Goal: Task Accomplishment & Management: Complete application form

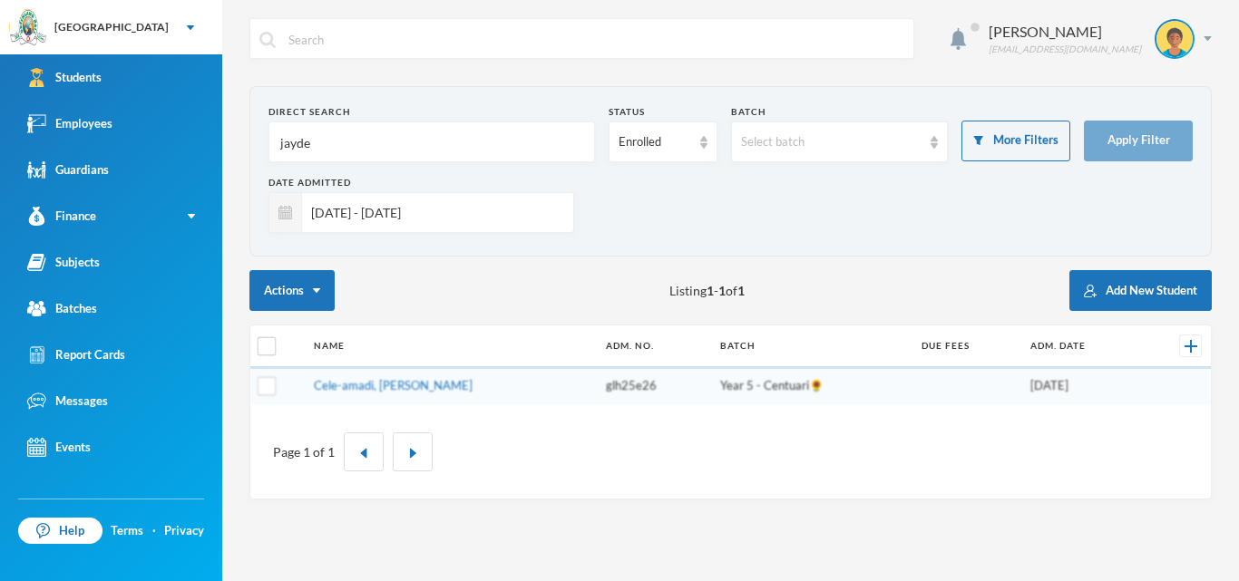
click at [336, 151] on input "jayde" at bounding box center [431, 142] width 307 height 41
type input "j"
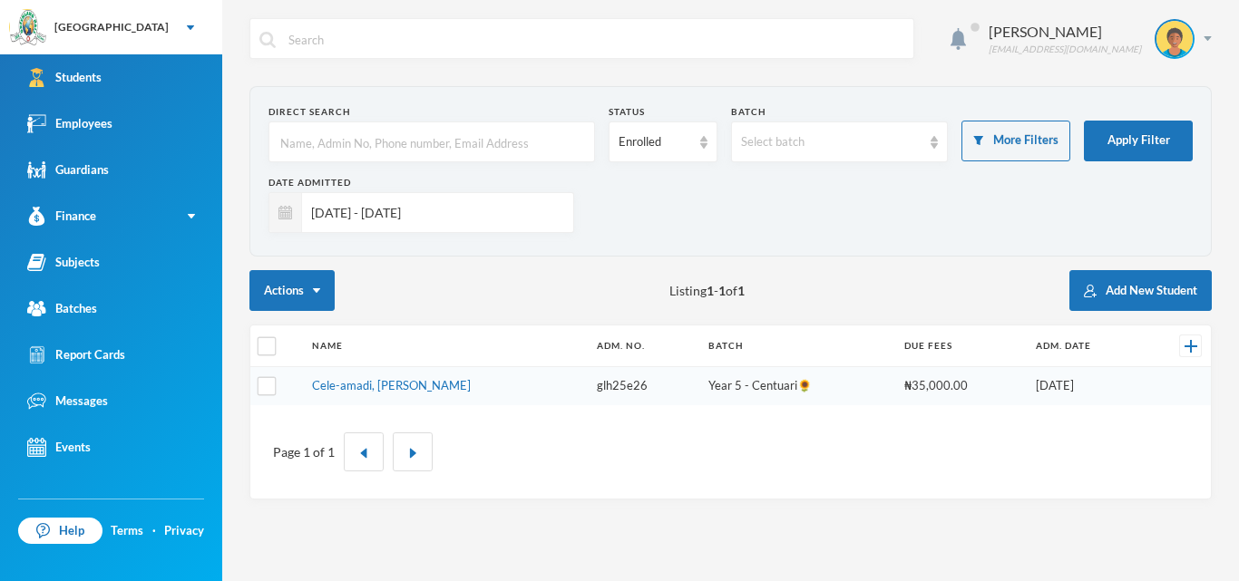
click at [483, 213] on input "[DATE] - [DATE]" at bounding box center [433, 212] width 262 height 41
type input "[DATE] - [DATE]"
checkbox input "true"
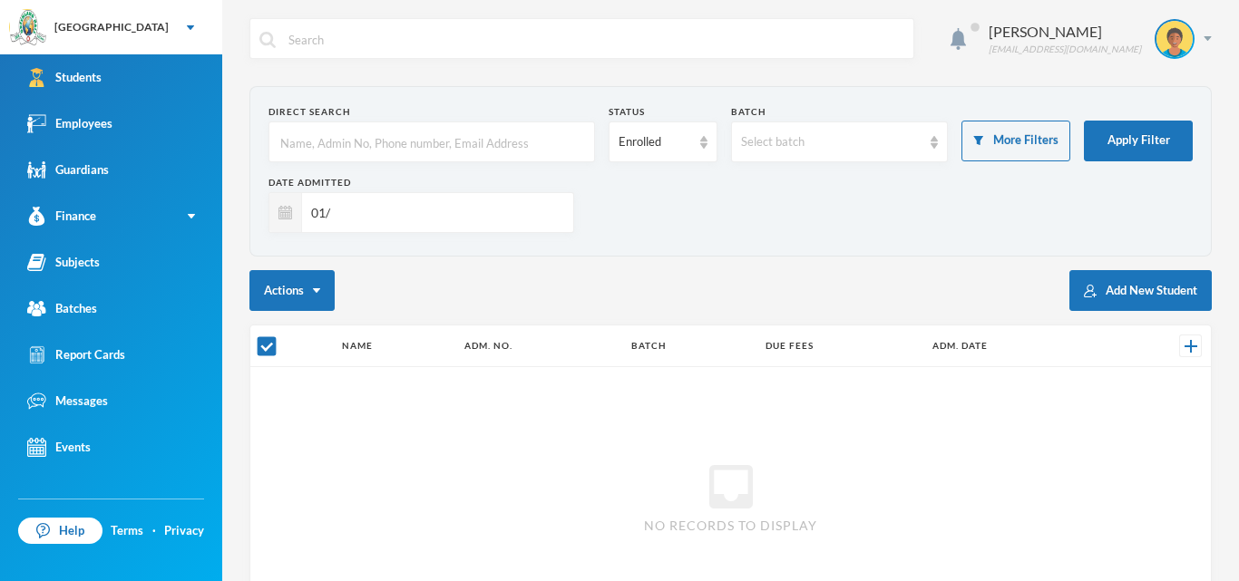
type input "0"
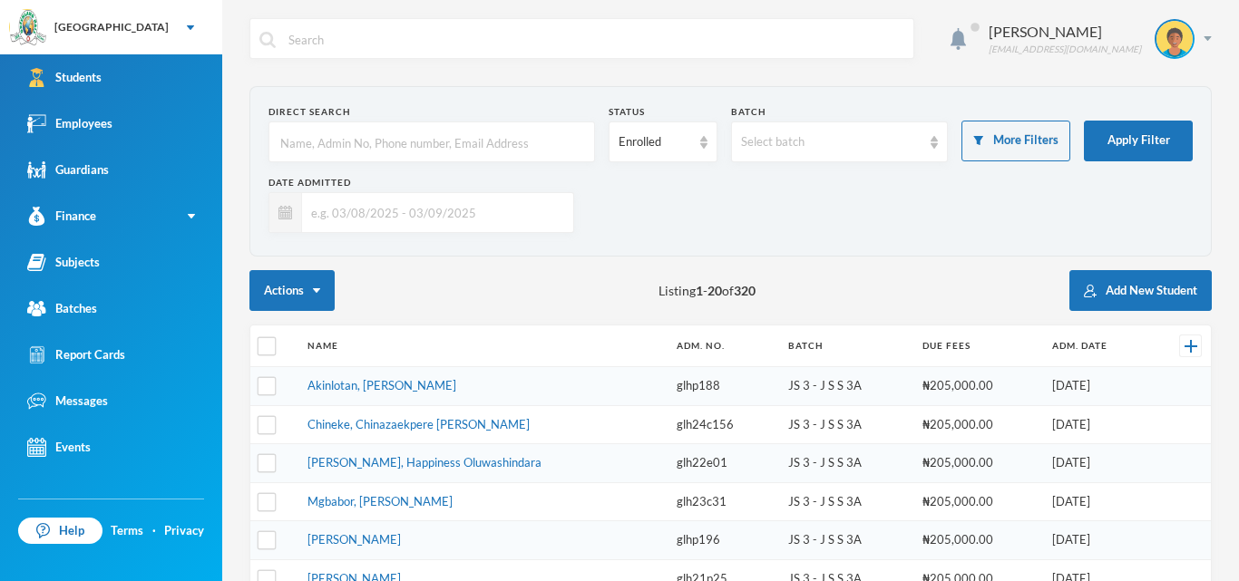
checkbox input "false"
click at [1109, 284] on button "Add New Student" at bounding box center [1140, 290] width 142 height 41
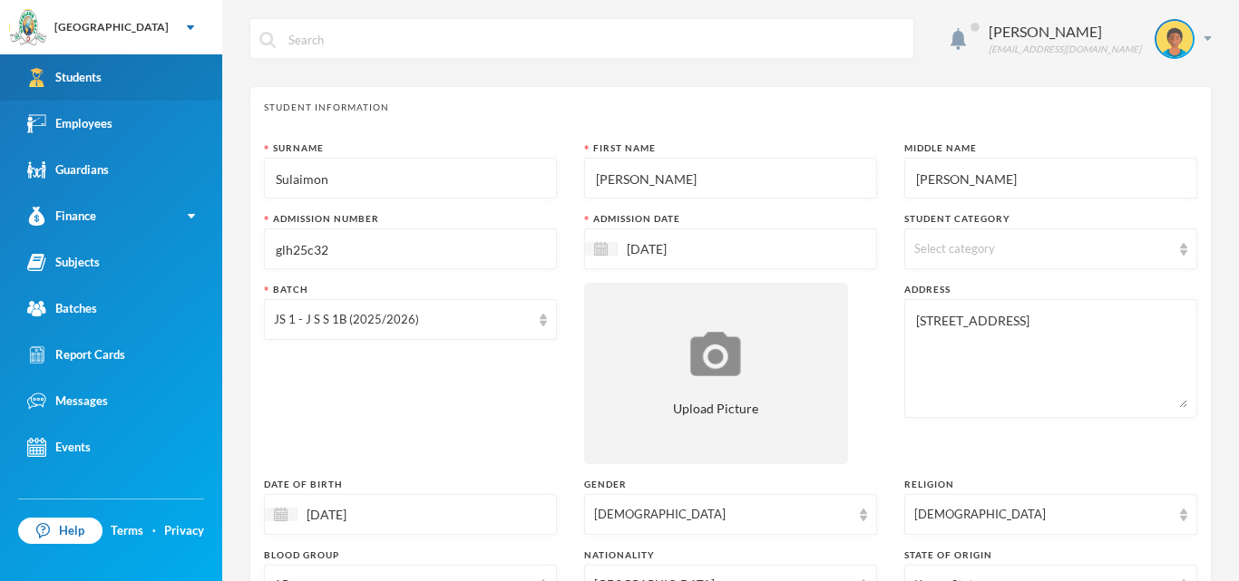
click at [121, 67] on link "Students" at bounding box center [111, 77] width 222 height 46
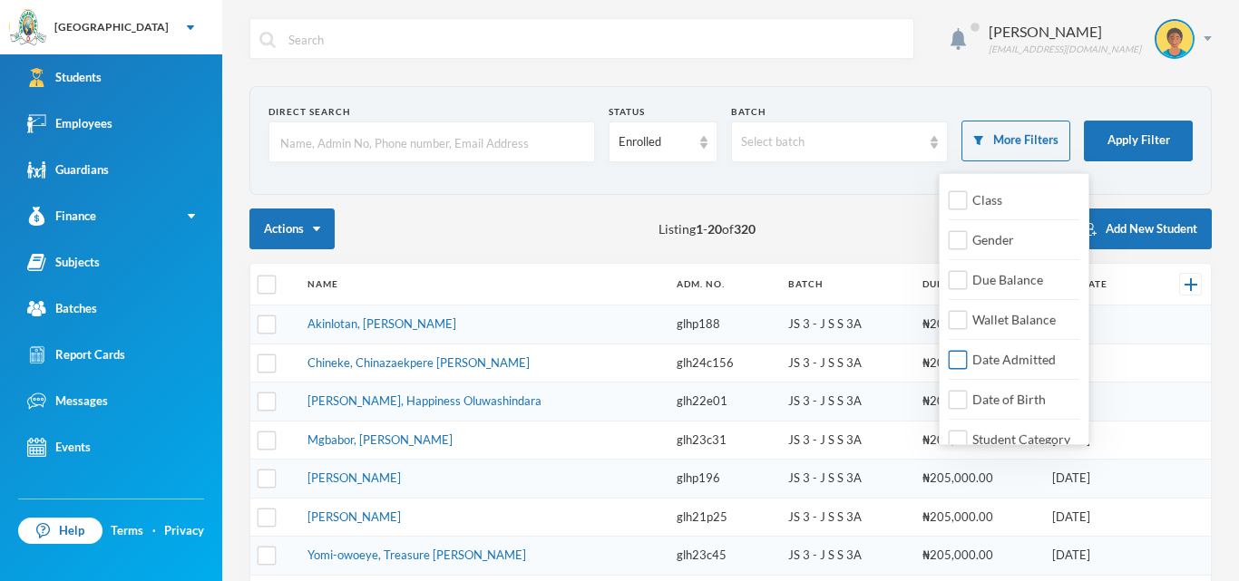
click at [964, 364] on input "Date Admitted" at bounding box center [958, 360] width 19 height 19
checkbox input "true"
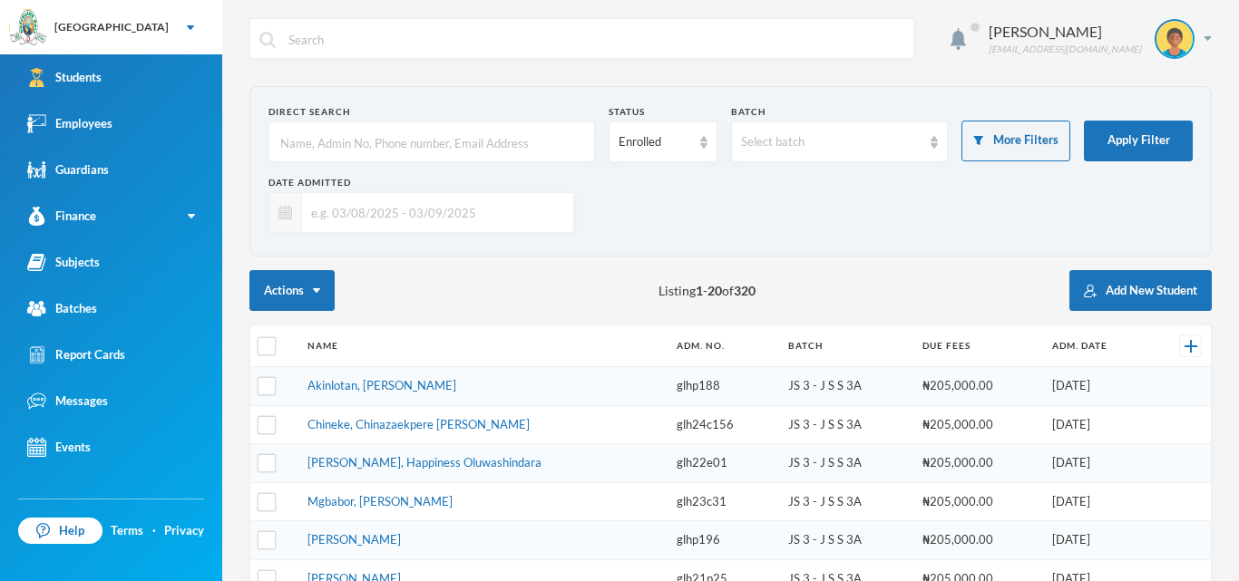
click at [288, 216] on img at bounding box center [285, 213] width 14 height 14
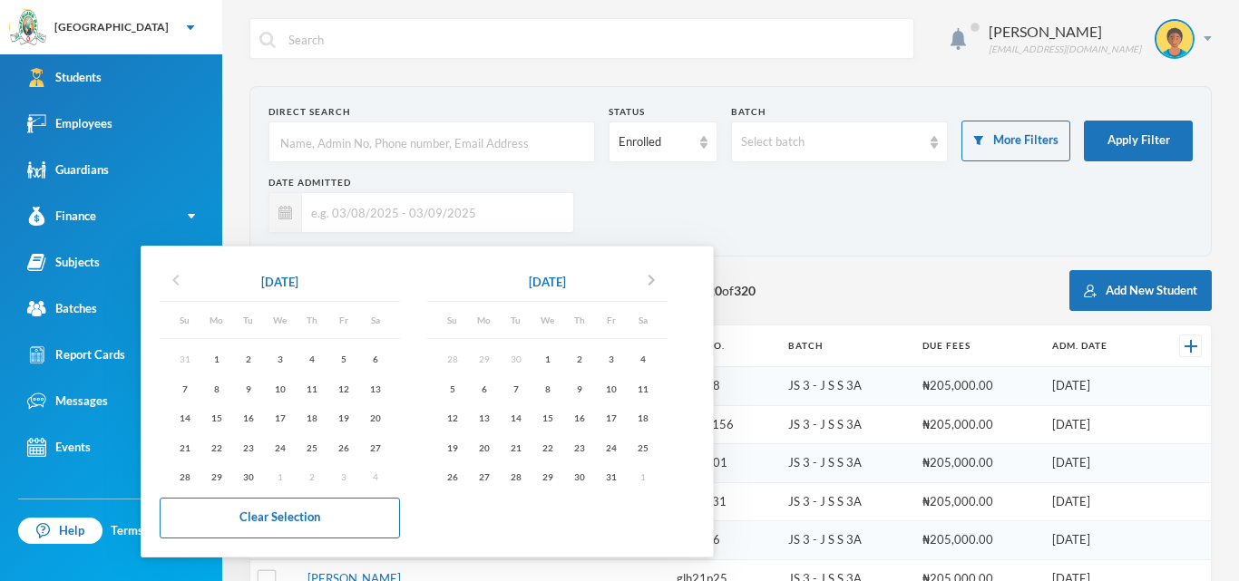
click at [179, 279] on icon "chevron_left" at bounding box center [176, 280] width 22 height 22
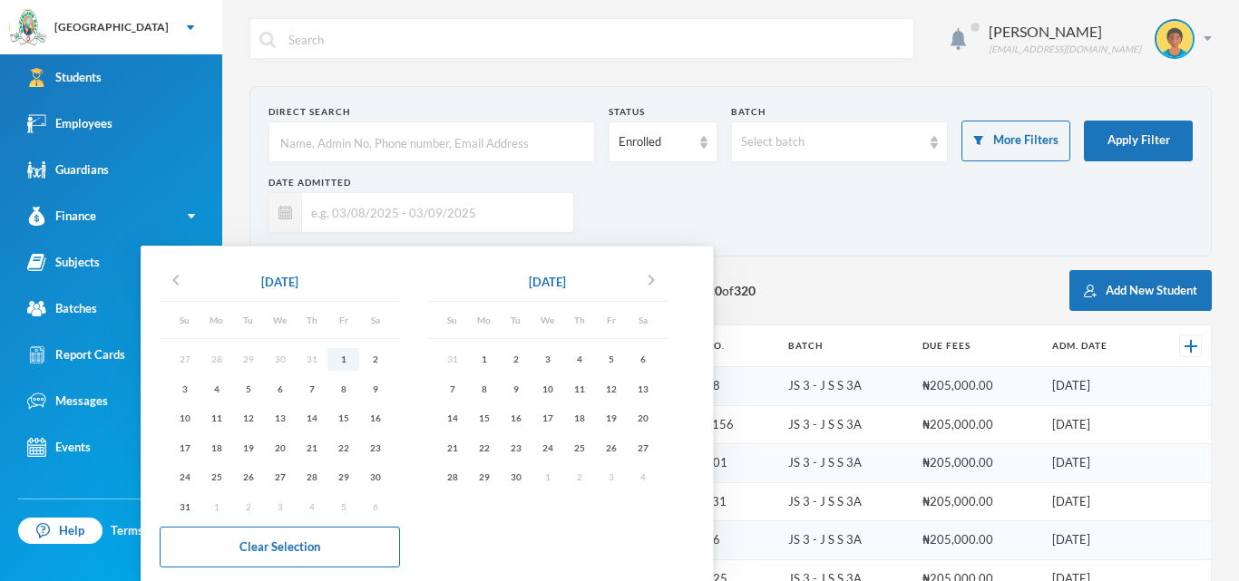
click at [347, 359] on div "1" at bounding box center [343, 359] width 32 height 23
click at [524, 357] on div "2" at bounding box center [516, 359] width 32 height 23
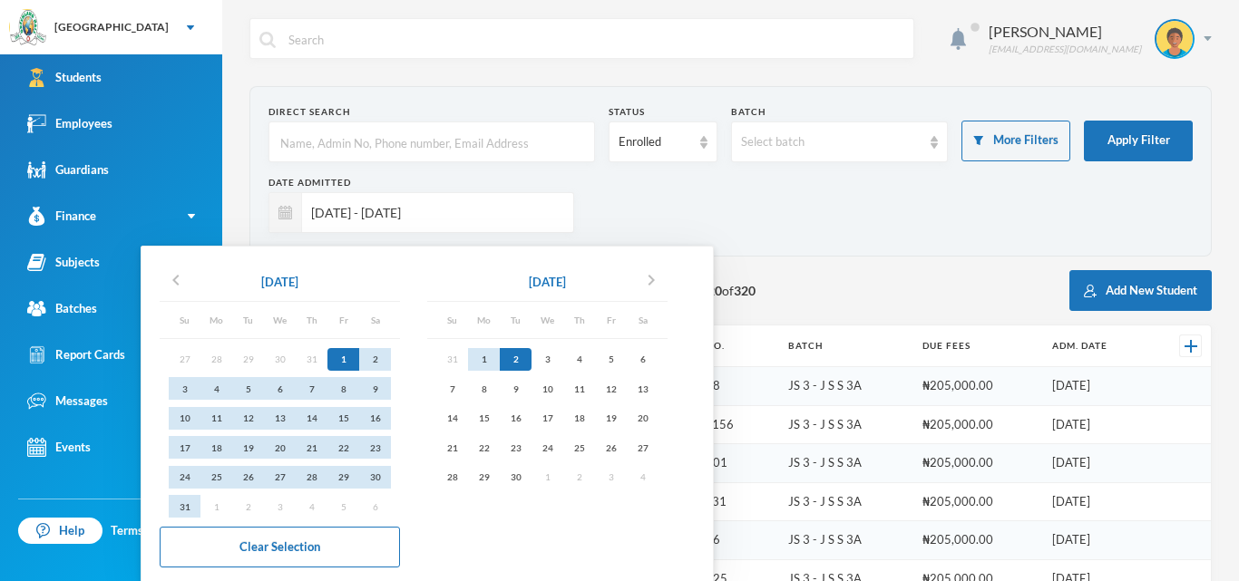
type input "[DATE] - [DATE]"
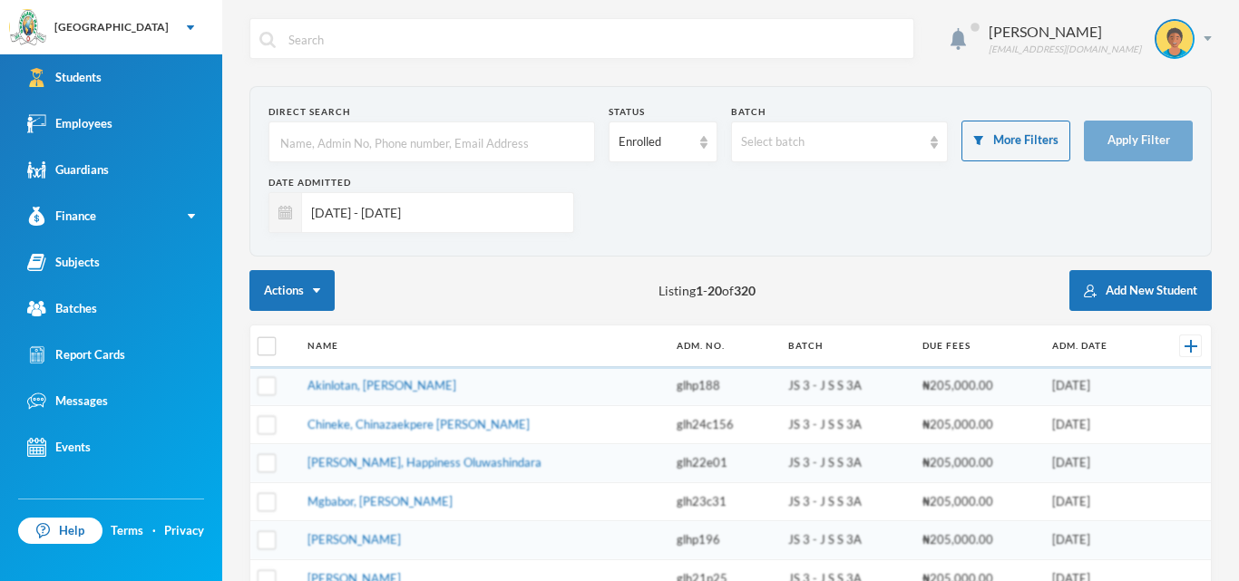
click at [524, 357] on th "Name" at bounding box center [482, 347] width 369 height 42
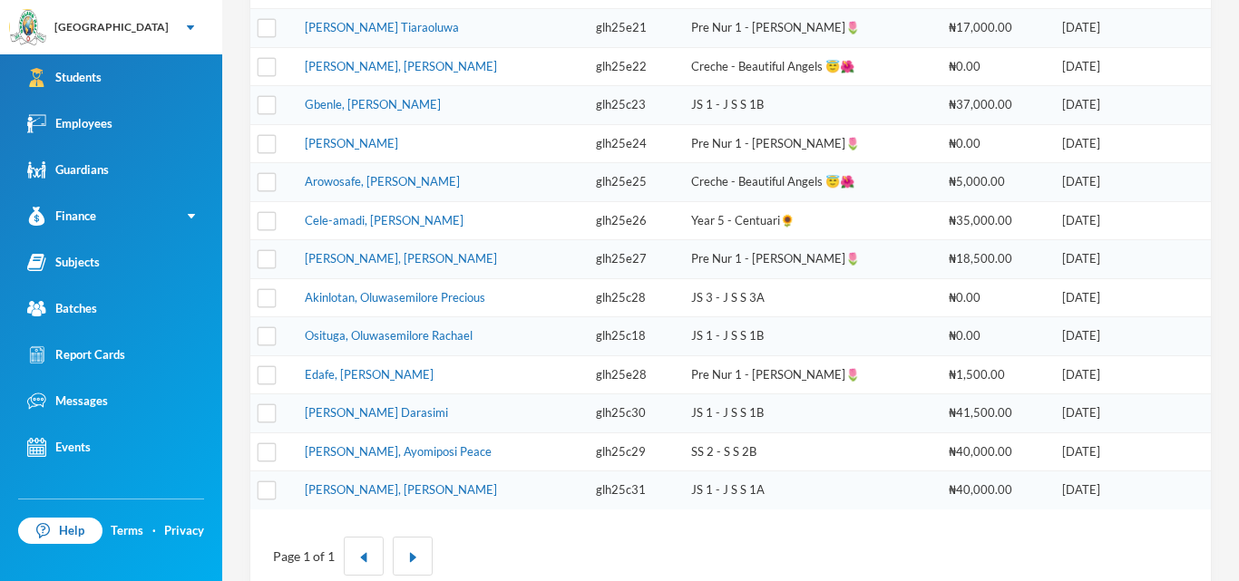
scroll to position [468, 0]
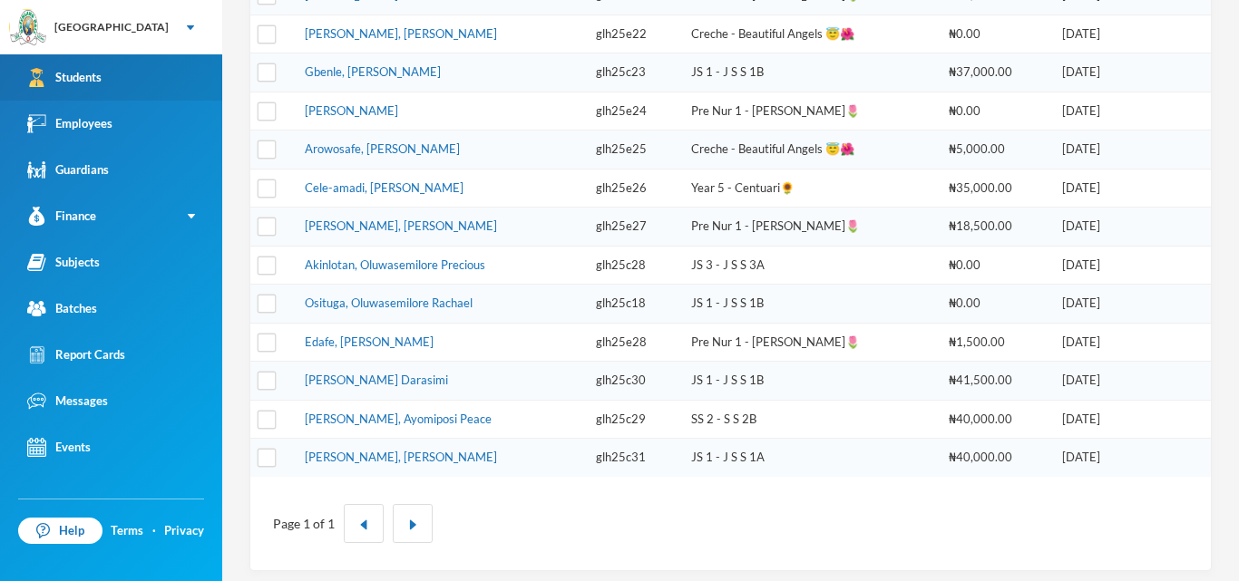
click at [100, 84] on div "Students" at bounding box center [64, 77] width 74 height 19
click at [60, 73] on div "Students" at bounding box center [64, 77] width 74 height 19
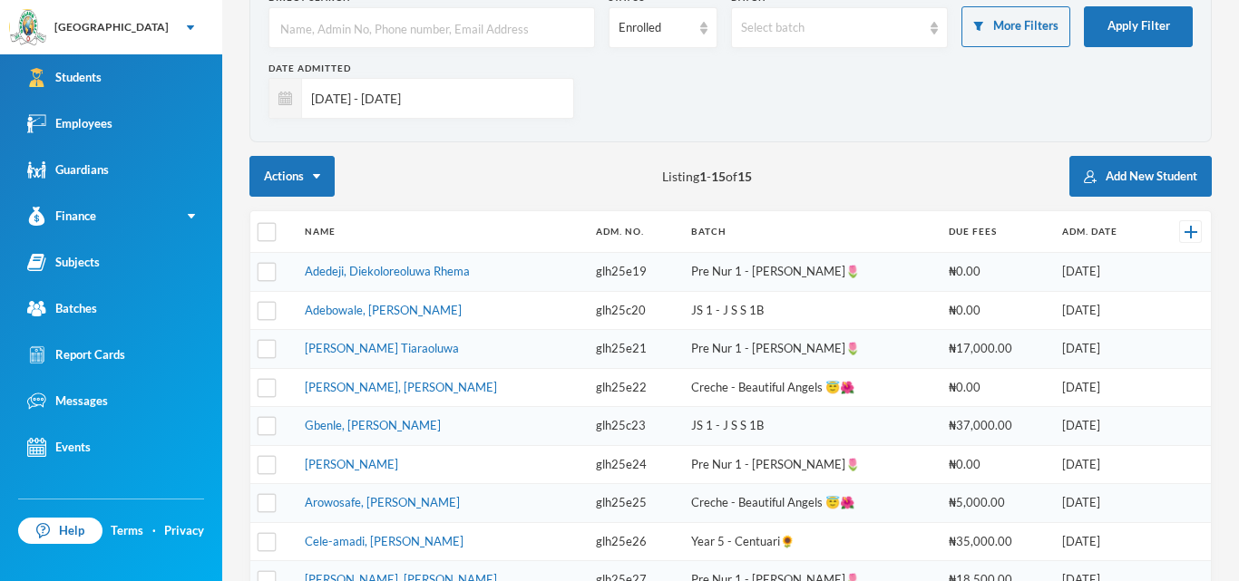
scroll to position [19, 0]
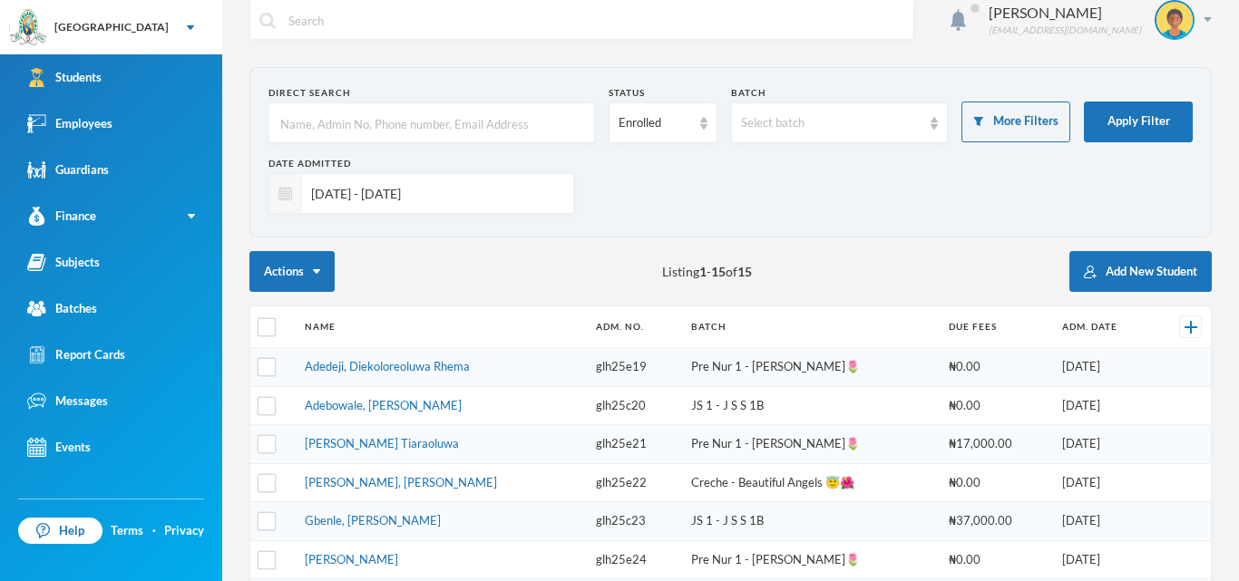
click at [293, 194] on div at bounding box center [285, 193] width 33 height 39
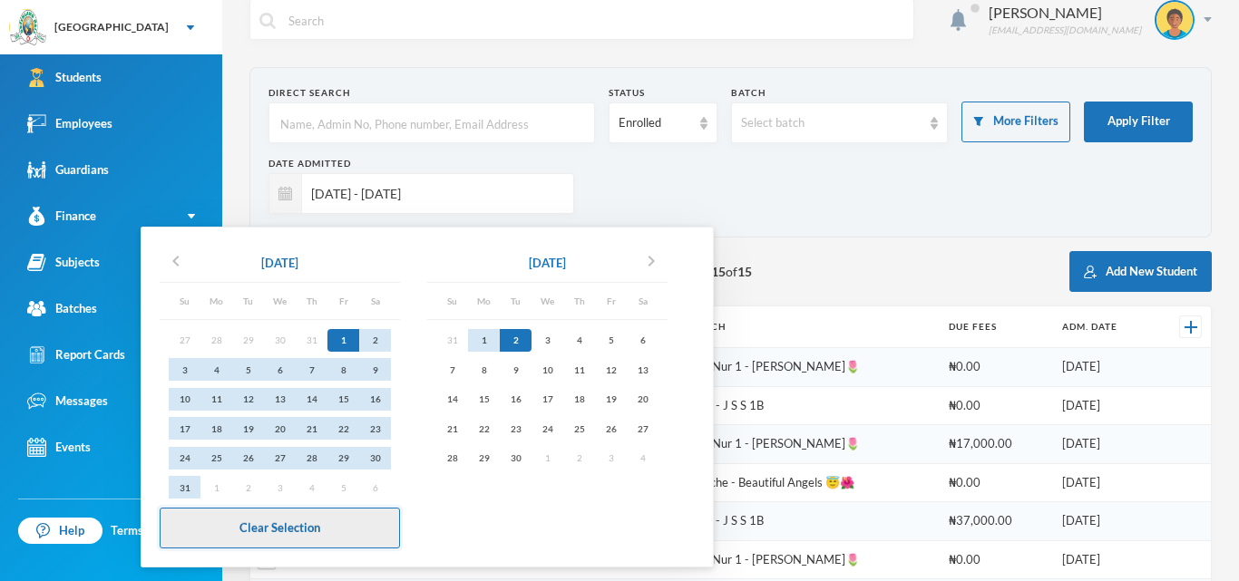
click at [305, 526] on button "Clear Selection" at bounding box center [280, 528] width 240 height 41
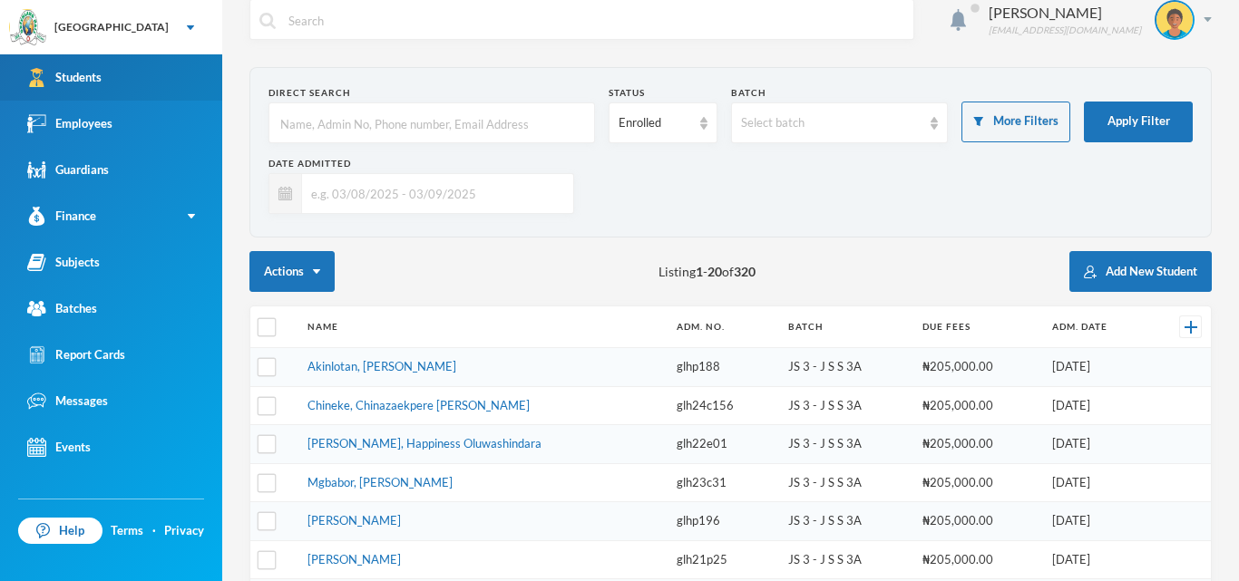
click at [122, 77] on link "Students" at bounding box center [111, 77] width 222 height 46
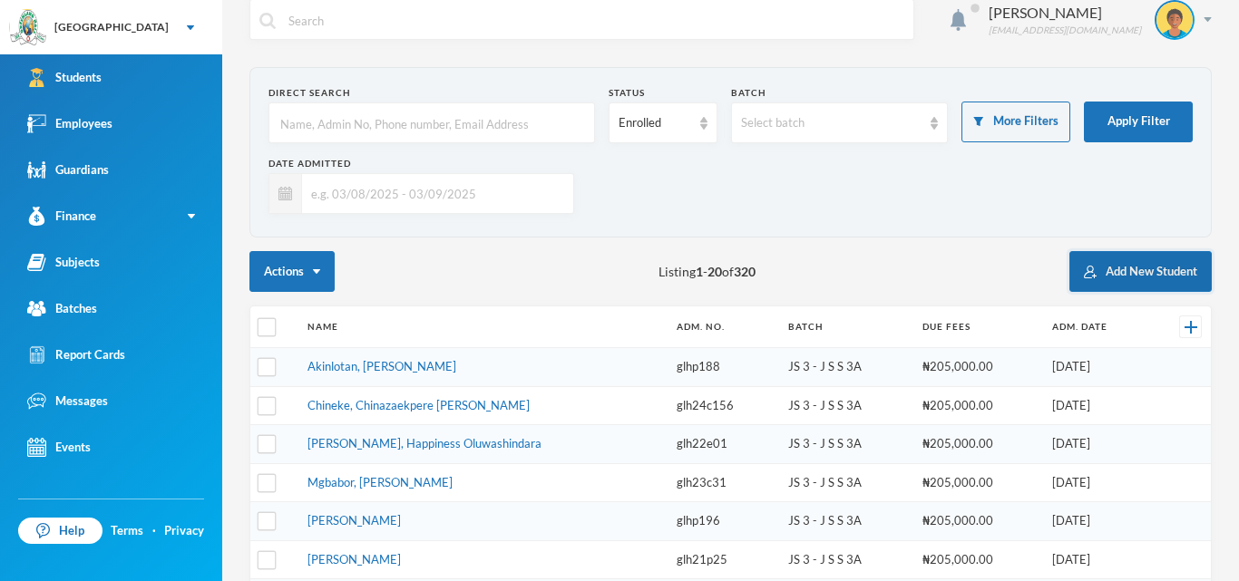
click at [1103, 271] on button "Add New Student" at bounding box center [1140, 271] width 142 height 41
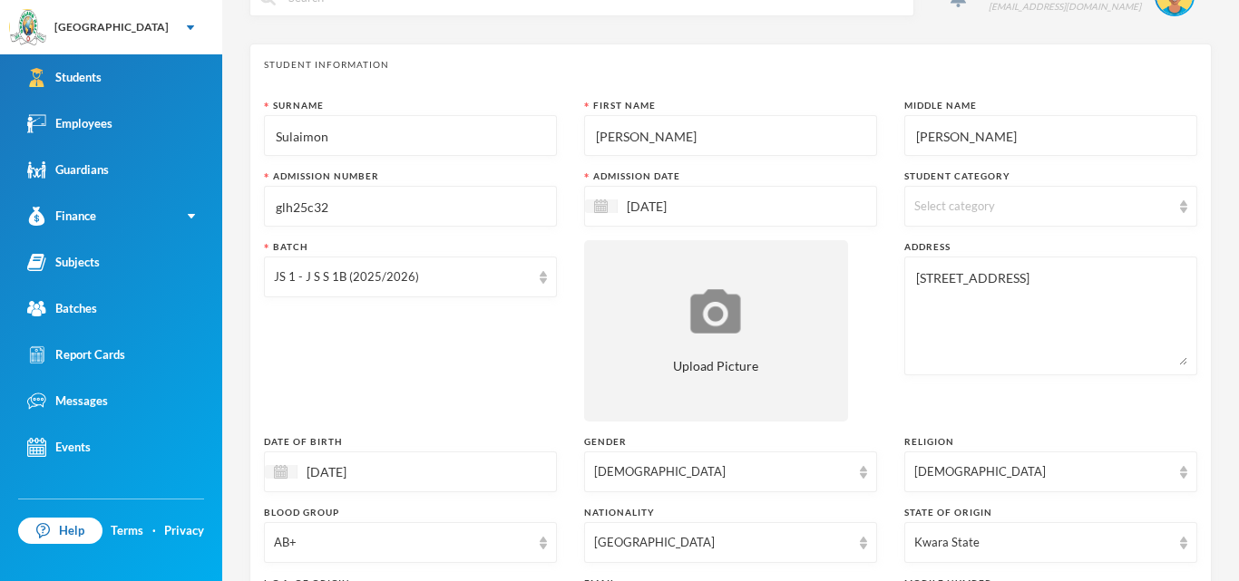
scroll to position [49, 0]
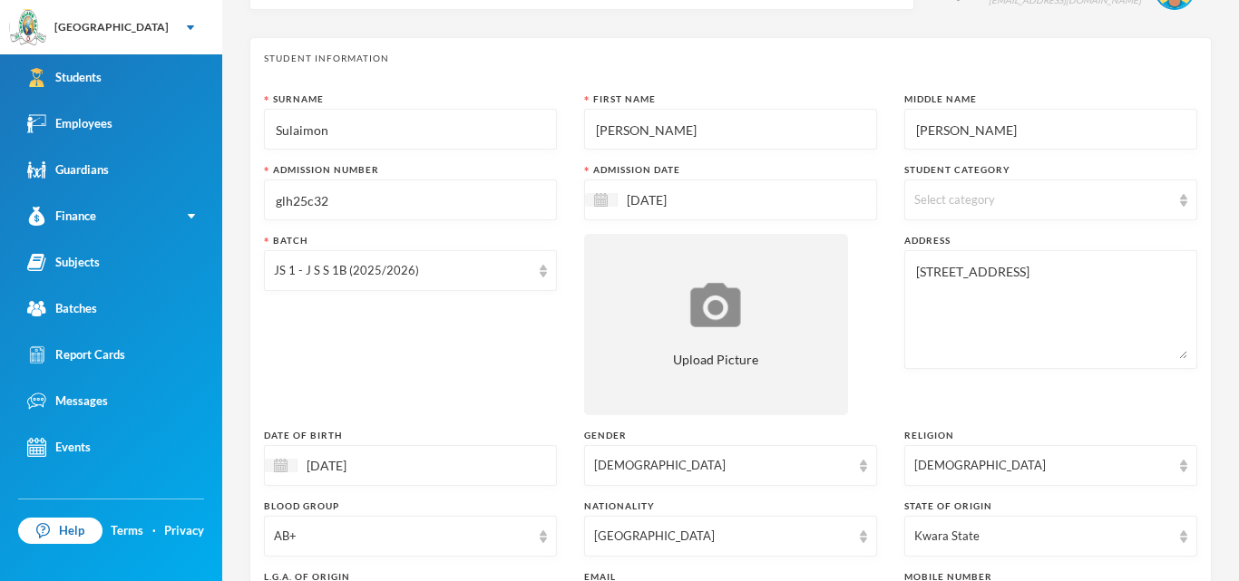
click at [1180, 200] on img at bounding box center [1183, 200] width 7 height 13
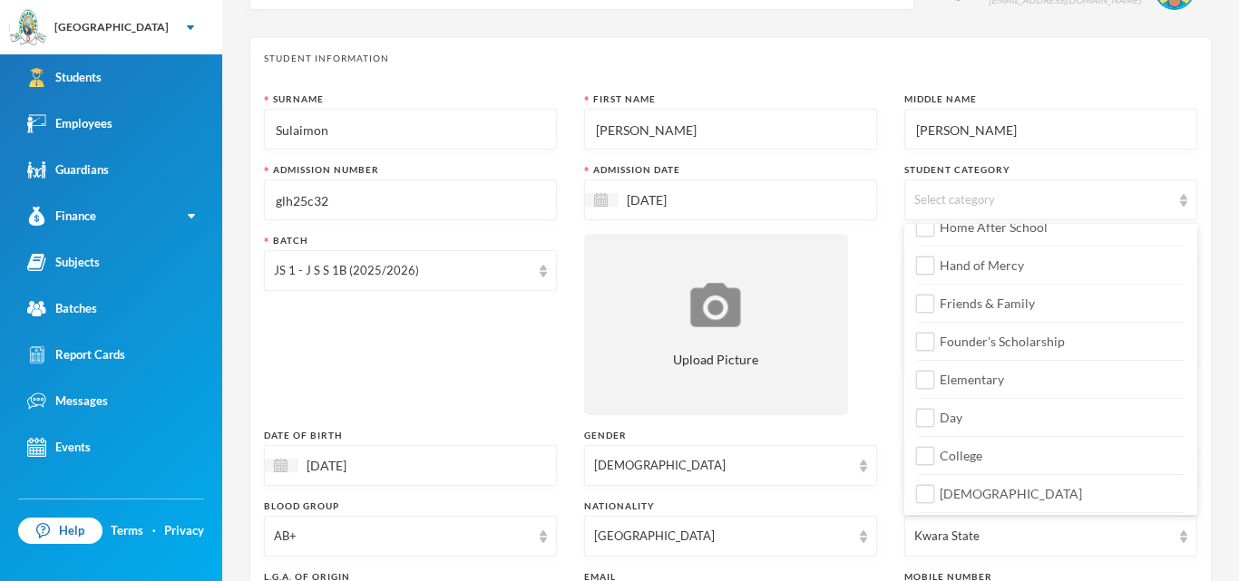
scroll to position [176, 0]
click at [929, 414] on input "Day" at bounding box center [925, 413] width 19 height 19
checkbox input "true"
click at [926, 453] on input "College" at bounding box center [925, 452] width 19 height 19
checkbox input "true"
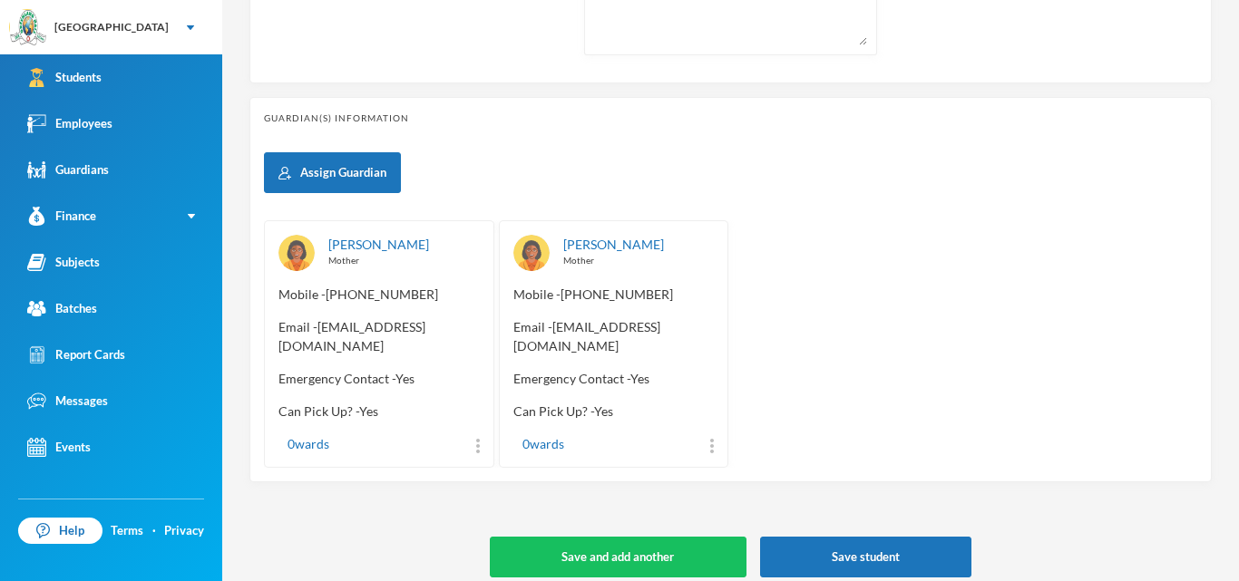
scroll to position [785, 0]
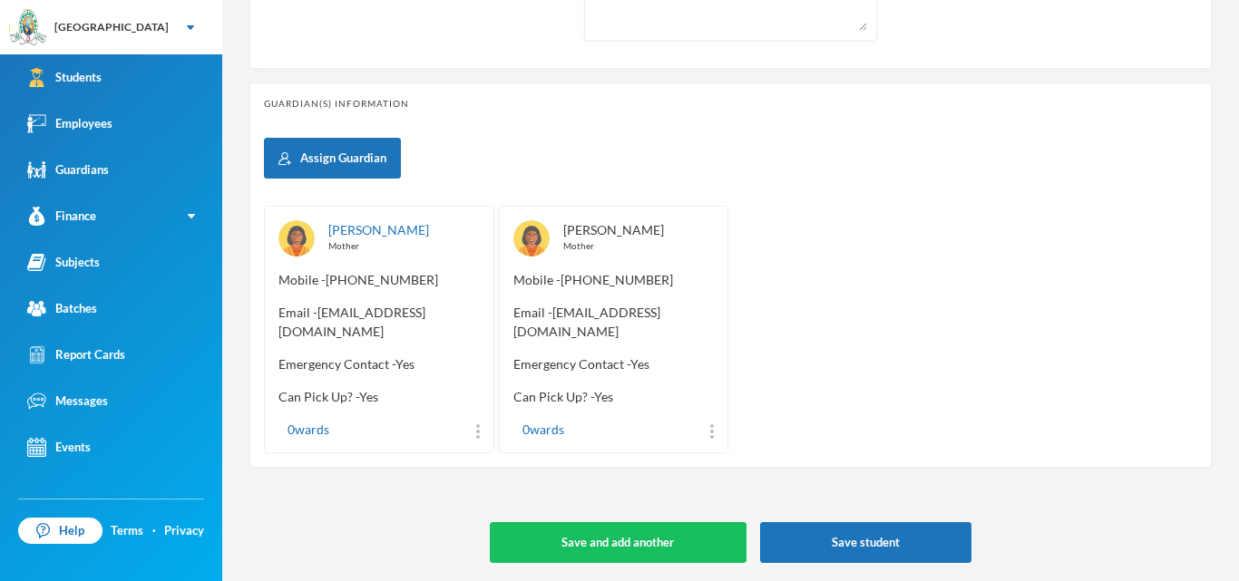
click at [622, 237] on link "[PERSON_NAME]" at bounding box center [613, 229] width 101 height 15
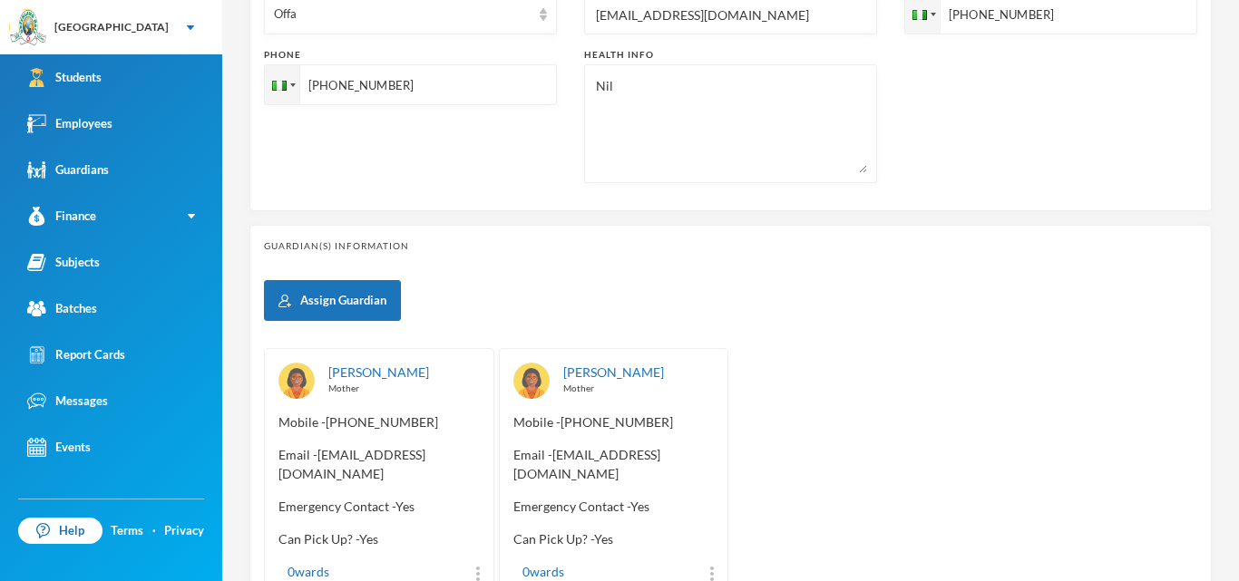
scroll to position [647, 0]
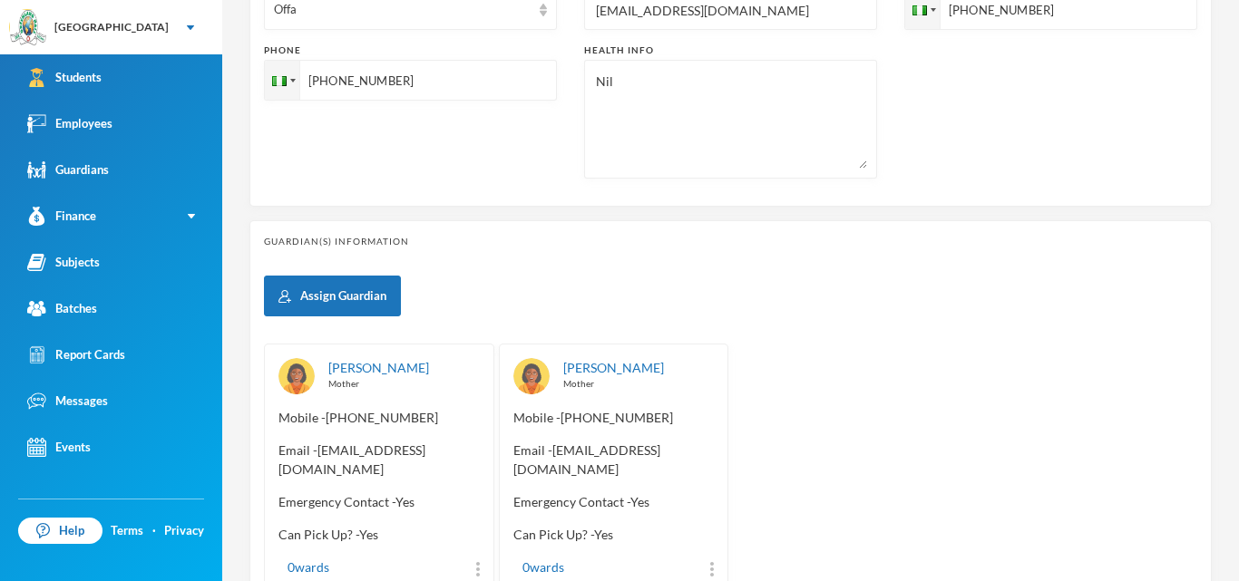
click at [420, 376] on div "[PERSON_NAME] Mother" at bounding box center [403, 376] width 151 height 36
click at [414, 373] on link "[PERSON_NAME]" at bounding box center [378, 367] width 101 height 15
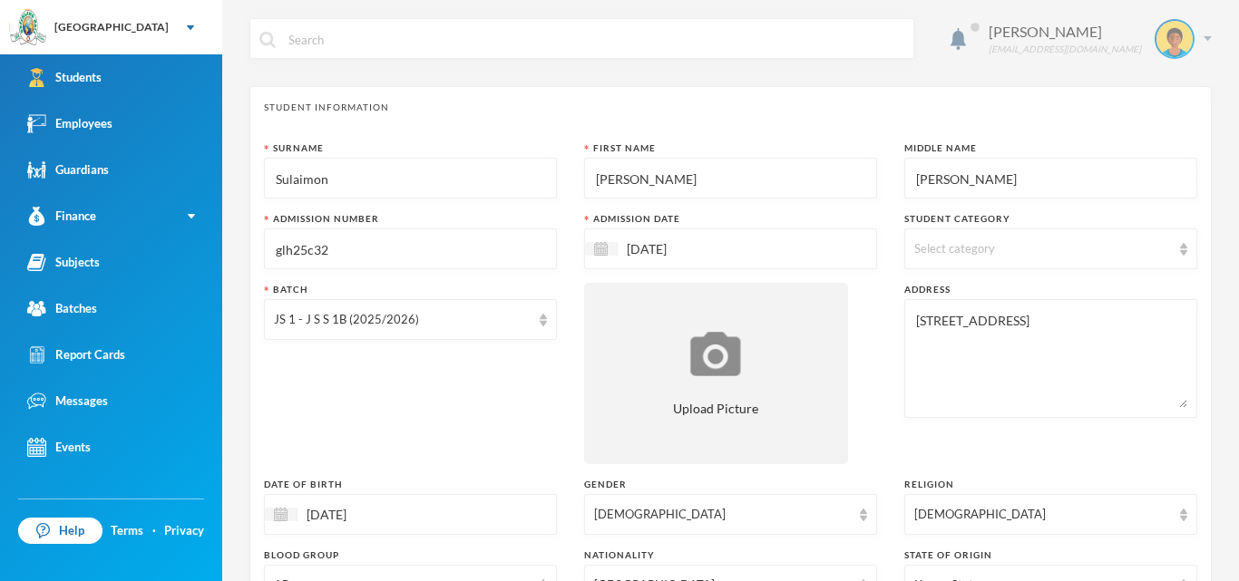
click at [1209, 34] on div "Orija Olakunle [EMAIL_ADDRESS][DOMAIN_NAME]" at bounding box center [1093, 39] width 237 height 40
click at [1046, 77] on div "Orija Olakunle [EMAIL_ADDRESS][DOMAIN_NAME]" at bounding box center [730, 52] width 962 height 68
click at [1207, 37] on img at bounding box center [1207, 38] width 8 height 5
click at [1165, 128] on button "Logout" at bounding box center [1162, 132] width 82 height 27
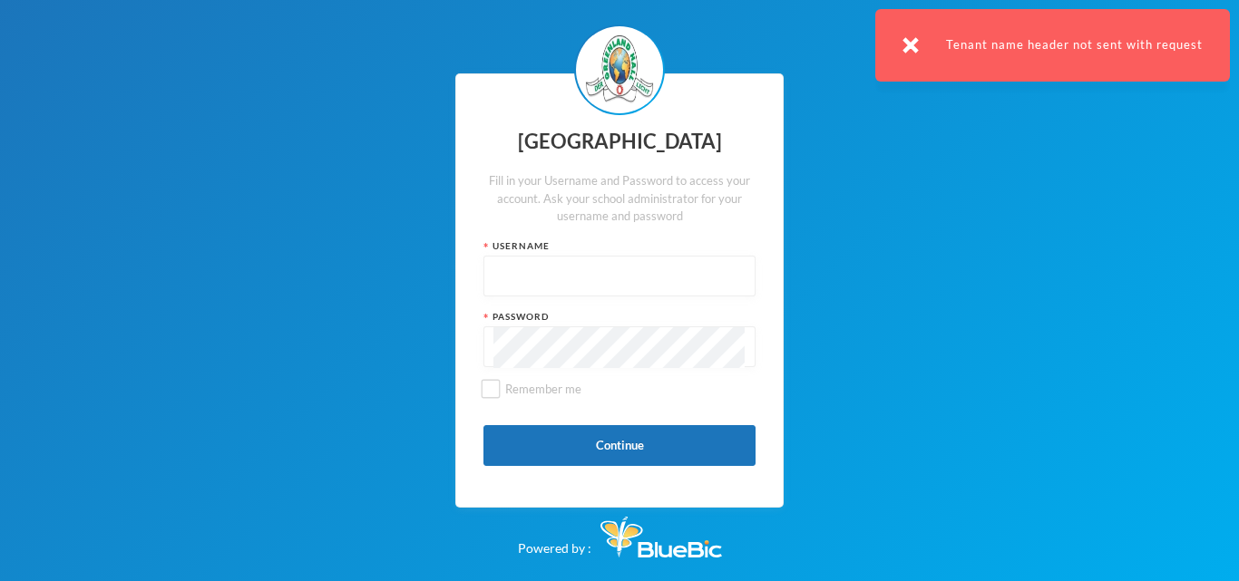
click at [625, 267] on input "text" at bounding box center [619, 277] width 252 height 41
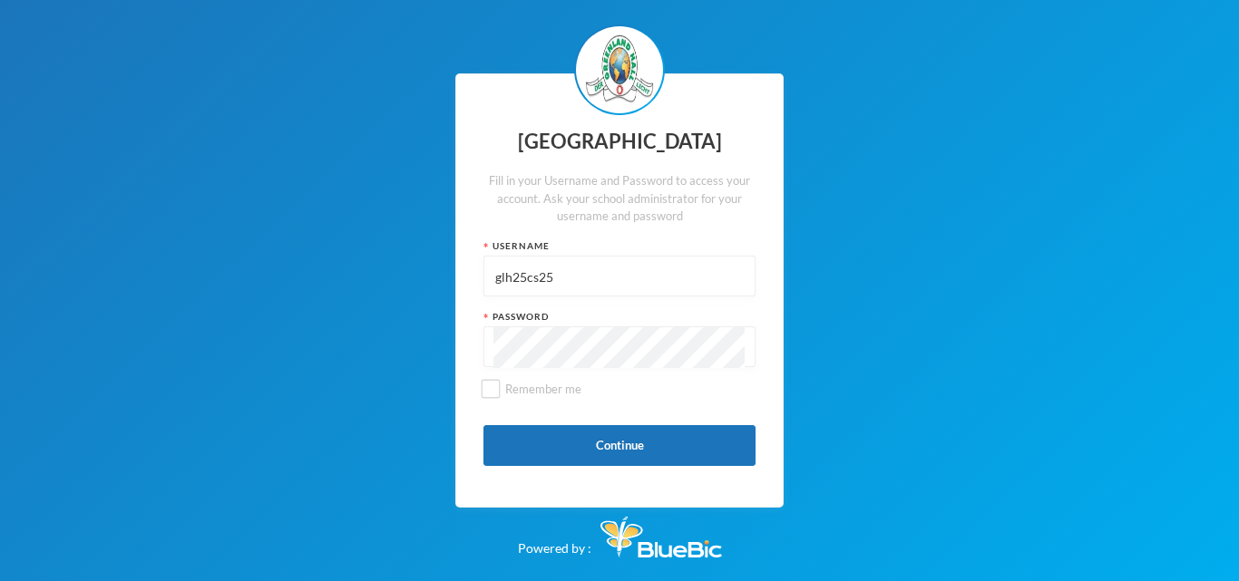
type input "glh25cs25"
click at [597, 433] on button "Continue" at bounding box center [619, 445] width 272 height 41
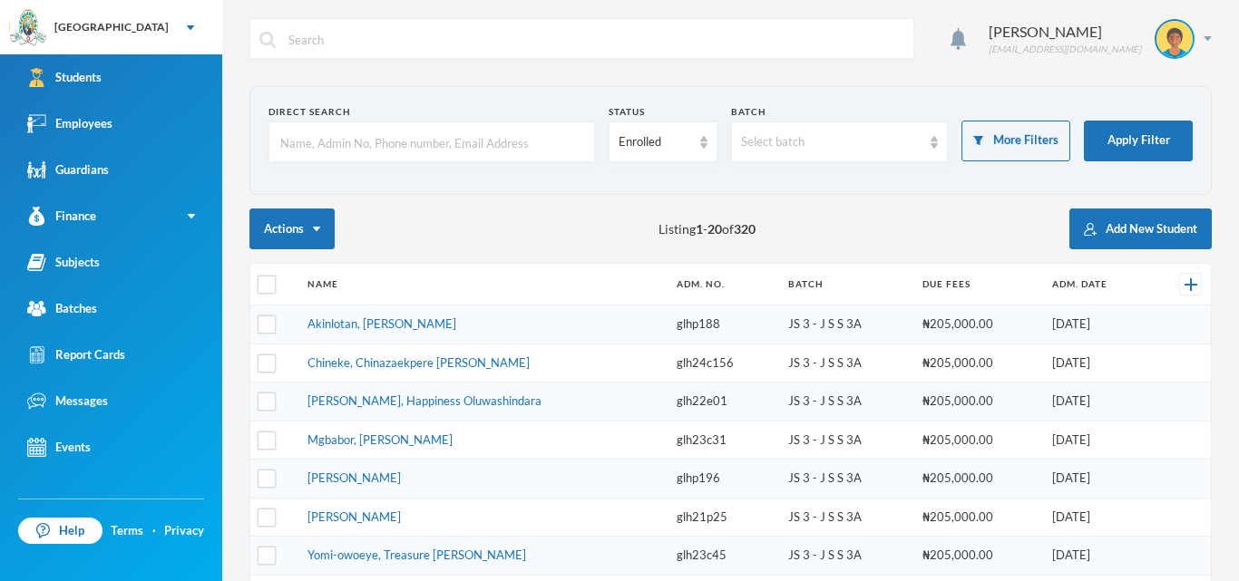
checkbox input "false"
click at [1140, 223] on button "Add New Student" at bounding box center [1140, 229] width 142 height 41
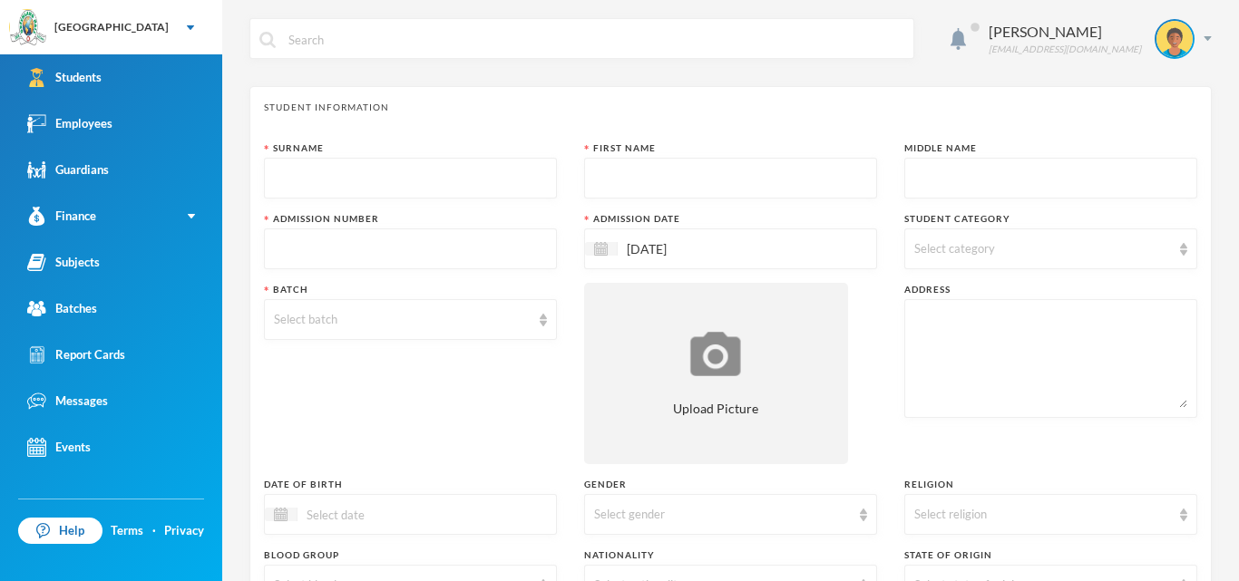
click at [418, 174] on input "text" at bounding box center [410, 179] width 273 height 41
type input "[PERSON_NAME]"
click at [602, 185] on input "text" at bounding box center [730, 179] width 273 height 41
type input "Excel"
click at [973, 170] on input "text" at bounding box center [1050, 179] width 273 height 41
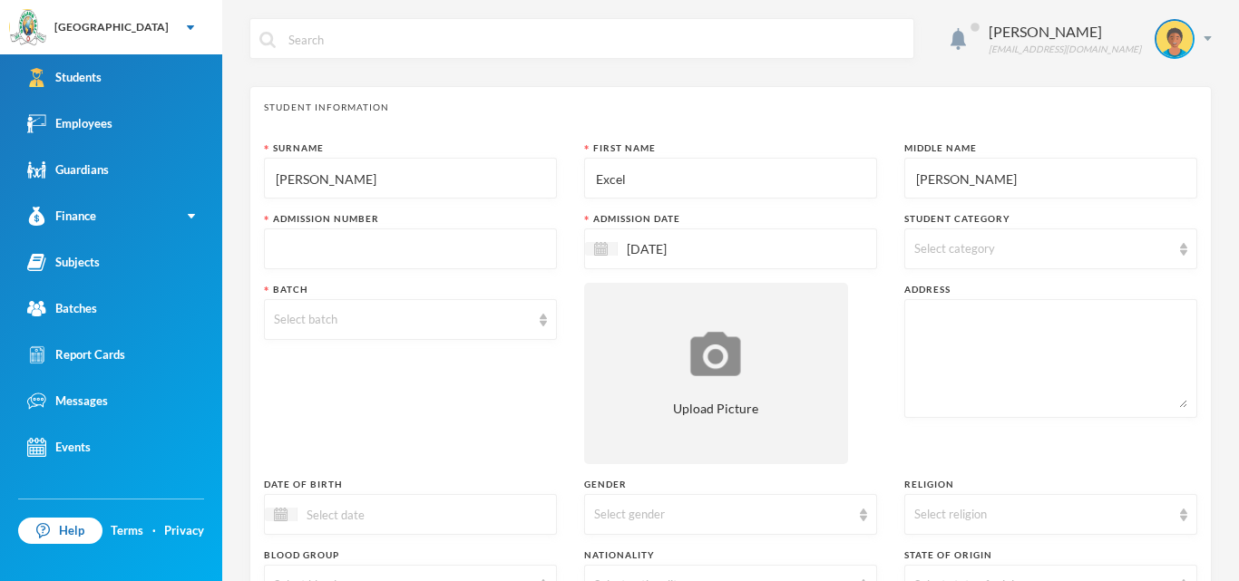
type input "[PERSON_NAME]"
click at [465, 255] on input "text" at bounding box center [410, 249] width 273 height 41
type input "glh25e29"
click at [968, 244] on span "Select category" at bounding box center [954, 248] width 81 height 15
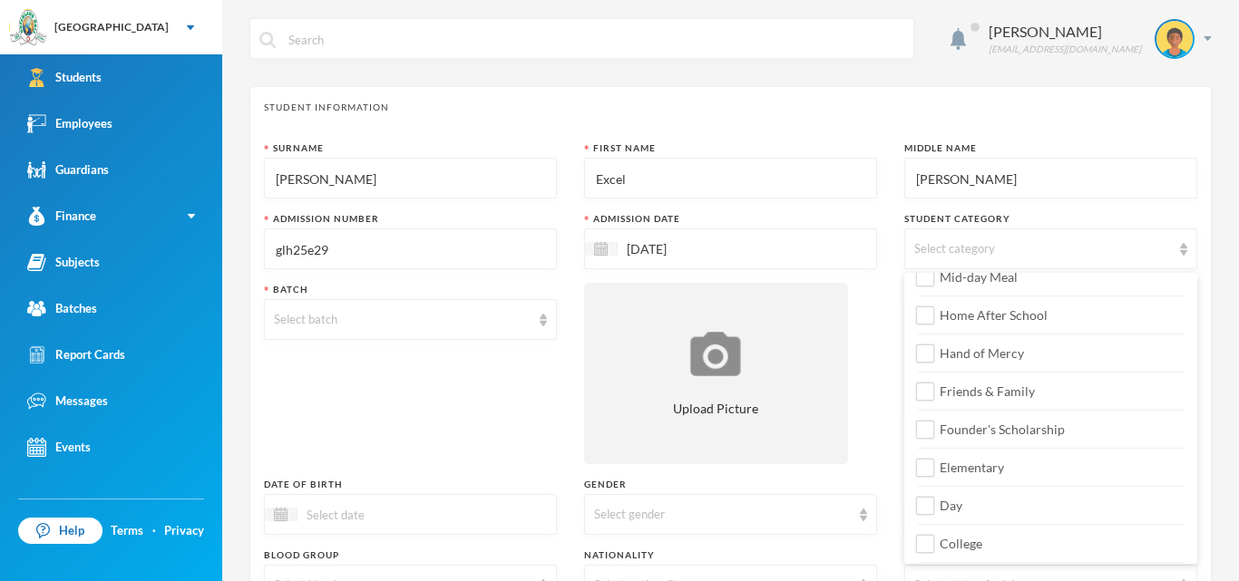
scroll to position [138, 0]
click at [931, 461] on input "Elementary" at bounding box center [925, 462] width 19 height 19
checkbox input "true"
click at [277, 514] on img at bounding box center [281, 515] width 14 height 14
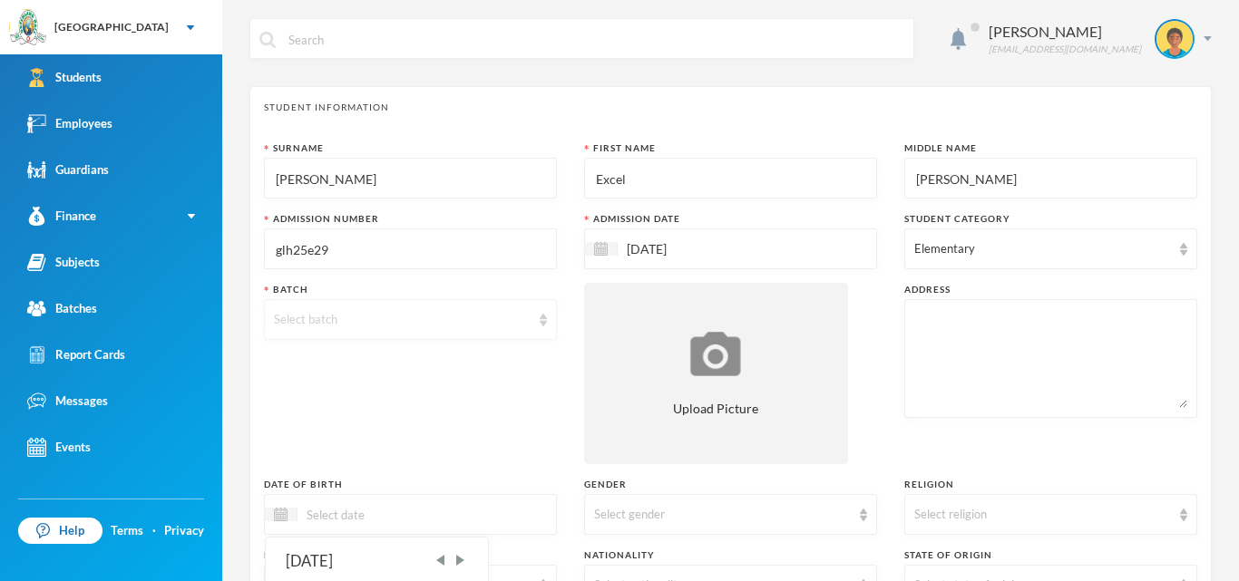
click at [556, 312] on div "Select batch" at bounding box center [410, 319] width 293 height 41
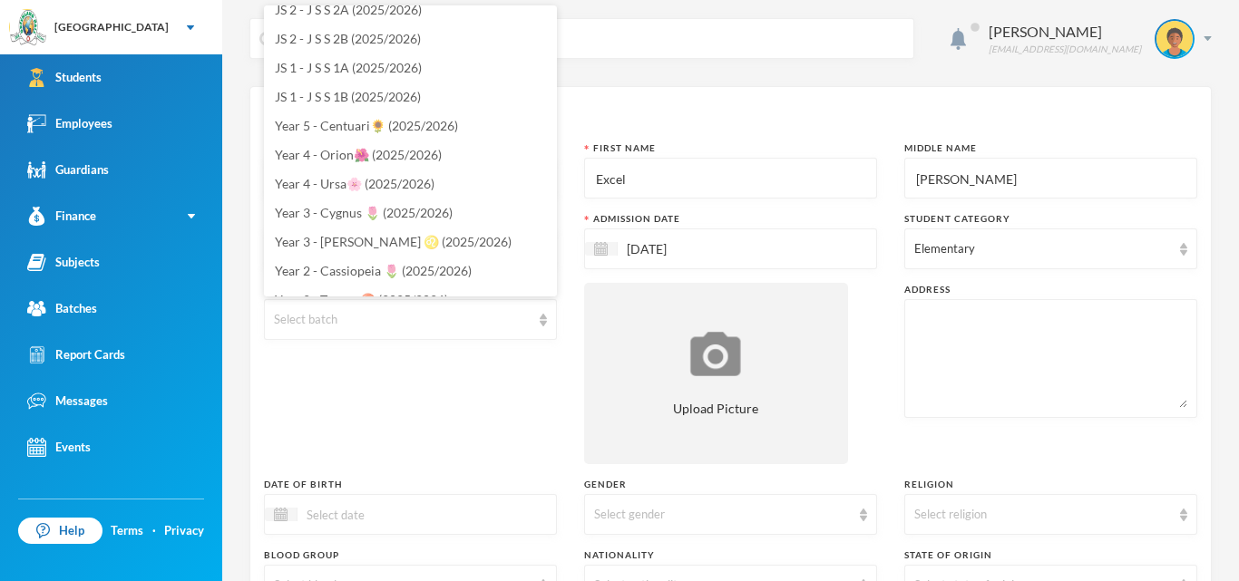
scroll to position [279, 0]
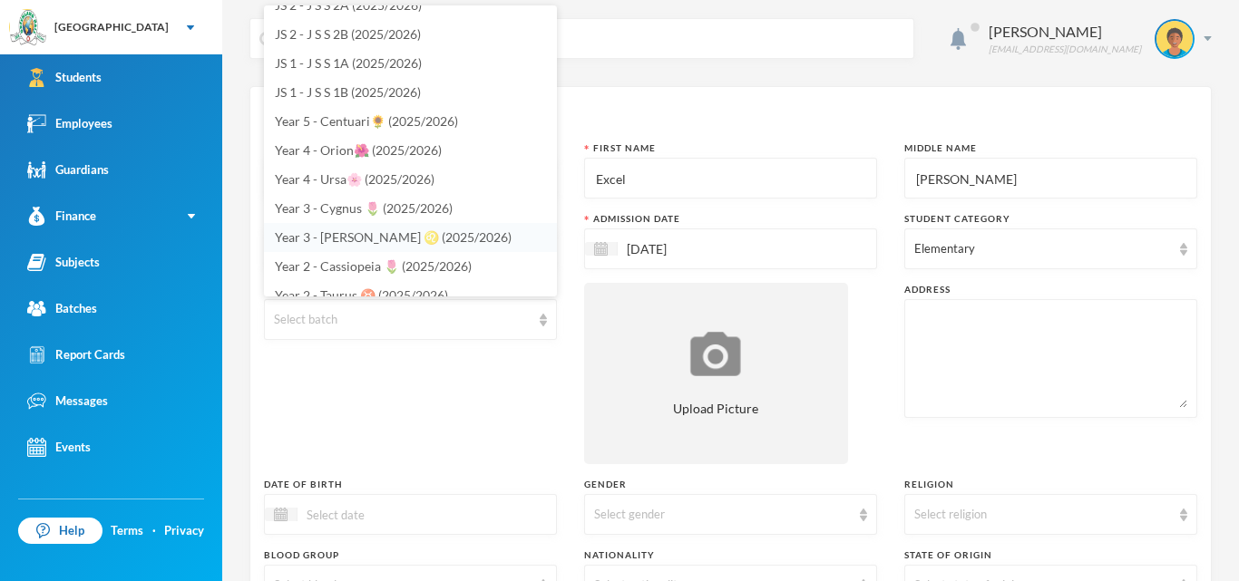
click at [425, 237] on span "Year 3 - [PERSON_NAME] ♌️ (2025/2026)" at bounding box center [393, 236] width 237 height 15
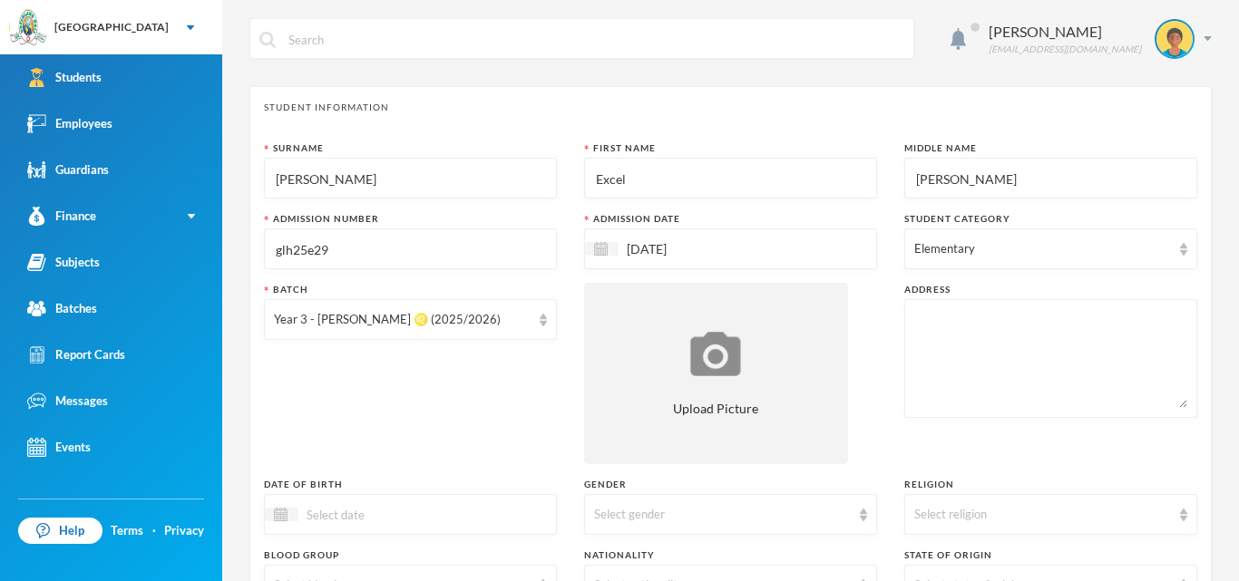
click at [947, 331] on textarea at bounding box center [1050, 358] width 273 height 99
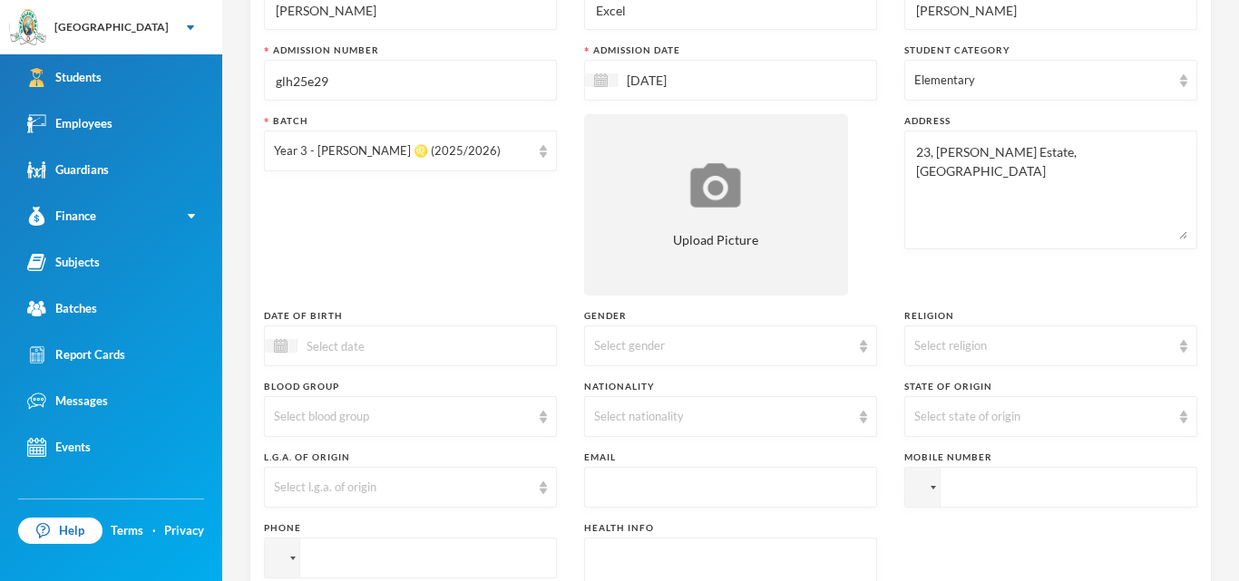
scroll to position [183, 0]
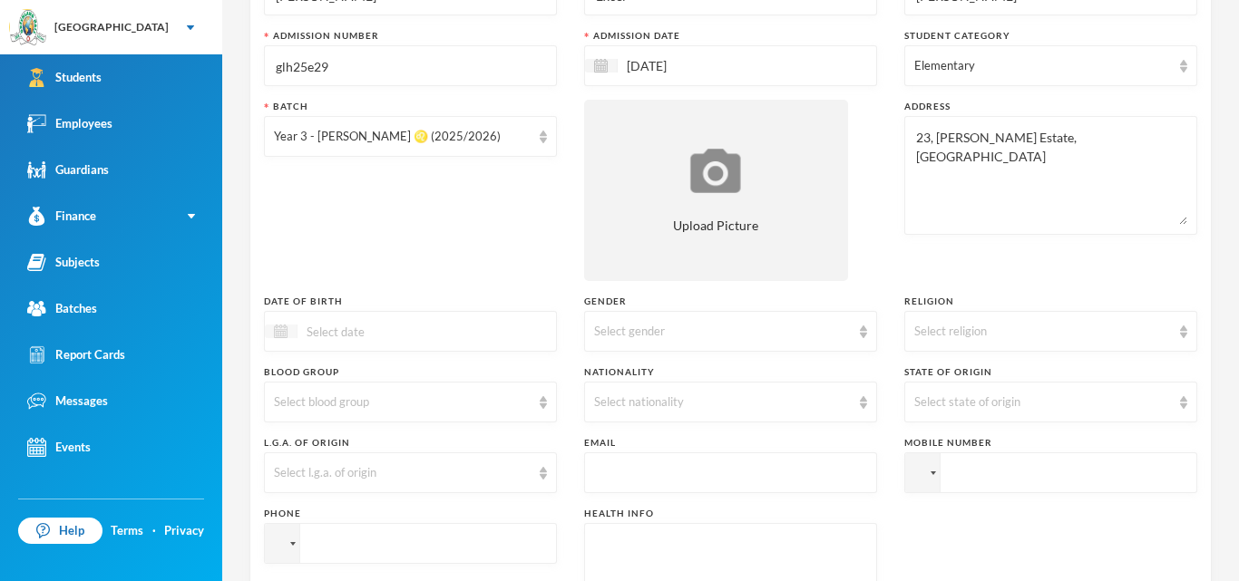
type textarea "23, [PERSON_NAME] Estate, [GEOGRAPHIC_DATA]"
click at [285, 334] on img at bounding box center [281, 332] width 14 height 14
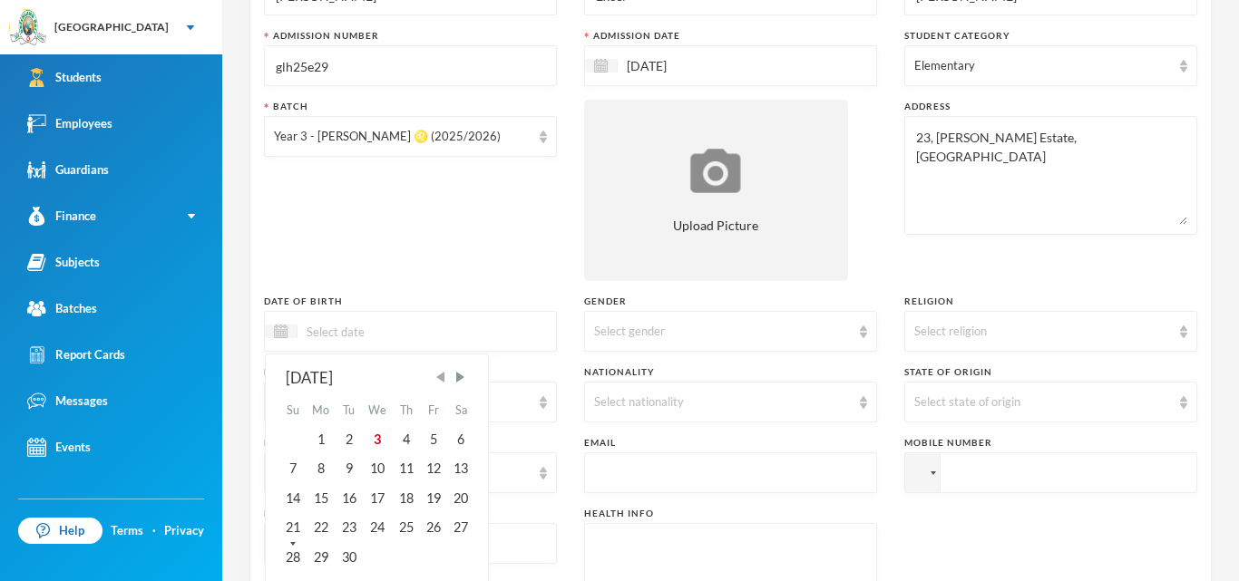
click at [449, 379] on span "Previous Month" at bounding box center [441, 377] width 16 height 16
click at [326, 552] on div "25" at bounding box center [321, 556] width 29 height 29
type input "[DATE]"
click at [759, 332] on div "Select gender" at bounding box center [722, 332] width 257 height 18
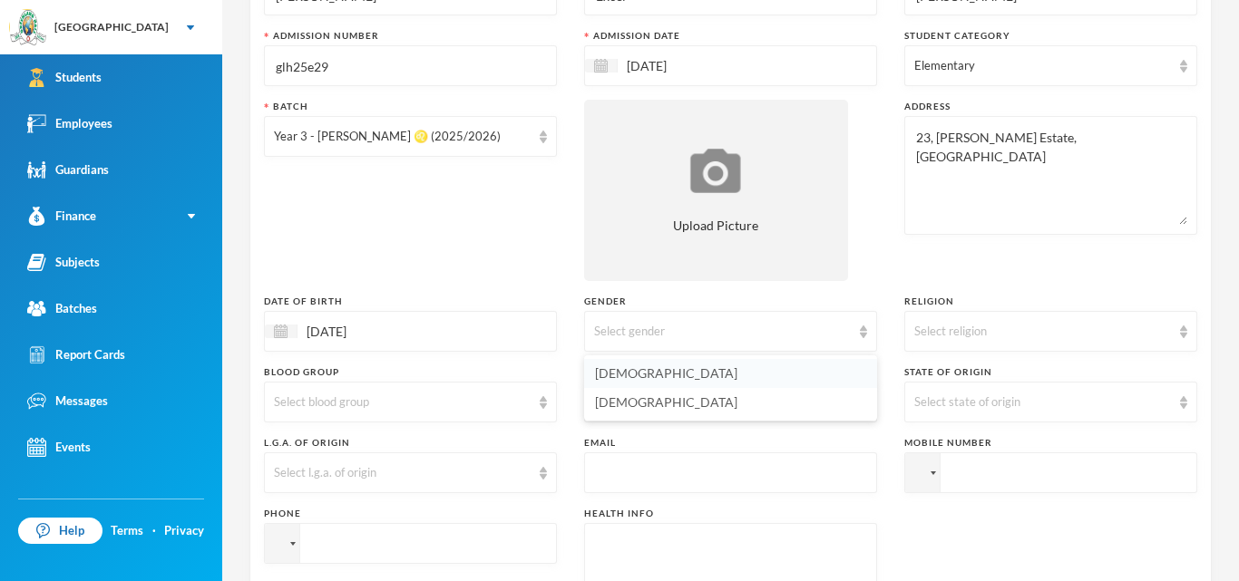
click at [670, 370] on li "[DEMOGRAPHIC_DATA]" at bounding box center [730, 373] width 293 height 29
click at [1163, 332] on div "Select religion" at bounding box center [1042, 332] width 257 height 18
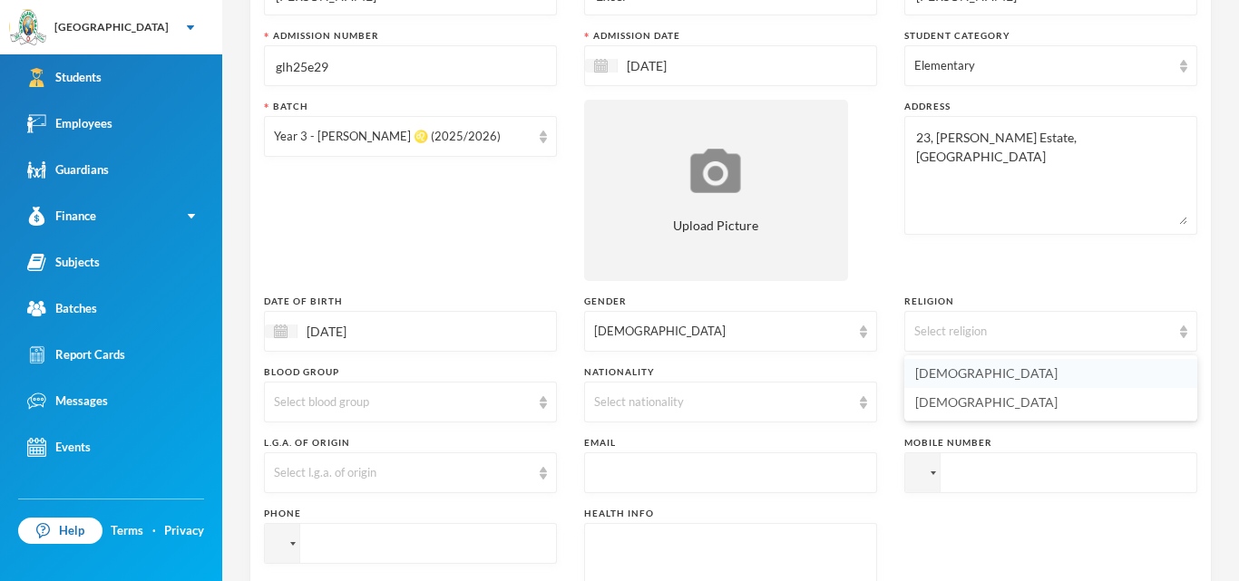
click at [1064, 377] on li "[DEMOGRAPHIC_DATA]" at bounding box center [1050, 373] width 293 height 29
click at [525, 401] on div "Select blood group" at bounding box center [402, 403] width 257 height 18
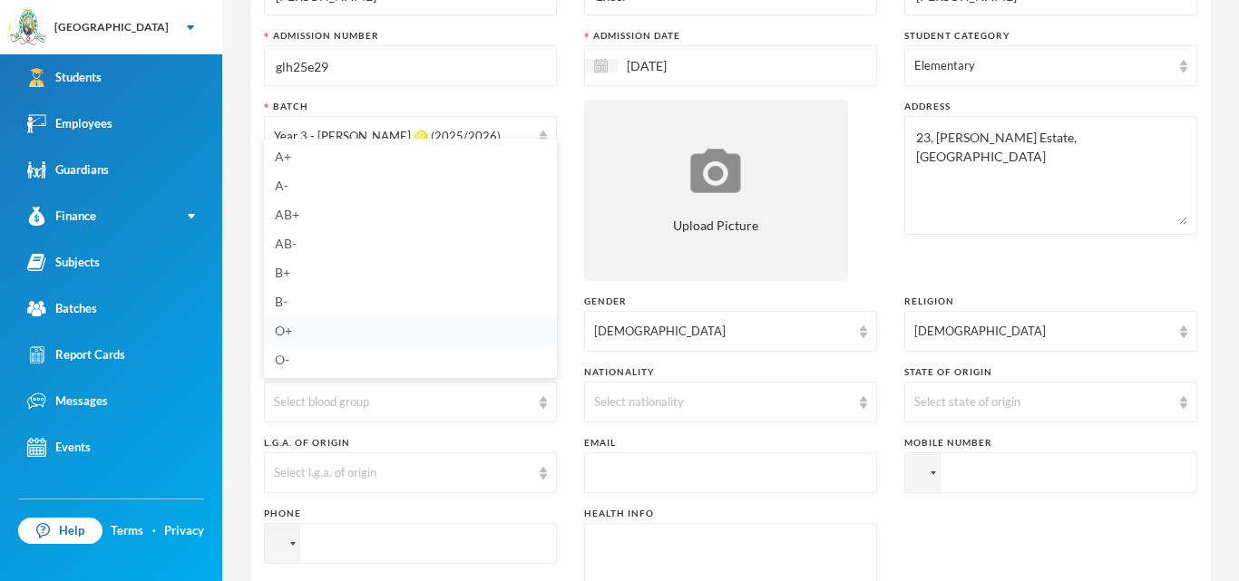
click at [348, 329] on li "O+" at bounding box center [410, 330] width 293 height 29
click at [835, 402] on div "Select nationality" at bounding box center [722, 403] width 257 height 18
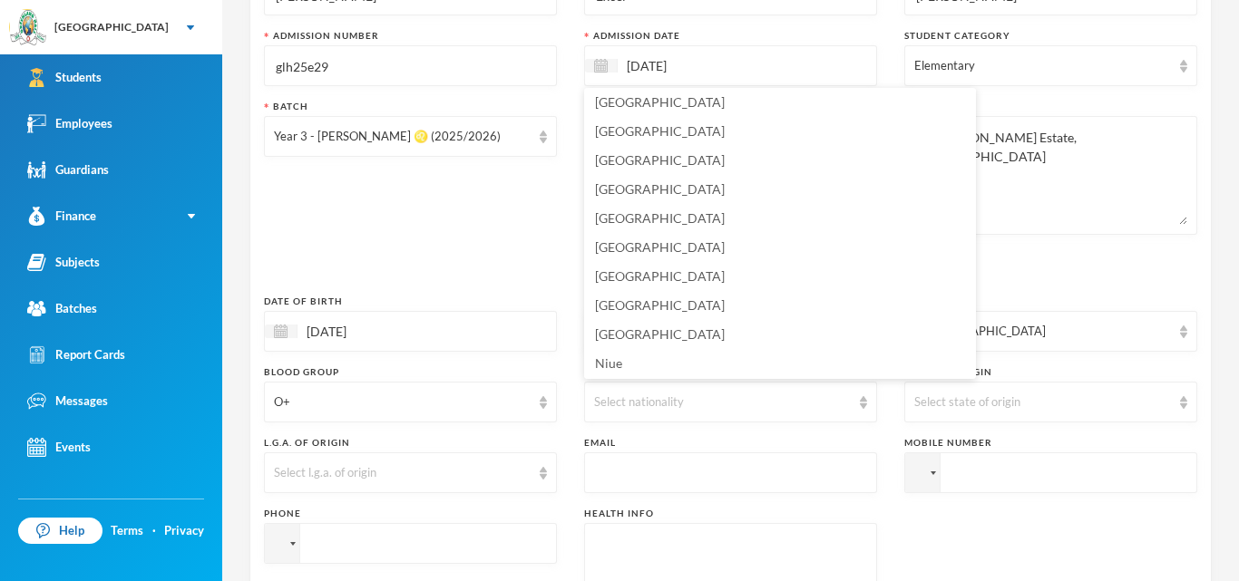
scroll to position [4409, 0]
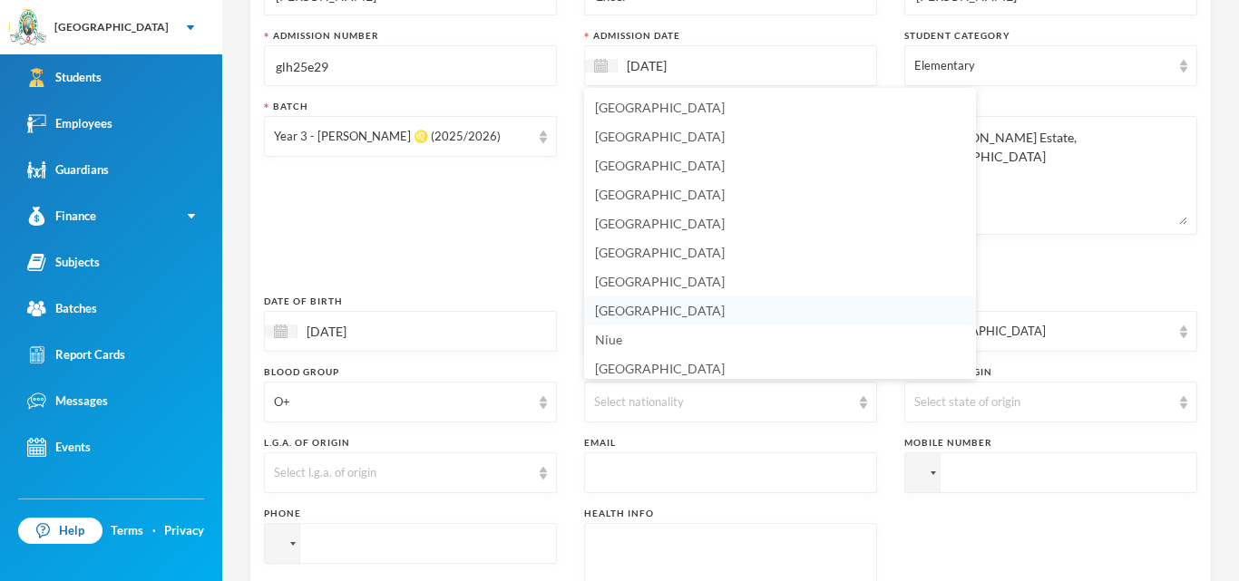
click at [747, 314] on li "[GEOGRAPHIC_DATA]" at bounding box center [780, 311] width 392 height 29
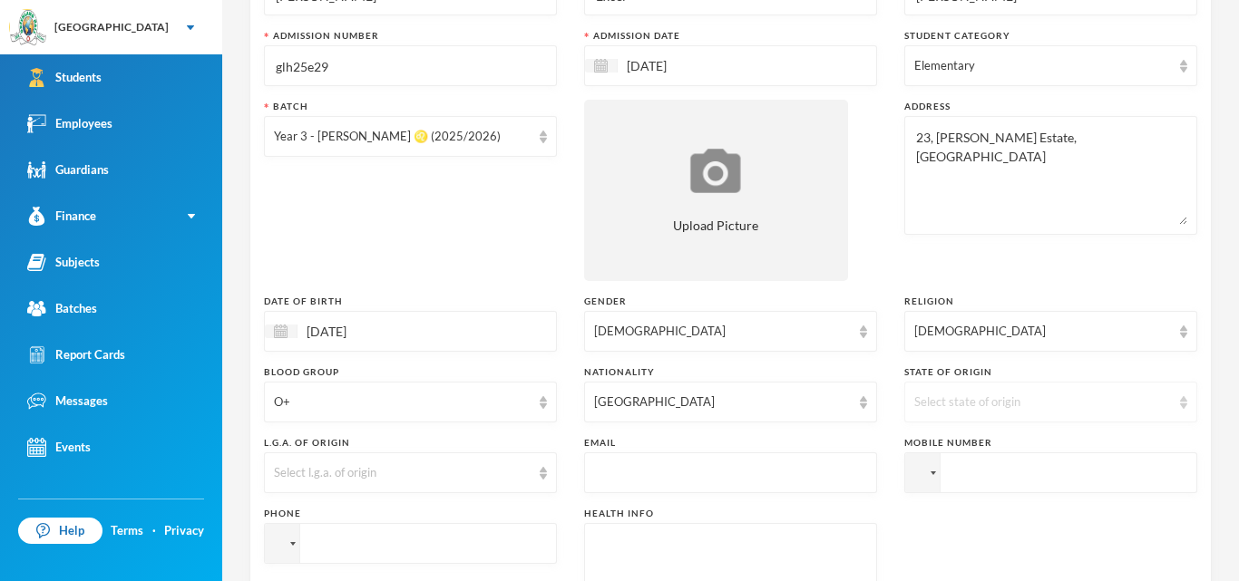
click at [1188, 401] on div "Select state of origin" at bounding box center [1050, 402] width 293 height 41
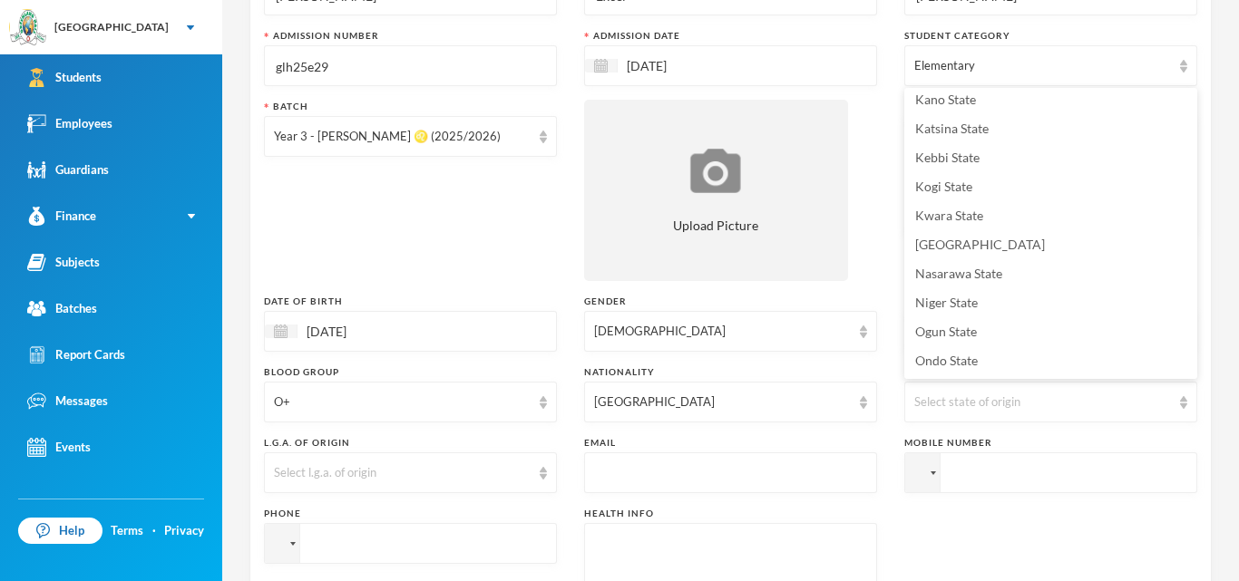
scroll to position [564, 0]
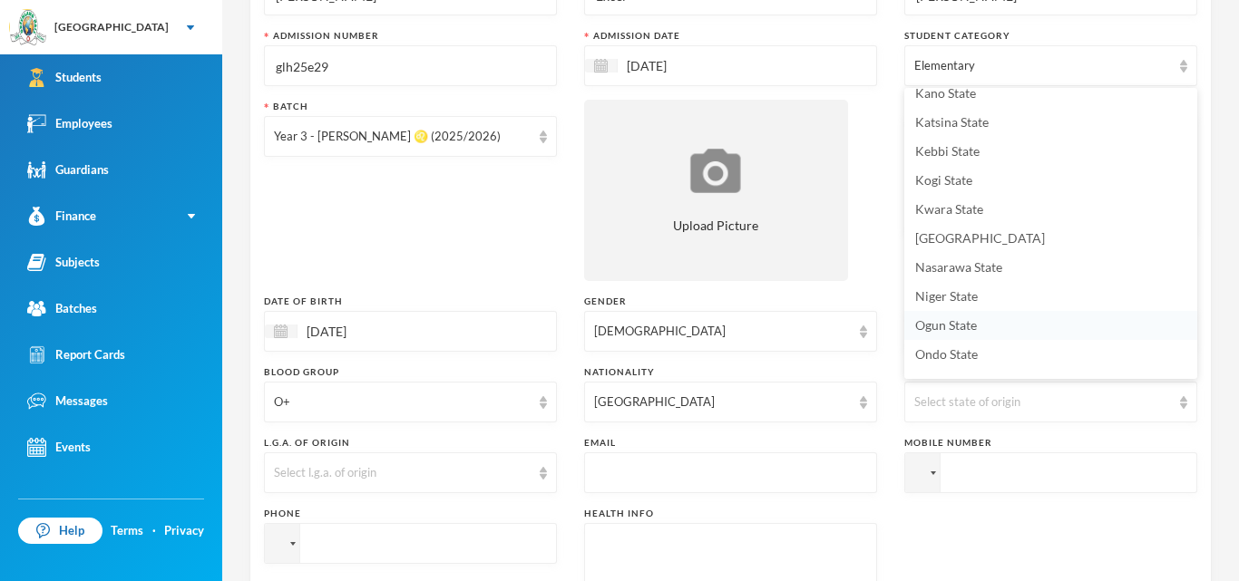
click at [1059, 326] on li "Ogun State" at bounding box center [1050, 325] width 293 height 29
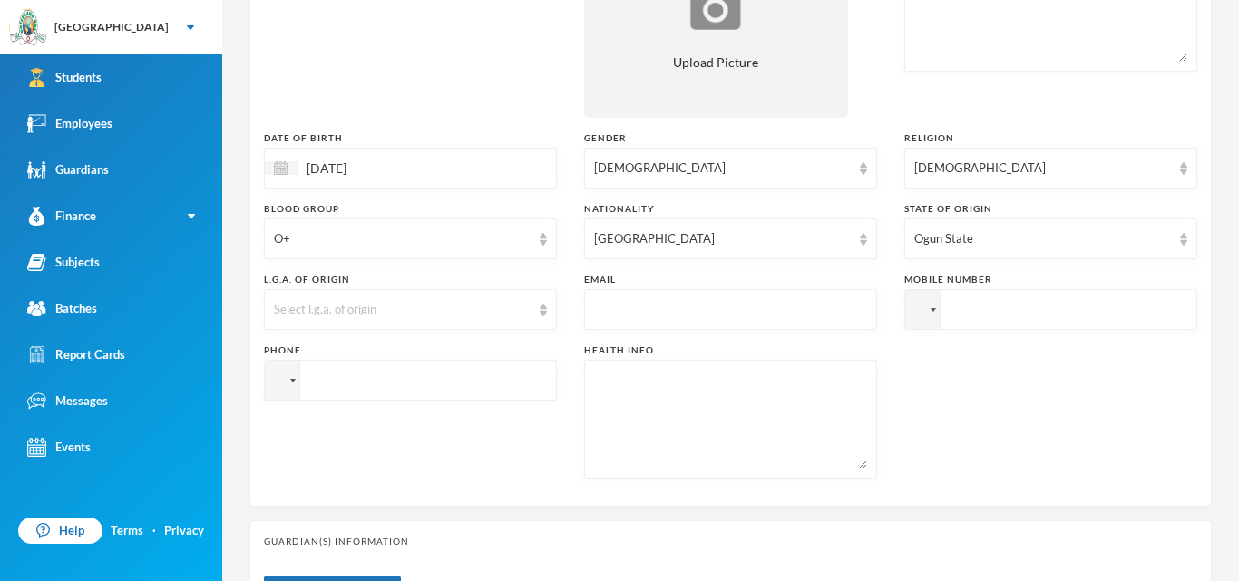
scroll to position [348, 0]
click at [540, 310] on img at bounding box center [543, 308] width 7 height 13
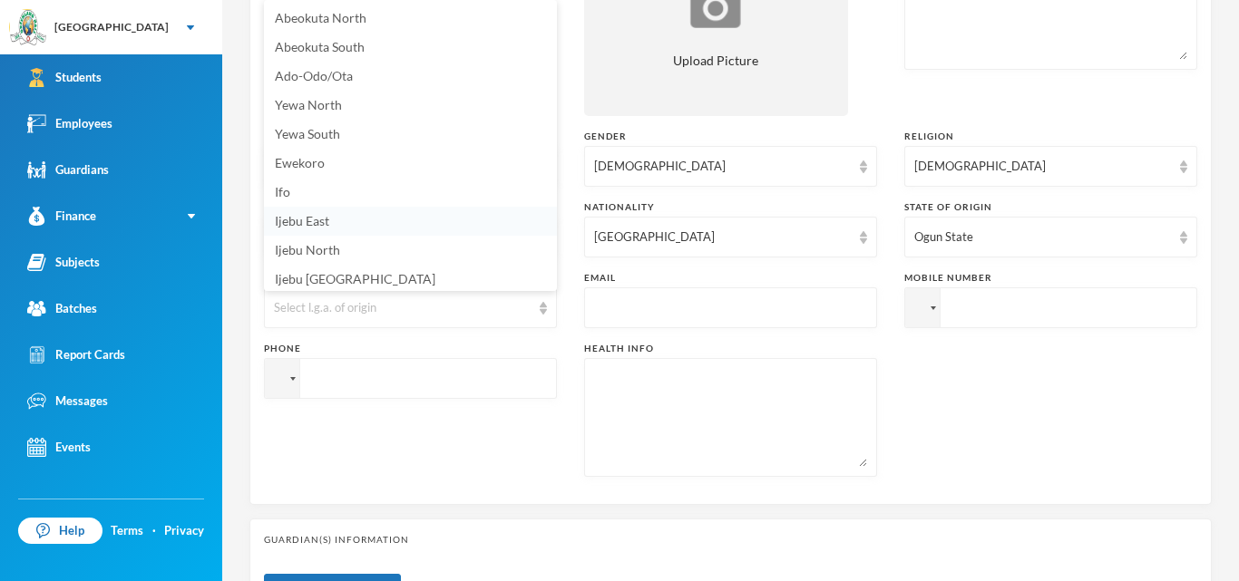
scroll to position [3, 0]
click at [437, 185] on li "Ifo" at bounding box center [410, 189] width 293 height 29
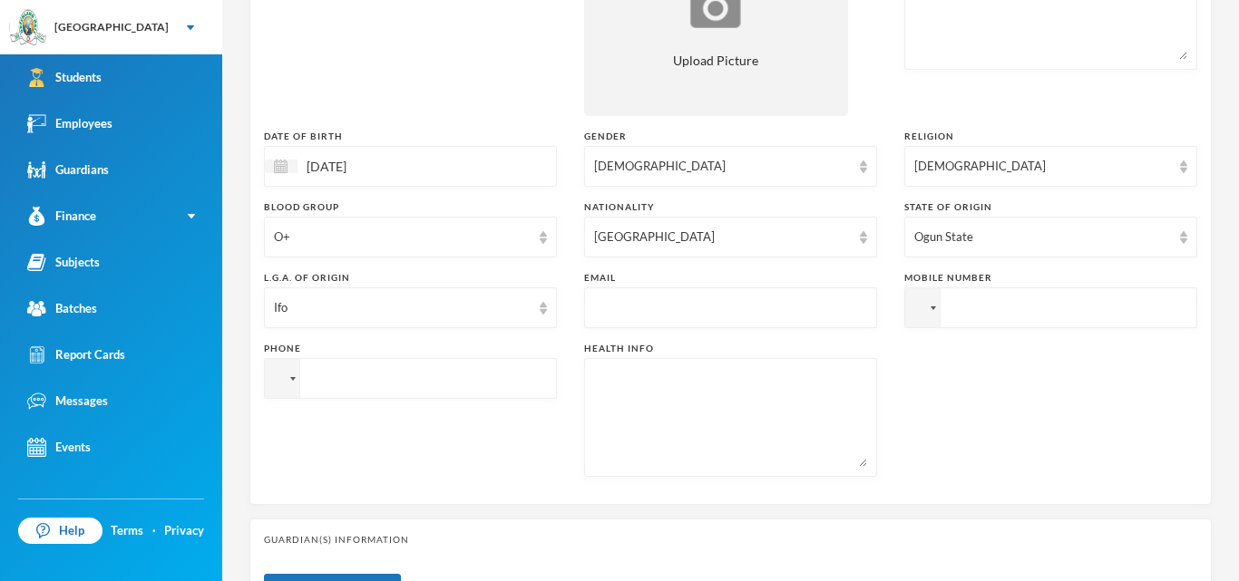
click at [715, 316] on input "text" at bounding box center [730, 308] width 273 height 41
type input "[EMAIL_ADDRESS][DOMAIN_NAME]"
click at [983, 302] on input "tel" at bounding box center [1050, 307] width 293 height 41
type input "[PHONE_NUMBER]"
click at [904, 328] on input "tel" at bounding box center [1050, 307] width 293 height 41
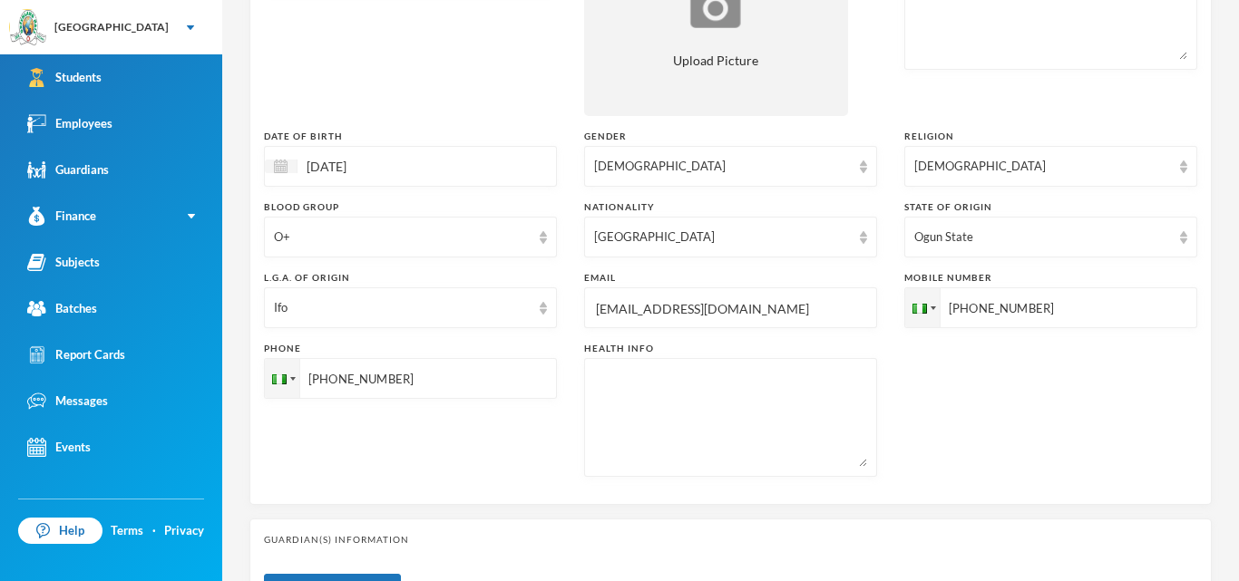
type input "[PHONE_NUMBER]"
click at [832, 393] on textarea at bounding box center [730, 417] width 273 height 99
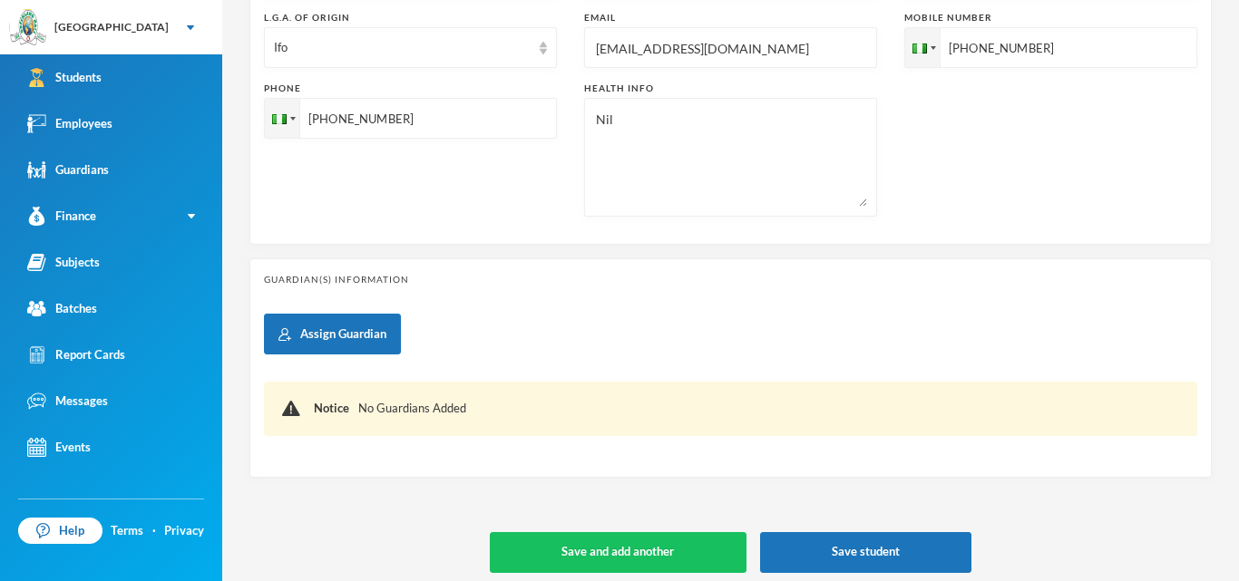
scroll to position [618, 0]
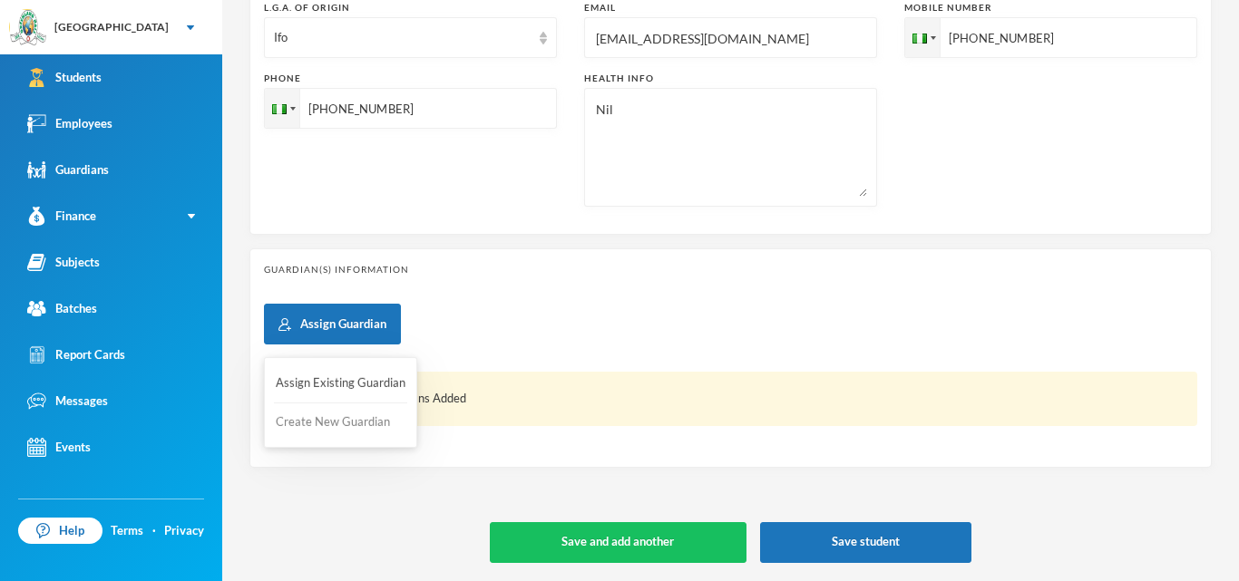
type textarea "Nil"
click at [340, 418] on button "Create New Guardian" at bounding box center [340, 422] width 133 height 33
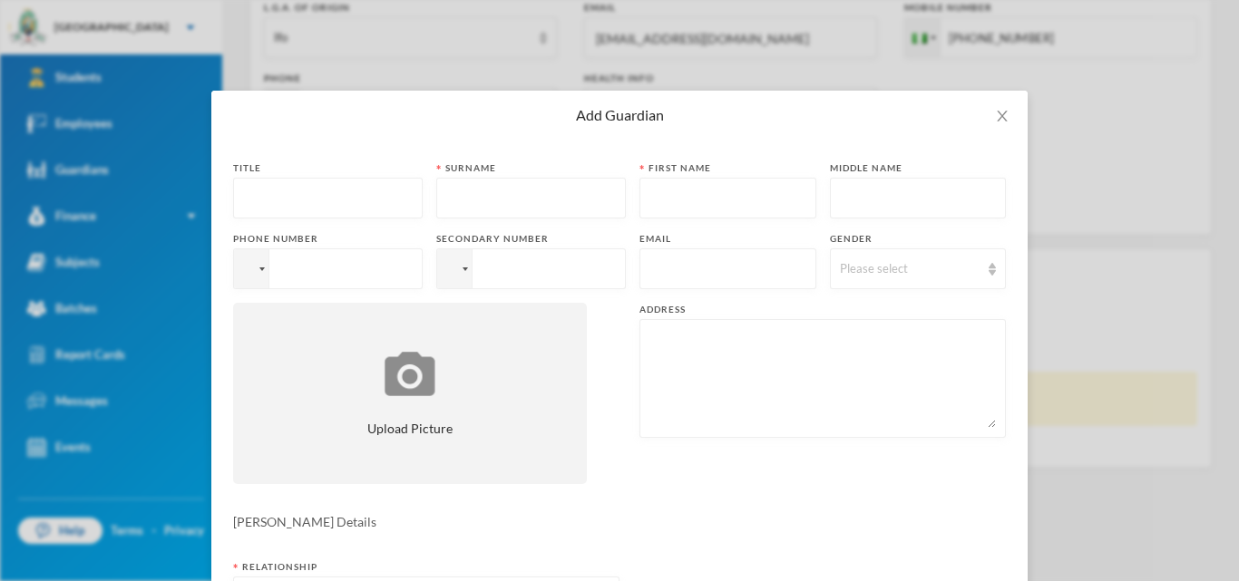
click at [352, 194] on input "text" at bounding box center [328, 199] width 170 height 41
type input "Mr"
click at [497, 195] on input "text" at bounding box center [531, 199] width 170 height 41
type input "[PERSON_NAME]"
click at [682, 198] on input "text" at bounding box center [727, 199] width 157 height 41
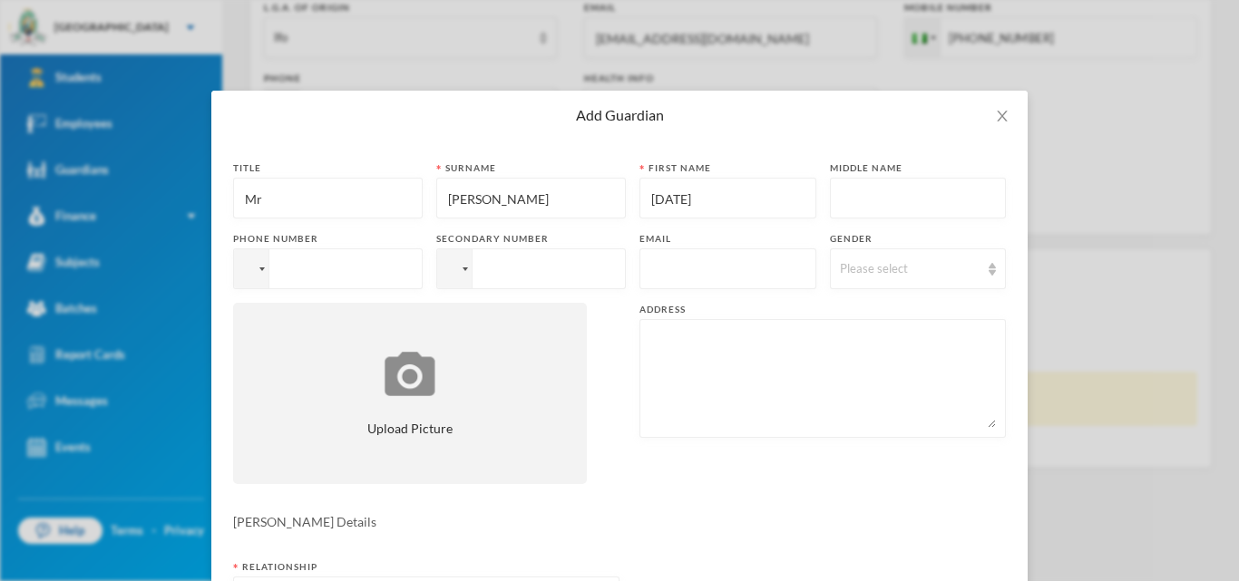
type input "[DATE]"
click at [367, 268] on input "tel" at bounding box center [328, 268] width 190 height 41
type input "[PHONE_NUMBER]"
click at [648, 268] on div at bounding box center [727, 268] width 177 height 41
click at [664, 261] on input "text" at bounding box center [727, 269] width 157 height 41
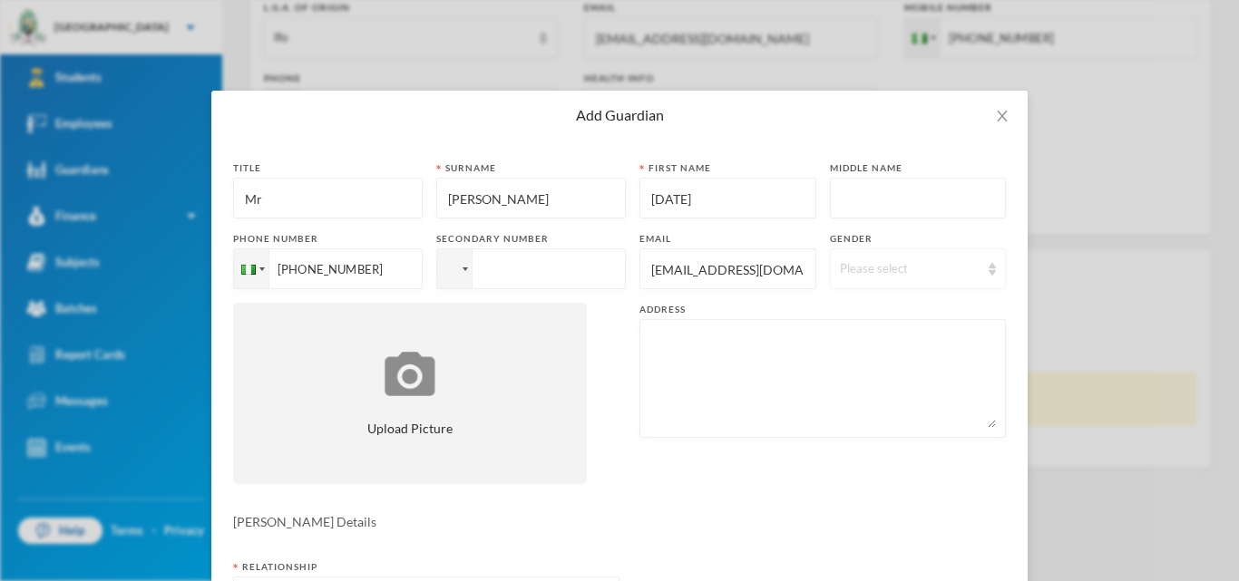
type input "[EMAIL_ADDRESS][DOMAIN_NAME]"
click at [983, 269] on div "Please select" at bounding box center [918, 268] width 177 height 41
click at [915, 310] on li "[DEMOGRAPHIC_DATA]" at bounding box center [918, 311] width 176 height 29
click at [759, 345] on textarea at bounding box center [822, 378] width 346 height 99
type textarea "23, olubnmi estate, [GEOGRAPHIC_DATA]"
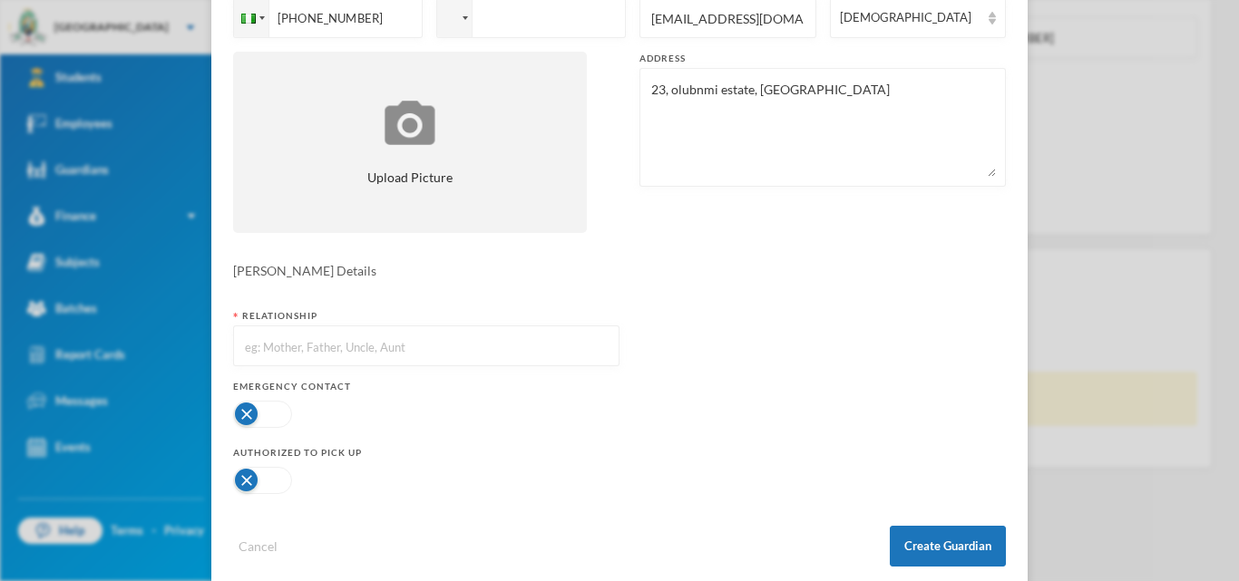
scroll to position [254, 0]
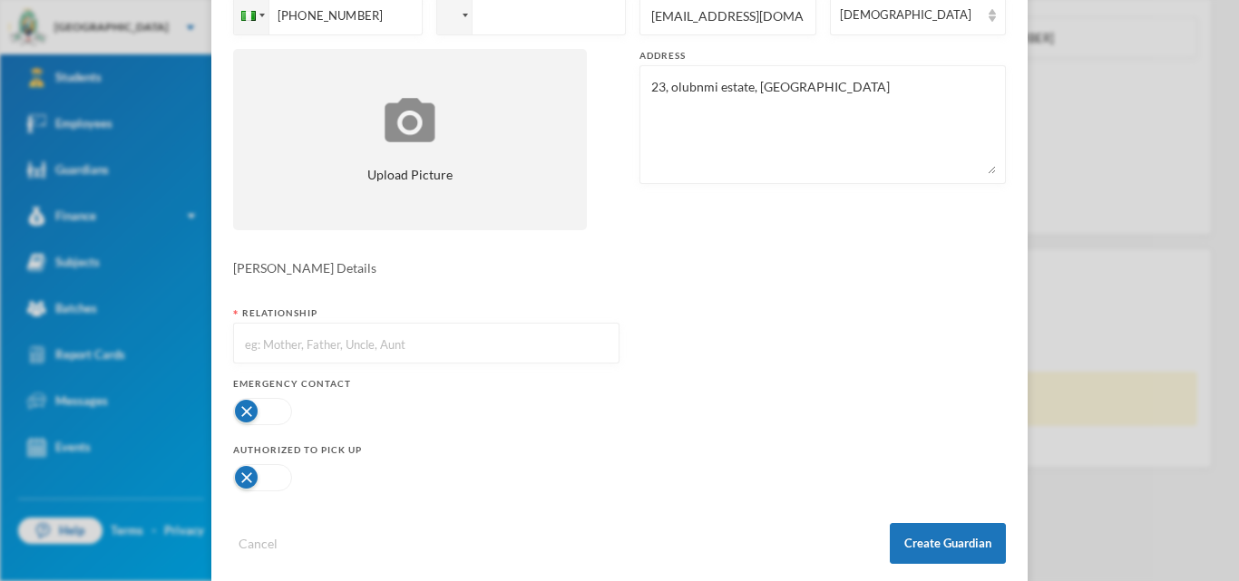
click at [373, 355] on input "text" at bounding box center [426, 344] width 366 height 41
type input "Father"
click at [287, 414] on button "button" at bounding box center [262, 411] width 59 height 27
click at [277, 481] on button "button" at bounding box center [262, 477] width 59 height 27
click at [956, 539] on button "Create Guardian" at bounding box center [948, 543] width 116 height 41
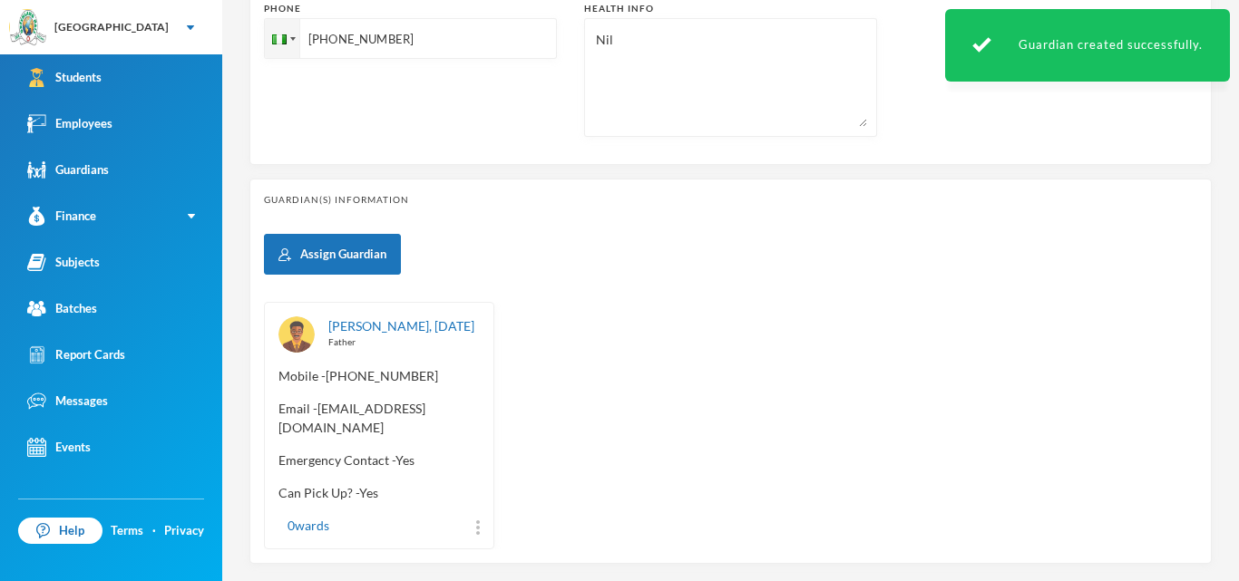
scroll to position [766, 0]
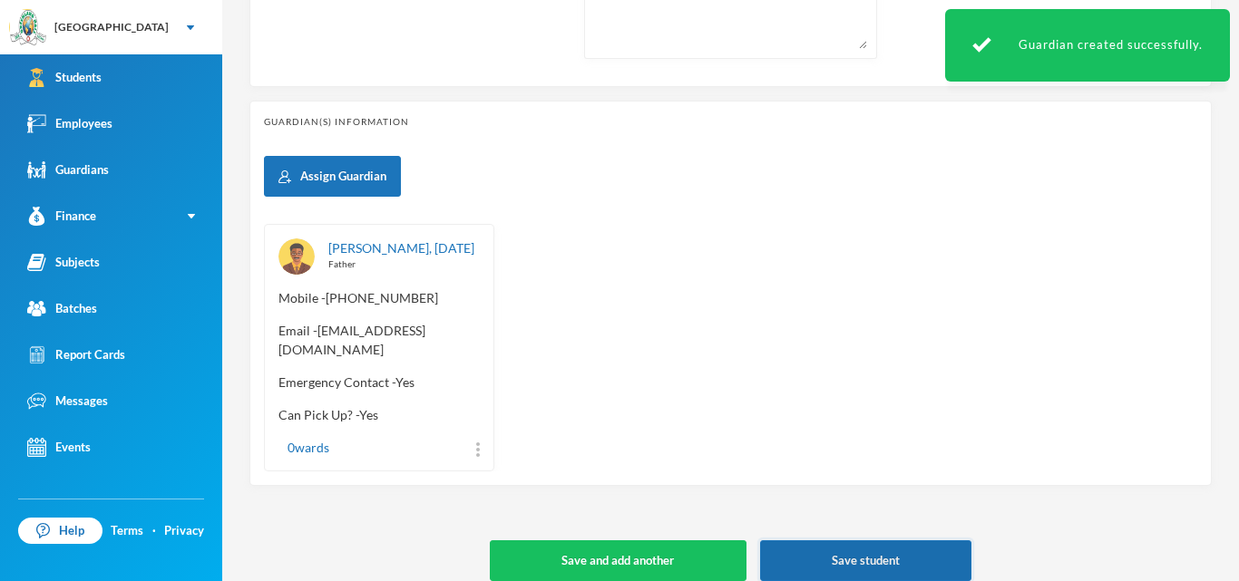
click at [855, 540] on button "Save student" at bounding box center [865, 560] width 211 height 41
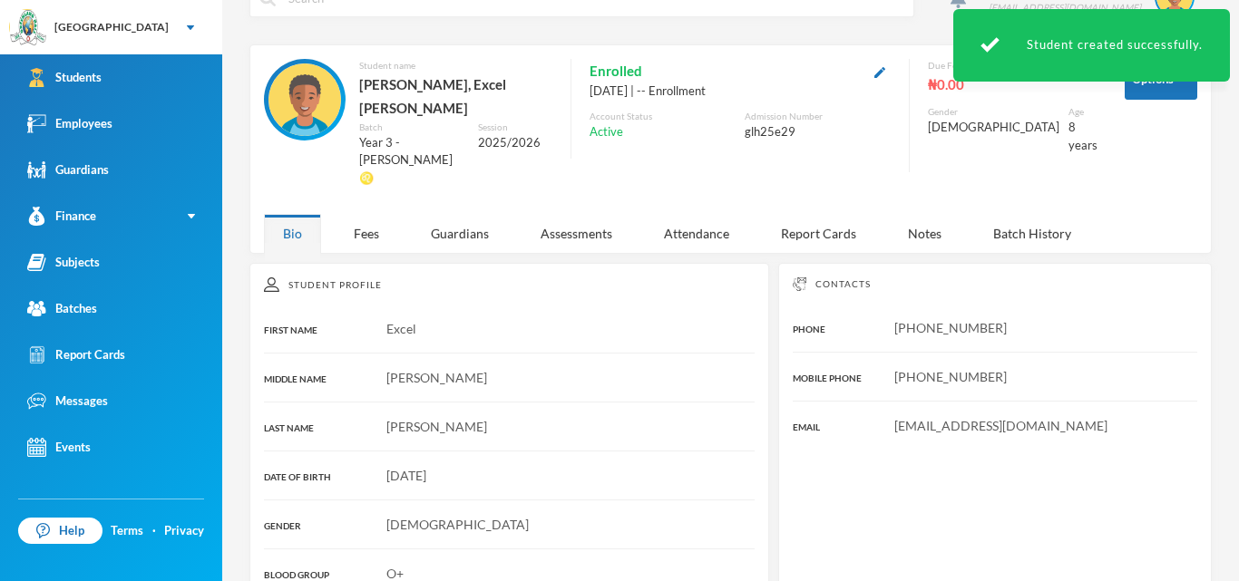
scroll to position [44, 0]
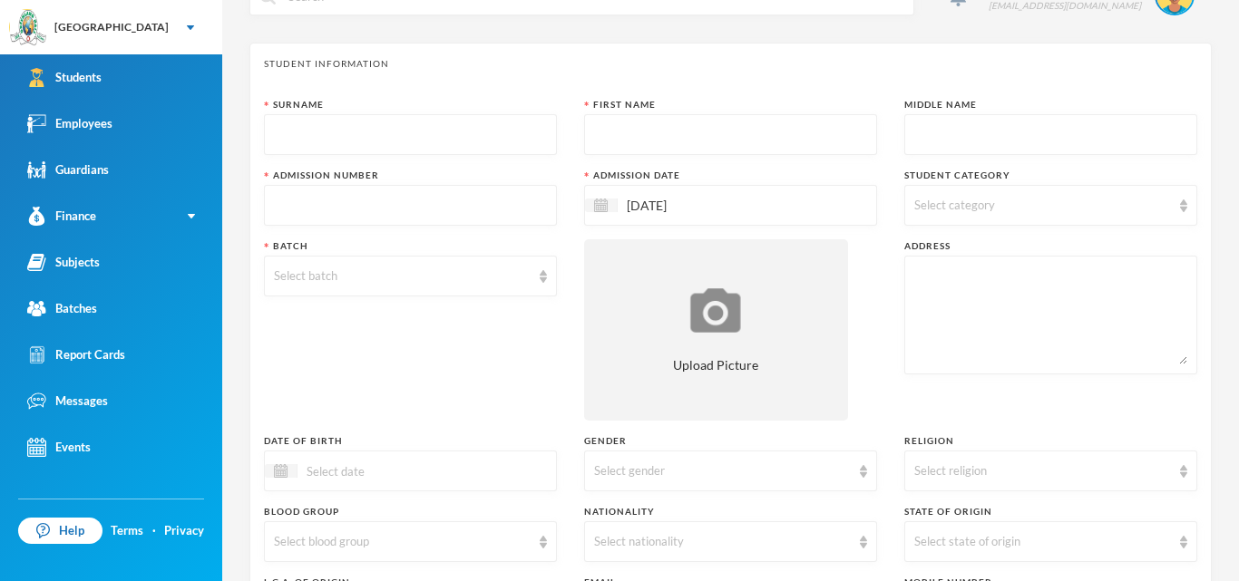
click at [391, 127] on input "text" at bounding box center [410, 135] width 273 height 41
type input "Sulaimon"
click at [610, 141] on input "text" at bounding box center [730, 135] width 273 height 41
type input "[PERSON_NAME]"
click at [945, 129] on input "text" at bounding box center [1050, 135] width 273 height 41
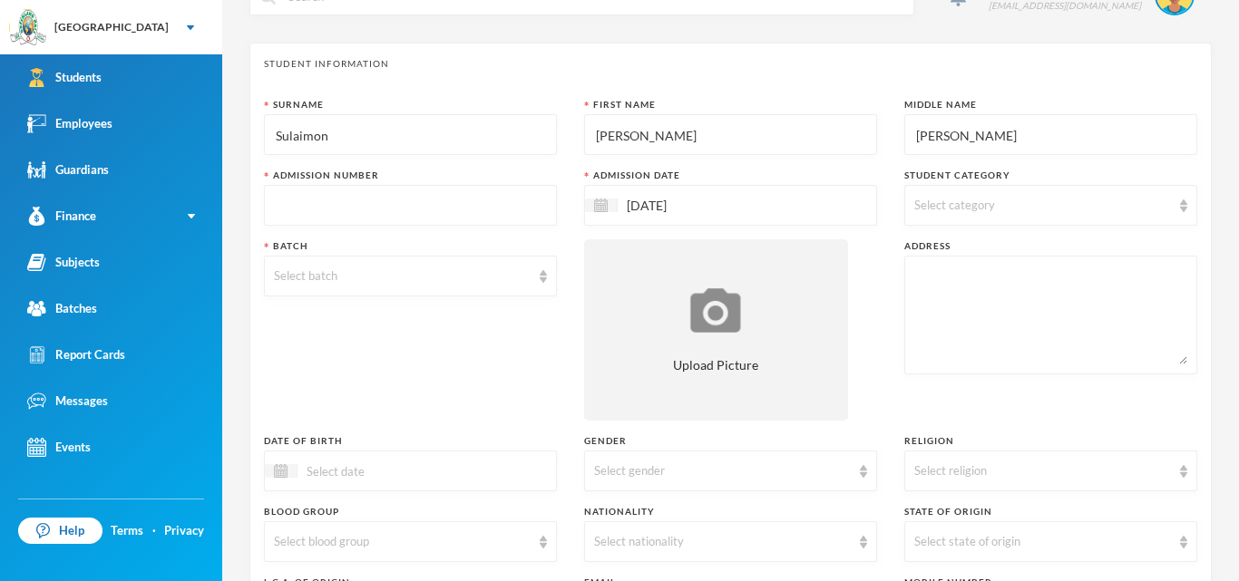
type input "[PERSON_NAME]"
click at [459, 210] on input "text" at bounding box center [410, 206] width 273 height 41
type input "glh25c32"
click at [1181, 200] on img at bounding box center [1183, 206] width 7 height 13
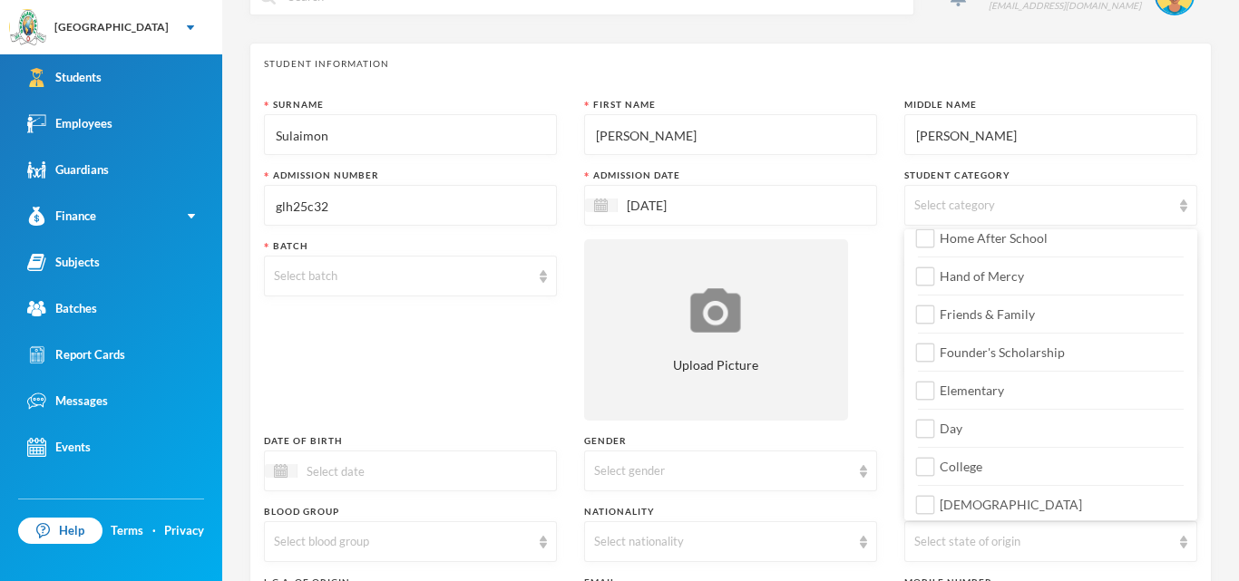
scroll to position [168, 0]
click at [933, 428] on input "Day" at bounding box center [925, 427] width 19 height 19
checkbox input "true"
click at [929, 465] on input "College" at bounding box center [925, 465] width 19 height 19
checkbox input "true"
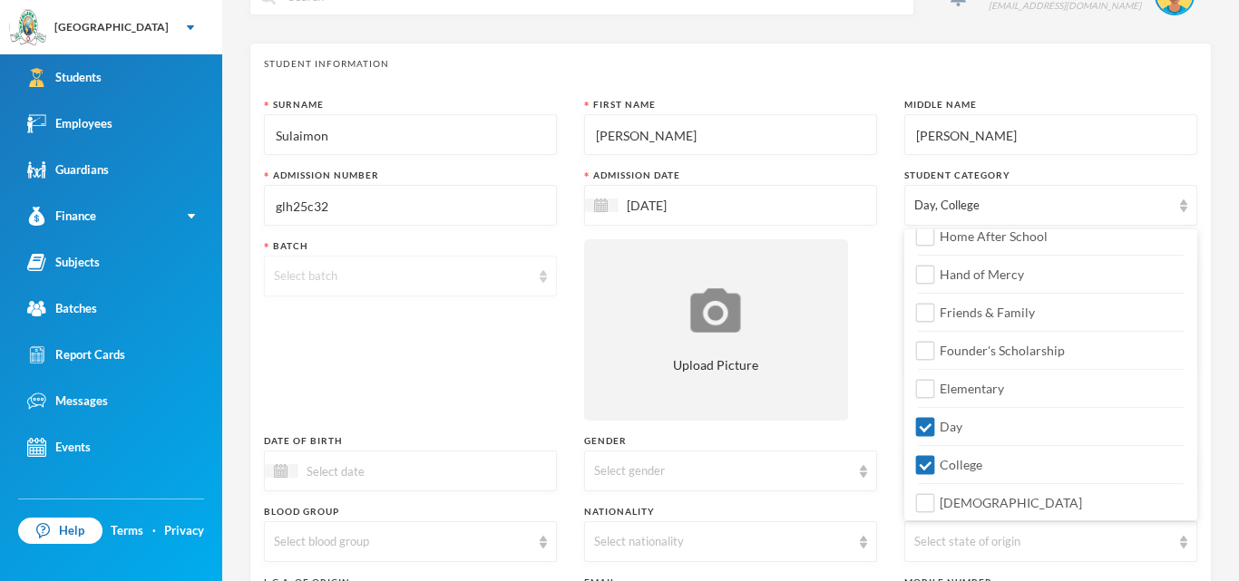
click at [540, 274] on img at bounding box center [543, 276] width 7 height 13
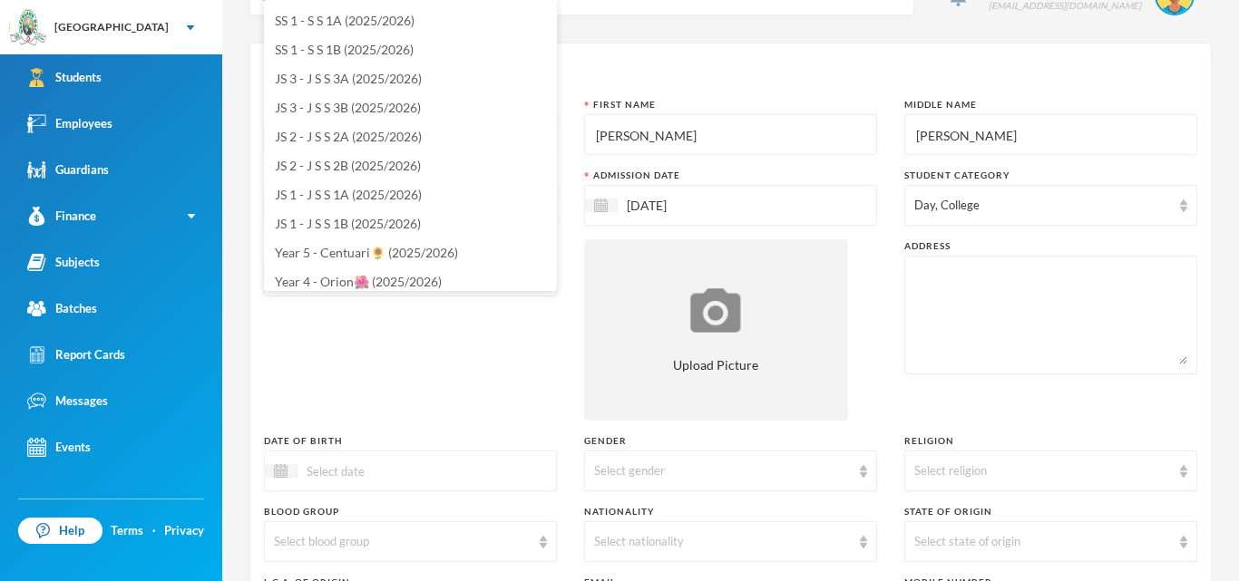
scroll to position [145, 0]
click at [419, 195] on span "JS 1 - J S S 1A (2025/2026)" at bounding box center [348, 191] width 147 height 15
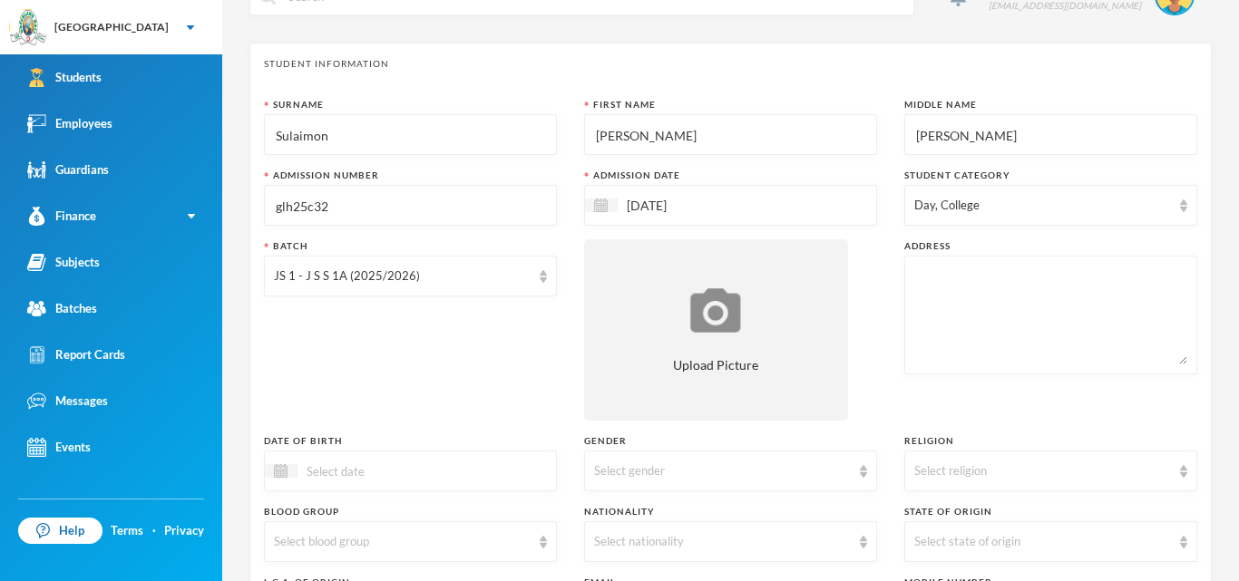
click at [915, 295] on textarea at bounding box center [1050, 315] width 273 height 99
type textarea "^"
type textarea "[STREET_ADDRESS]"
click at [287, 473] on img at bounding box center [281, 471] width 14 height 14
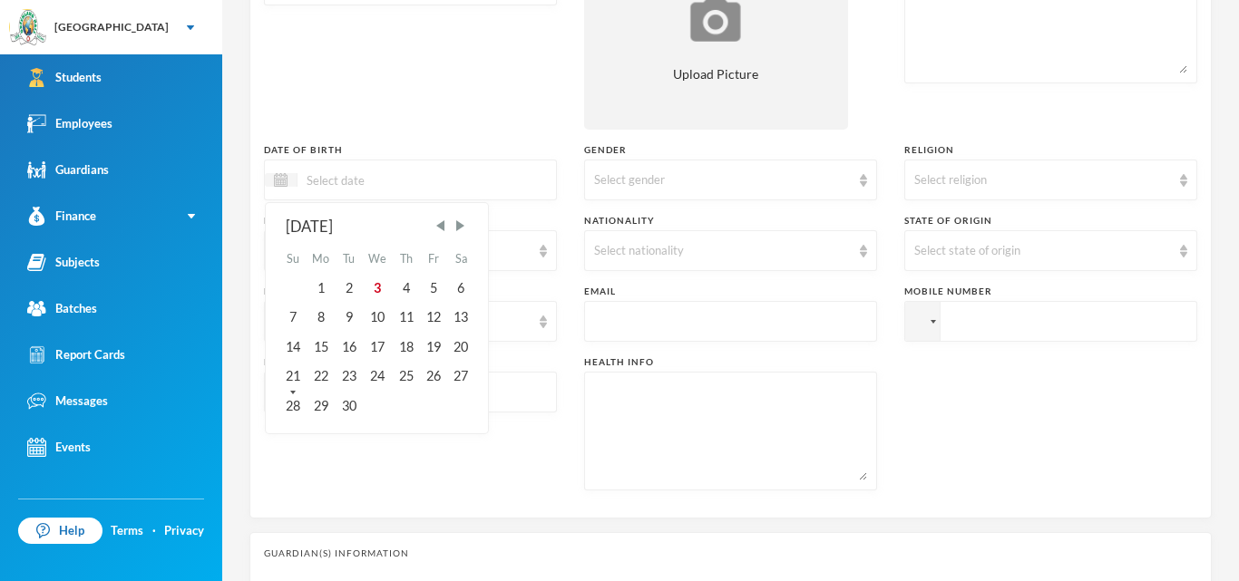
scroll to position [350, 0]
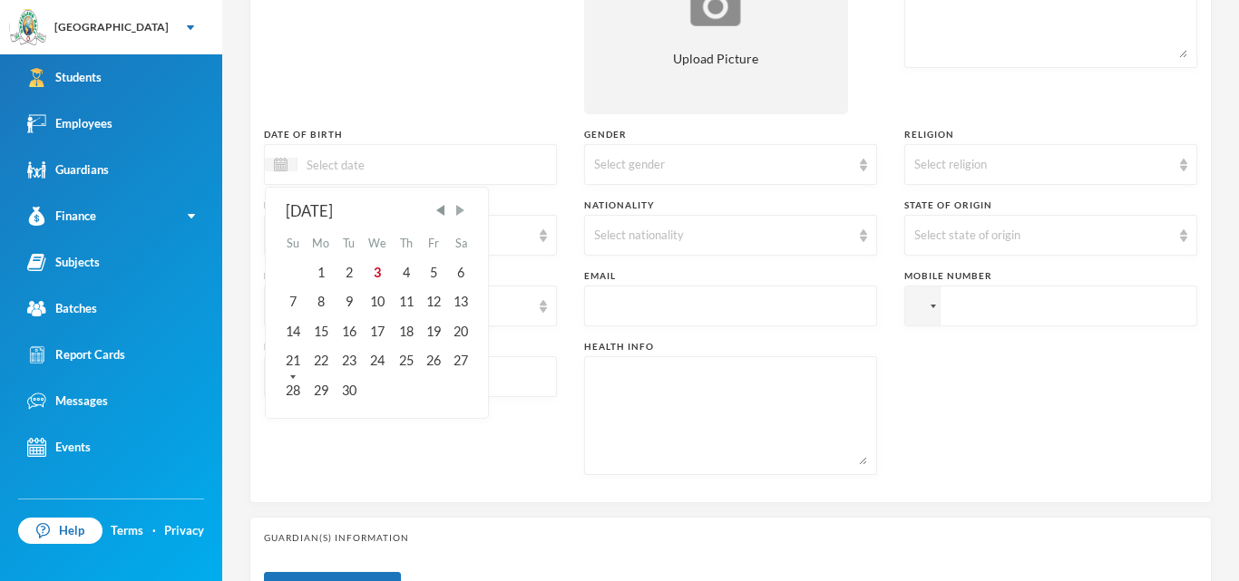
click at [463, 212] on span "Next Month" at bounding box center [460, 210] width 16 height 16
click at [322, 358] on div "17" at bounding box center [321, 360] width 29 height 29
type input "[DATE]"
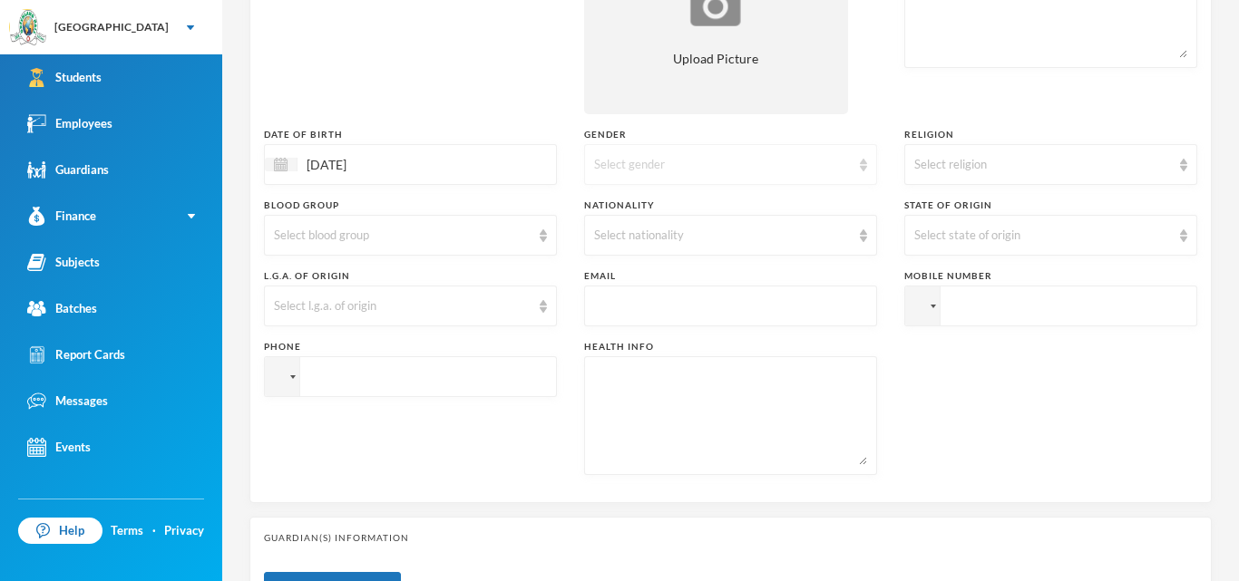
click at [861, 165] on img at bounding box center [863, 165] width 7 height 13
click at [784, 210] on li "[DEMOGRAPHIC_DATA]" at bounding box center [730, 206] width 293 height 29
click at [1180, 161] on img at bounding box center [1183, 165] width 7 height 13
click at [1116, 235] on li "[DEMOGRAPHIC_DATA]" at bounding box center [1050, 235] width 293 height 29
click at [536, 239] on div "Select blood group" at bounding box center [410, 235] width 293 height 41
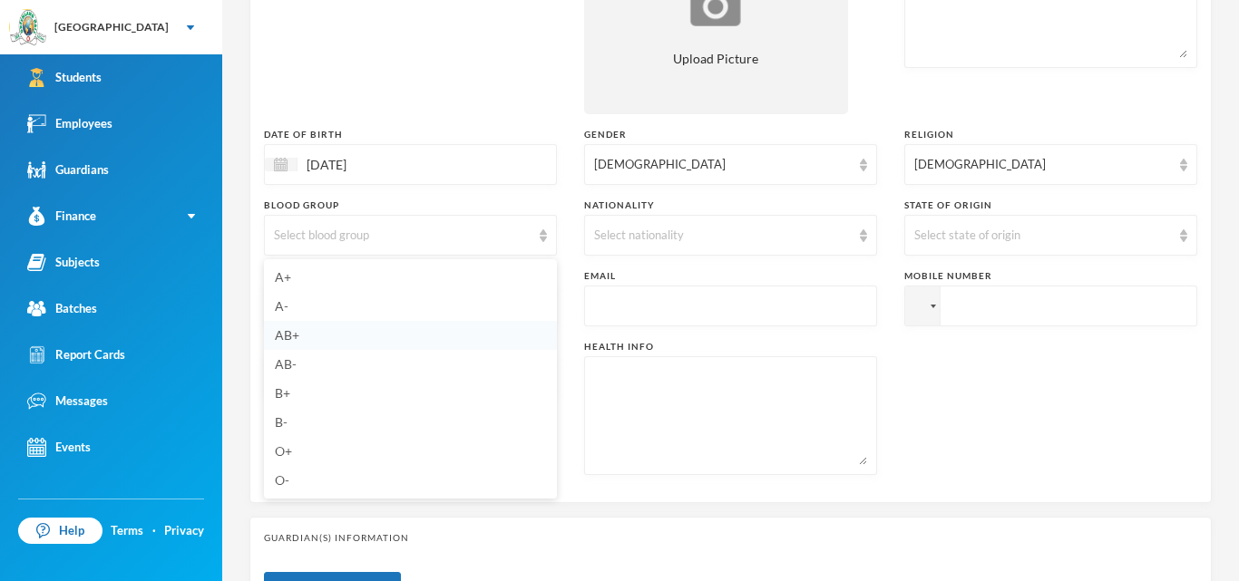
click at [300, 333] on li "AB+" at bounding box center [410, 335] width 293 height 29
click at [865, 238] on img at bounding box center [863, 235] width 7 height 13
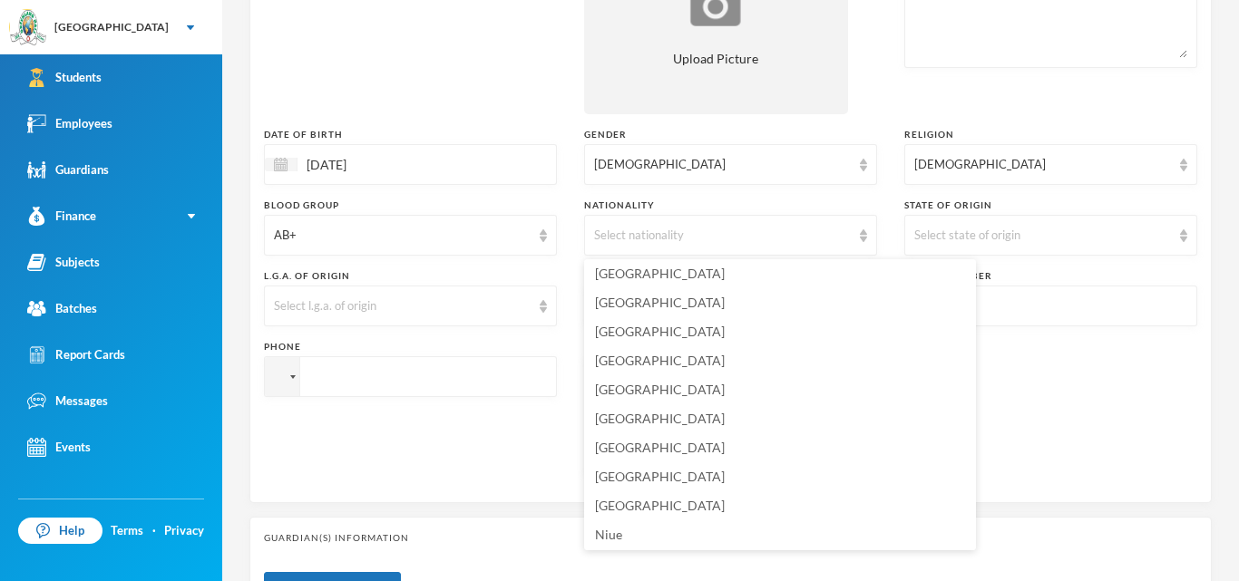
scroll to position [4409, 0]
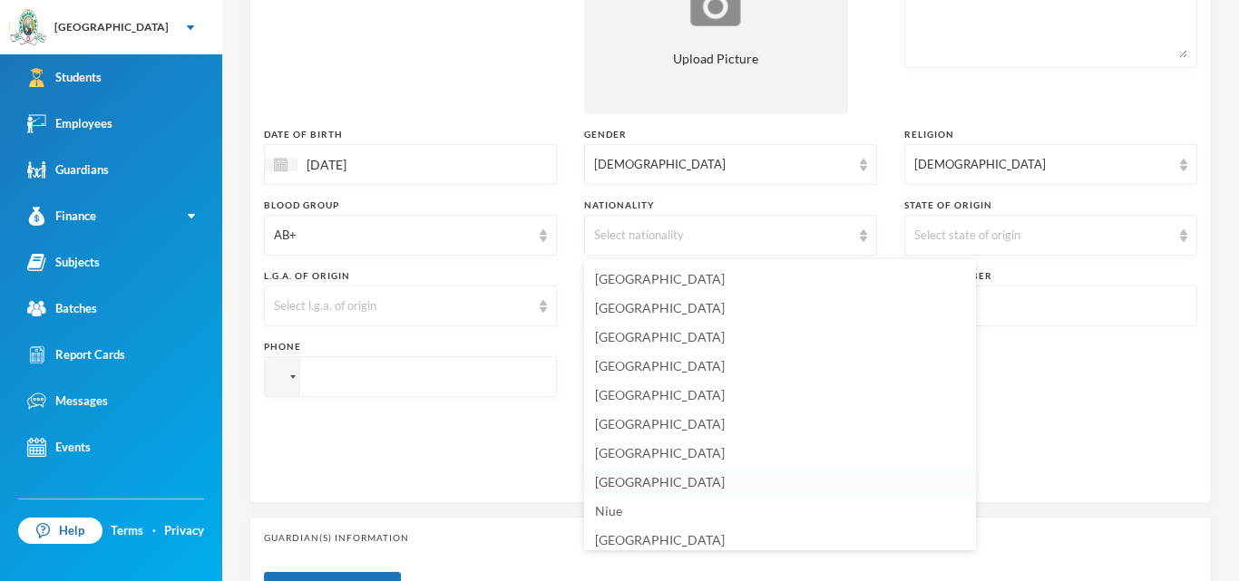
click at [726, 483] on li "[GEOGRAPHIC_DATA]" at bounding box center [780, 482] width 392 height 29
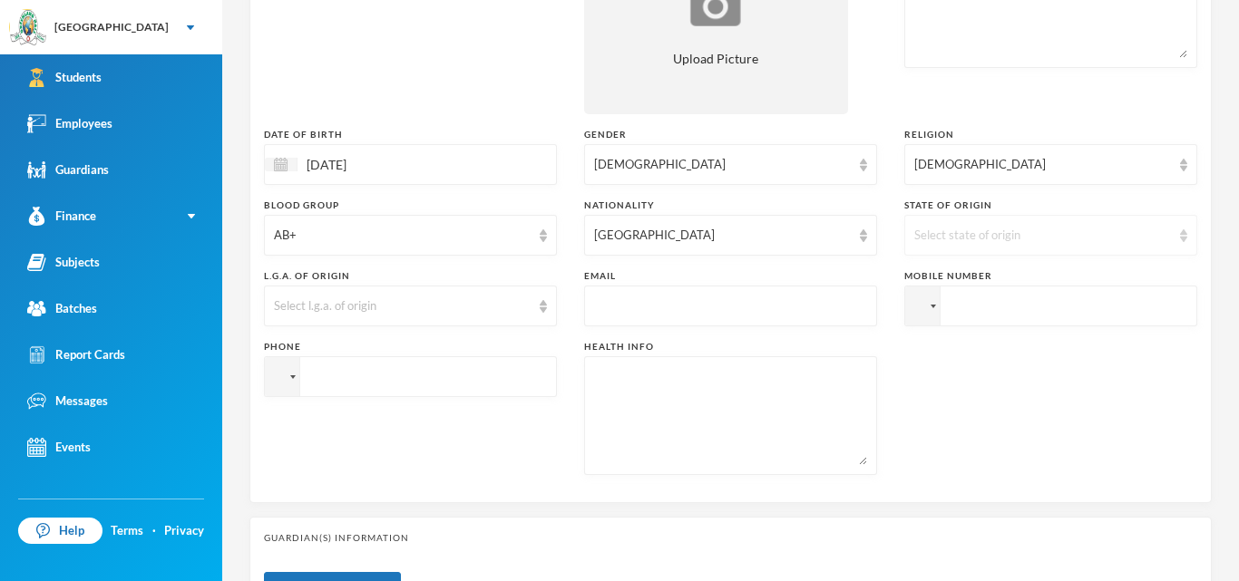
click at [1188, 238] on div "Select state of origin" at bounding box center [1050, 235] width 293 height 41
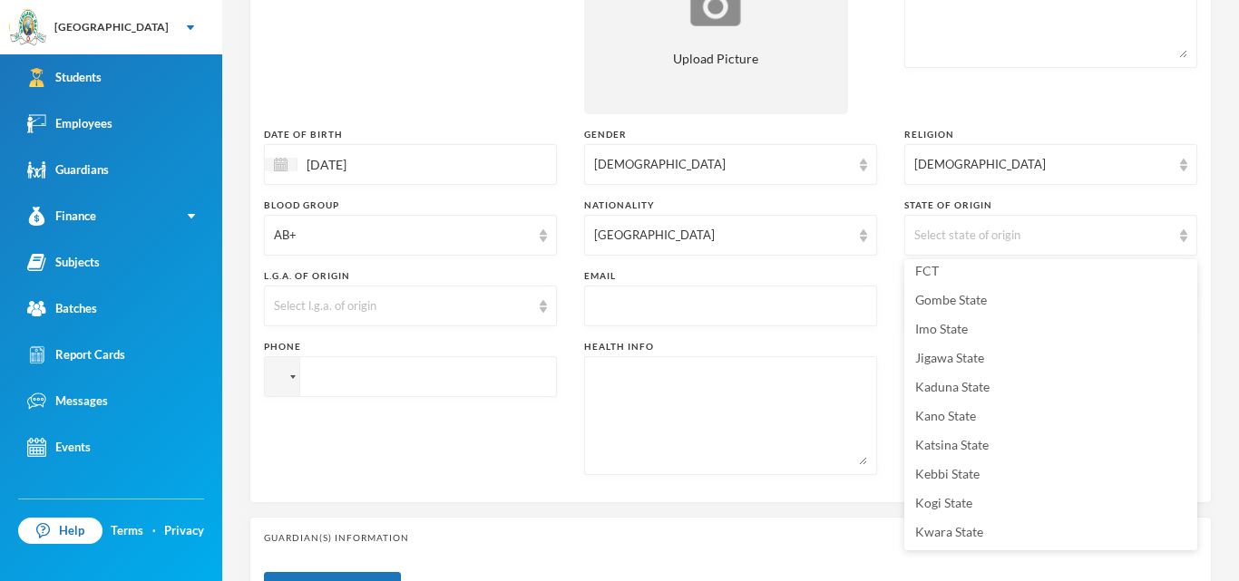
scroll to position [433, 0]
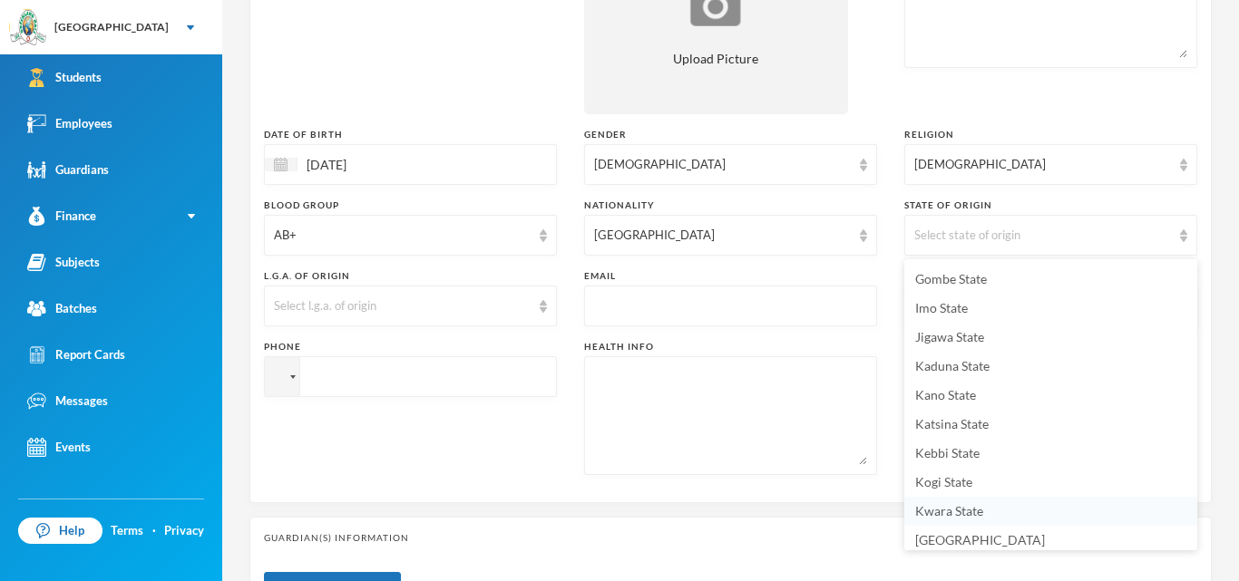
click at [993, 513] on li "Kwara State" at bounding box center [1050, 511] width 293 height 29
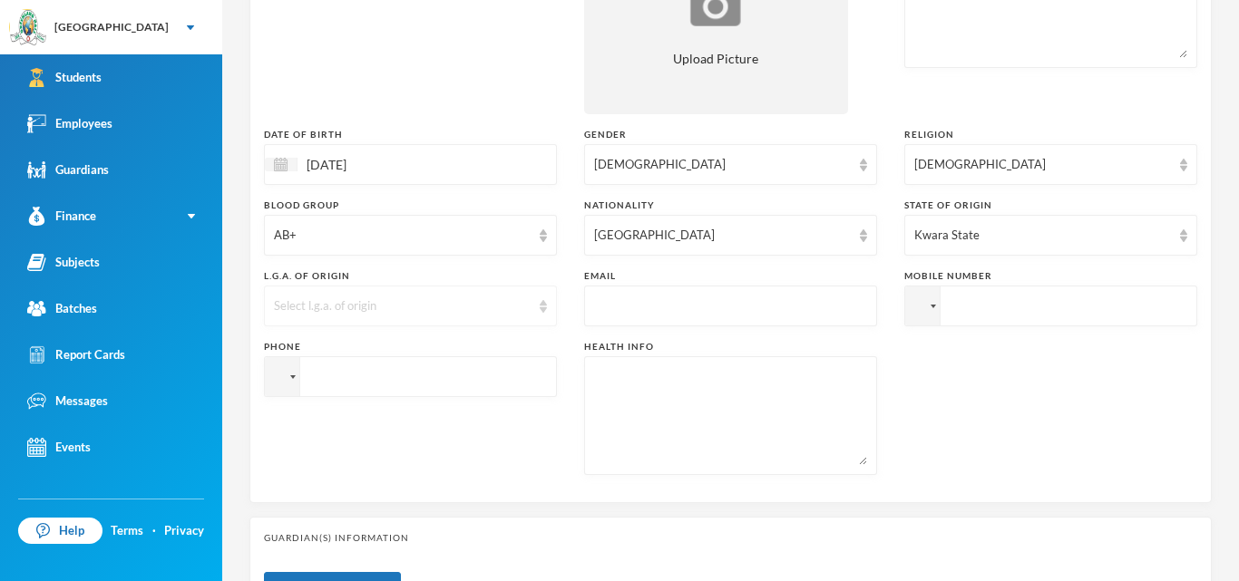
click at [543, 308] on img at bounding box center [543, 306] width 7 height 13
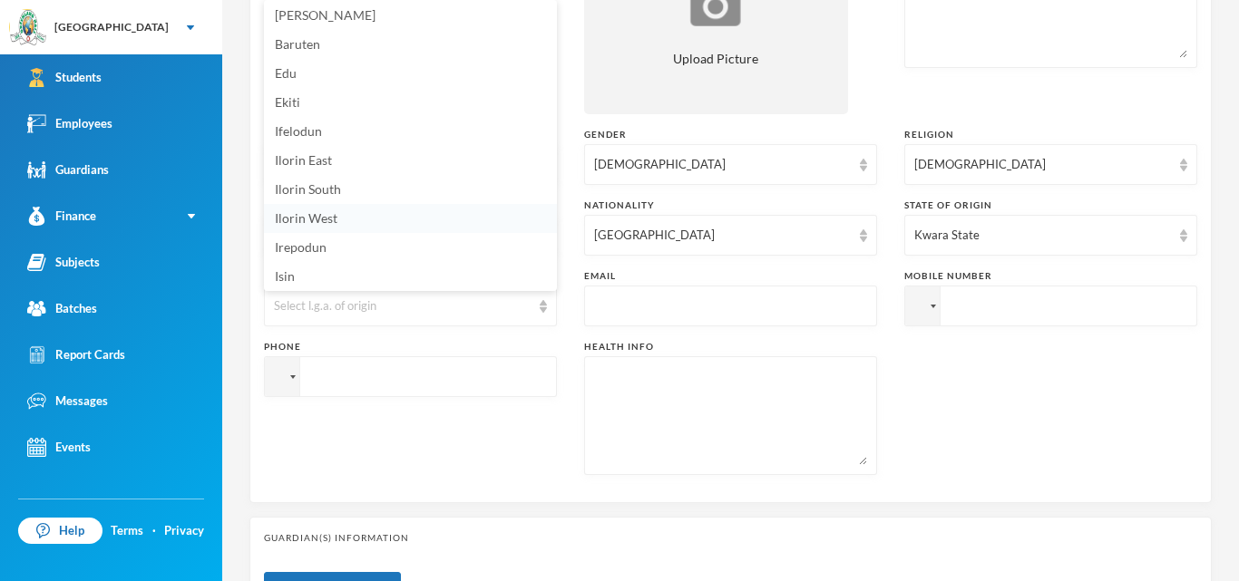
click at [452, 213] on li "Ilorin West" at bounding box center [410, 218] width 293 height 29
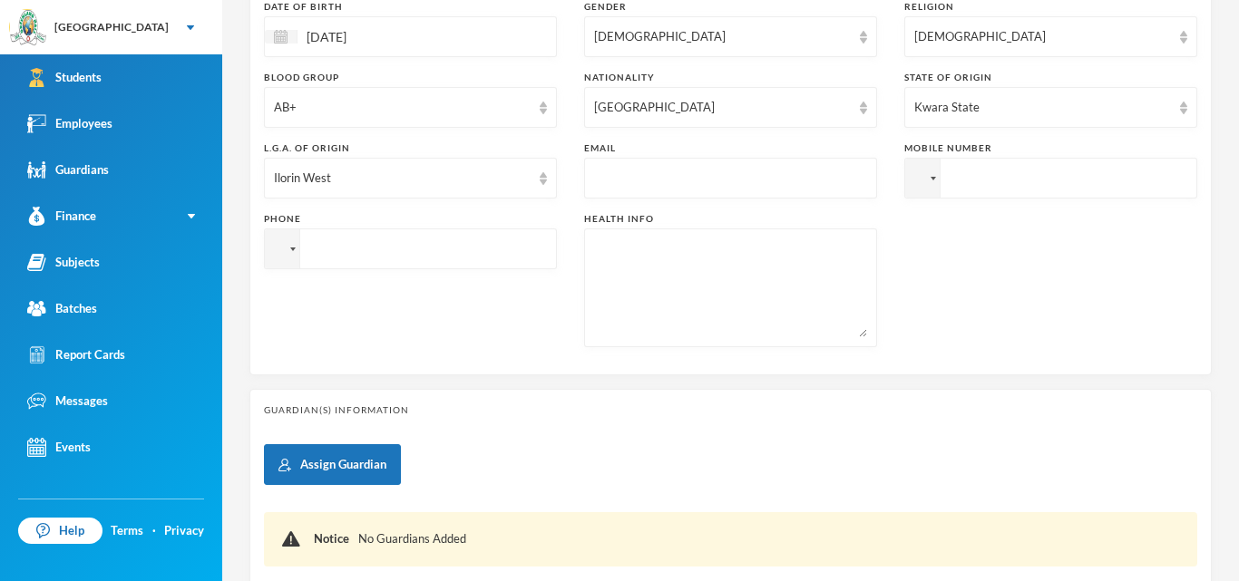
scroll to position [480, 0]
click at [784, 170] on input "text" at bounding box center [730, 177] width 273 height 41
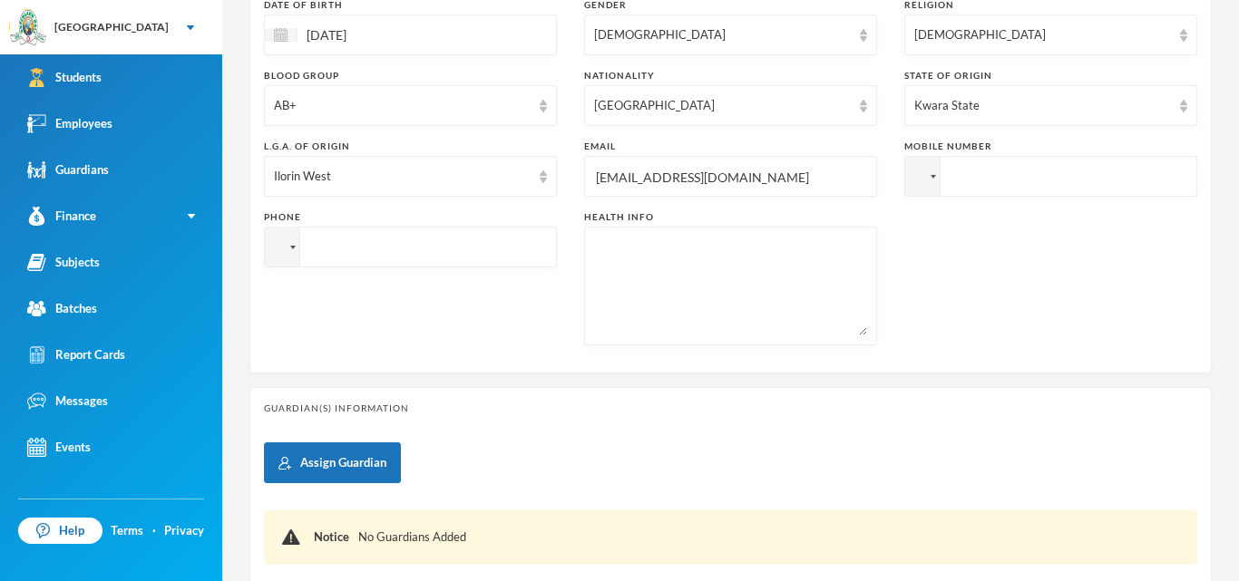
type input "[EMAIL_ADDRESS][DOMAIN_NAME]"
click at [953, 178] on input "tel" at bounding box center [1050, 176] width 293 height 41
type input "[PHONE_NUMBER]"
click at [904, 197] on input "tel" at bounding box center [1050, 176] width 293 height 41
click at [904, 197] on input "[PHONE_NUMBER]" at bounding box center [1050, 176] width 293 height 41
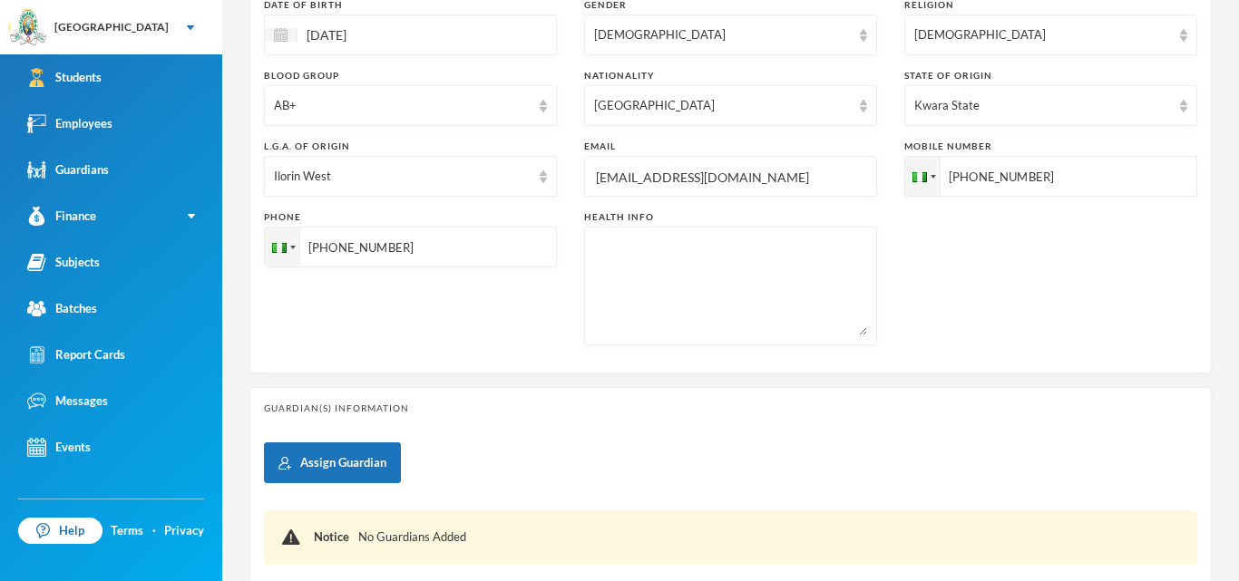
type input "[PHONE_NUMBER]"
click at [667, 274] on textarea at bounding box center [730, 286] width 273 height 99
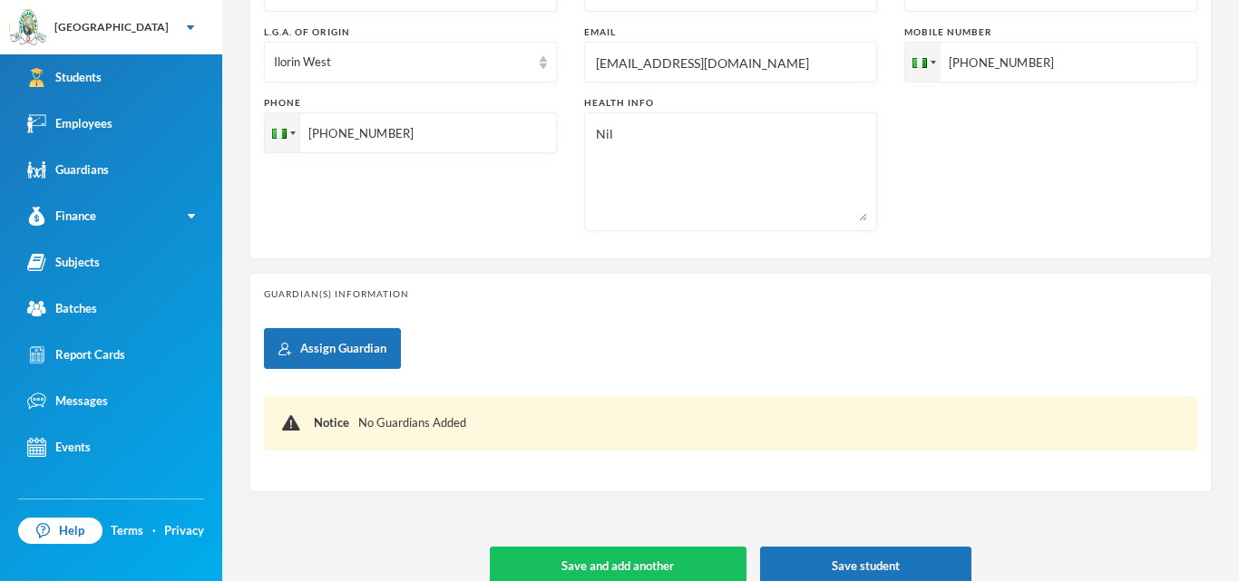
scroll to position [608, 0]
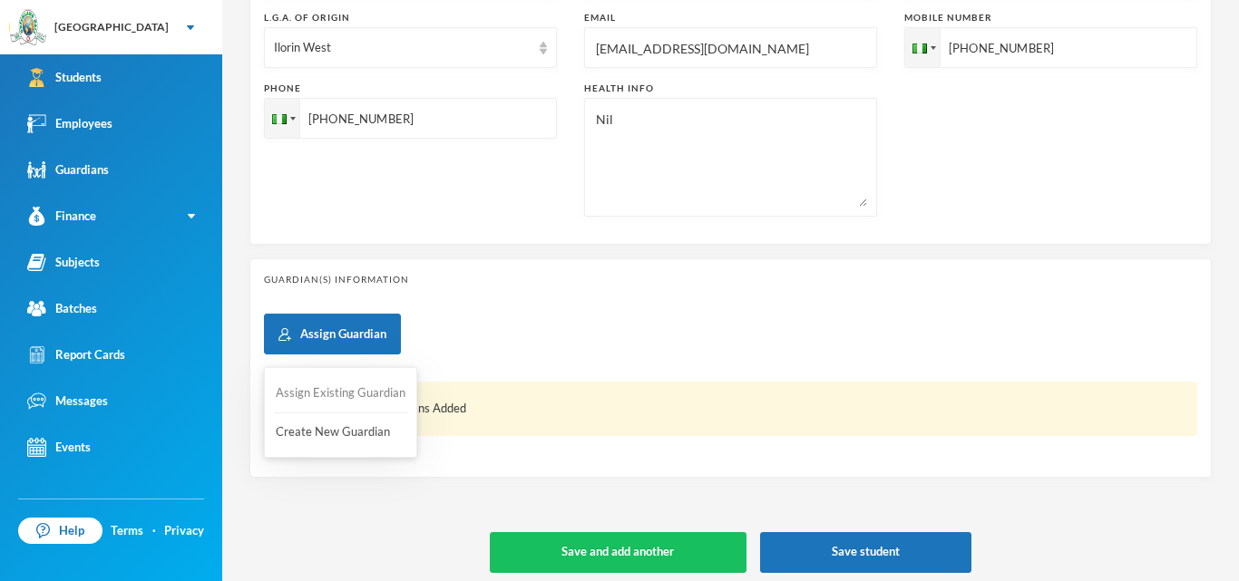
type textarea "Nil"
click at [325, 397] on button "Assign Existing Guardian" at bounding box center [340, 393] width 133 height 33
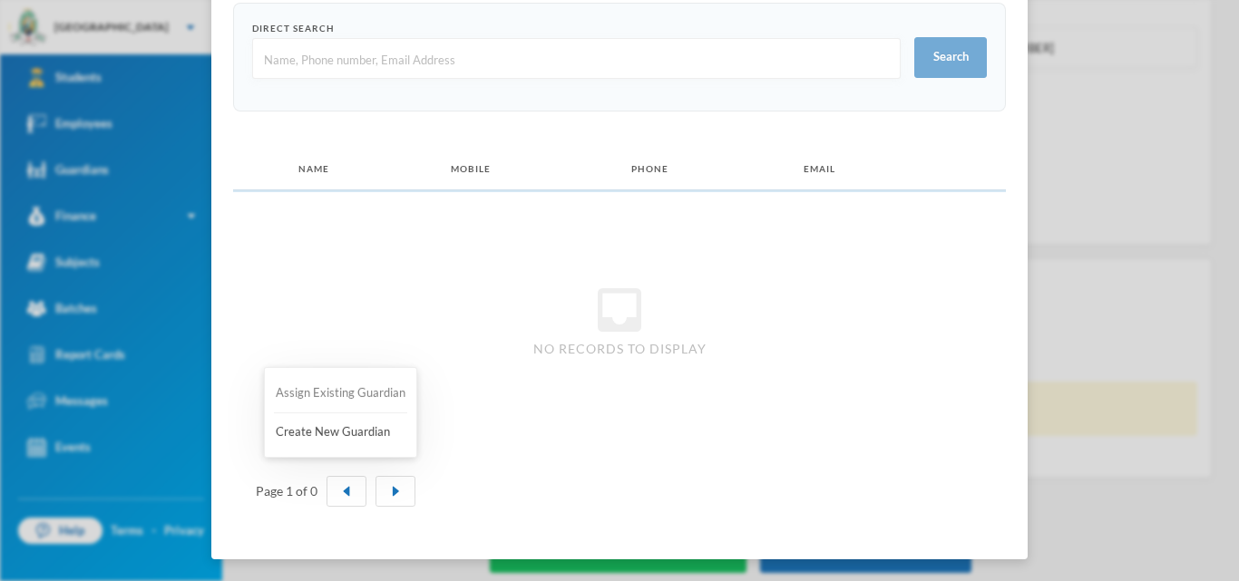
scroll to position [0, 0]
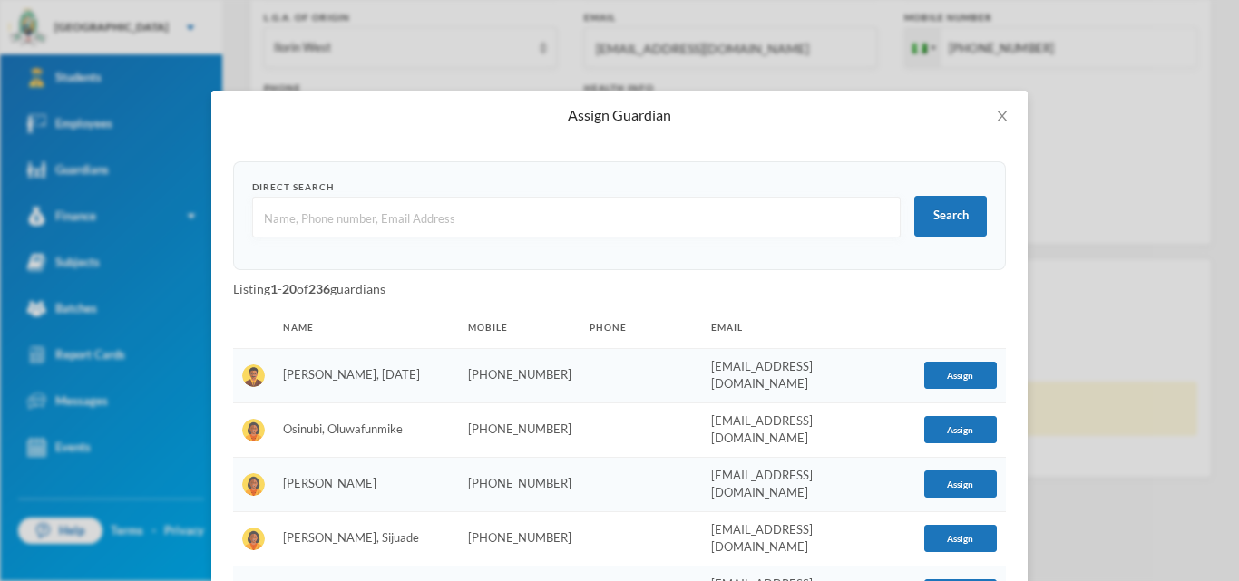
click at [458, 219] on input "text" at bounding box center [576, 218] width 628 height 41
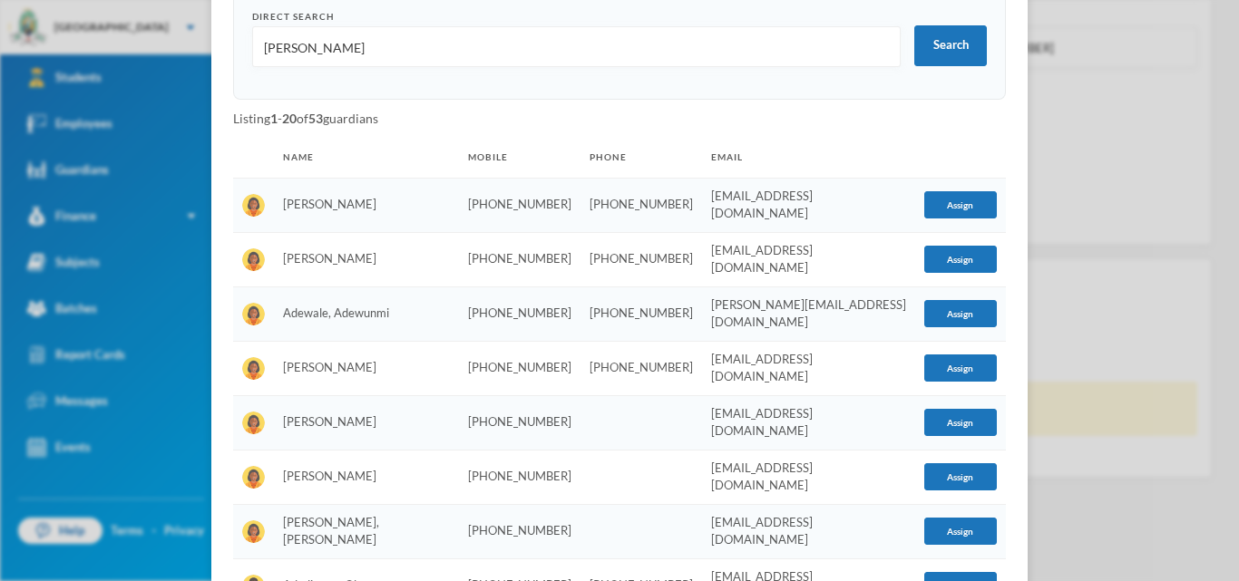
scroll to position [177, 0]
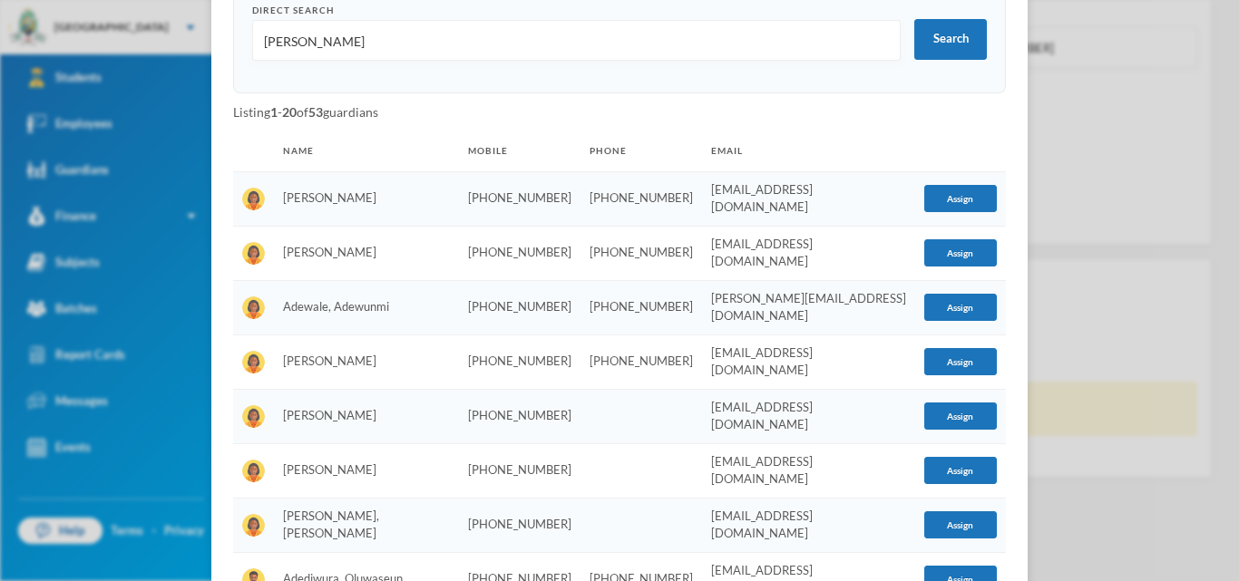
click at [331, 43] on input "[PERSON_NAME]" at bounding box center [576, 41] width 628 height 41
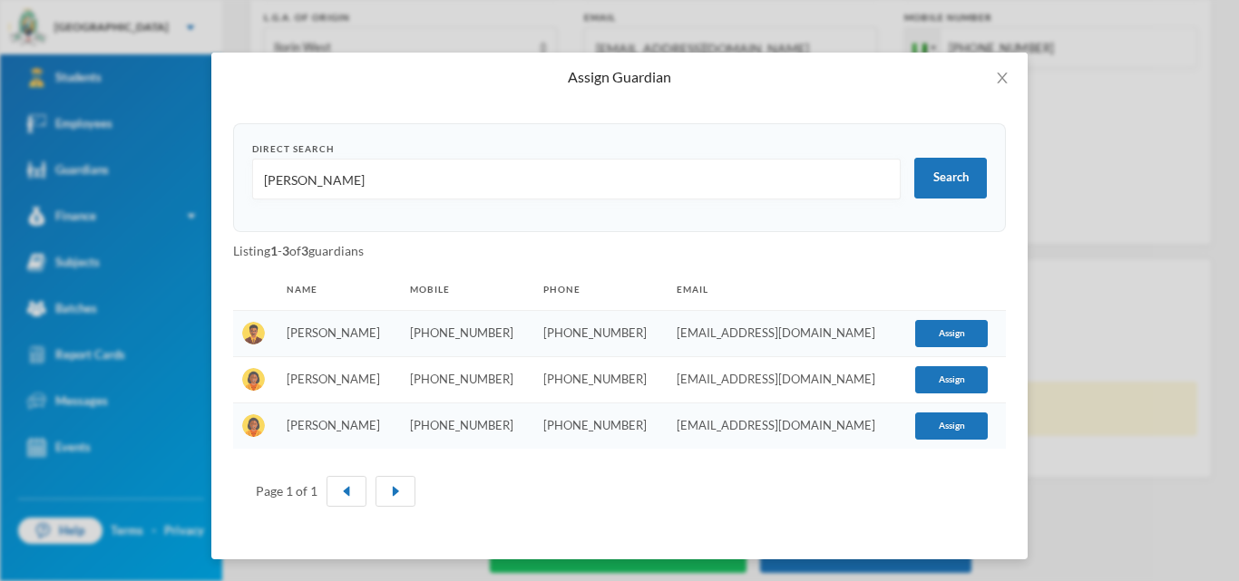
scroll to position [0, 0]
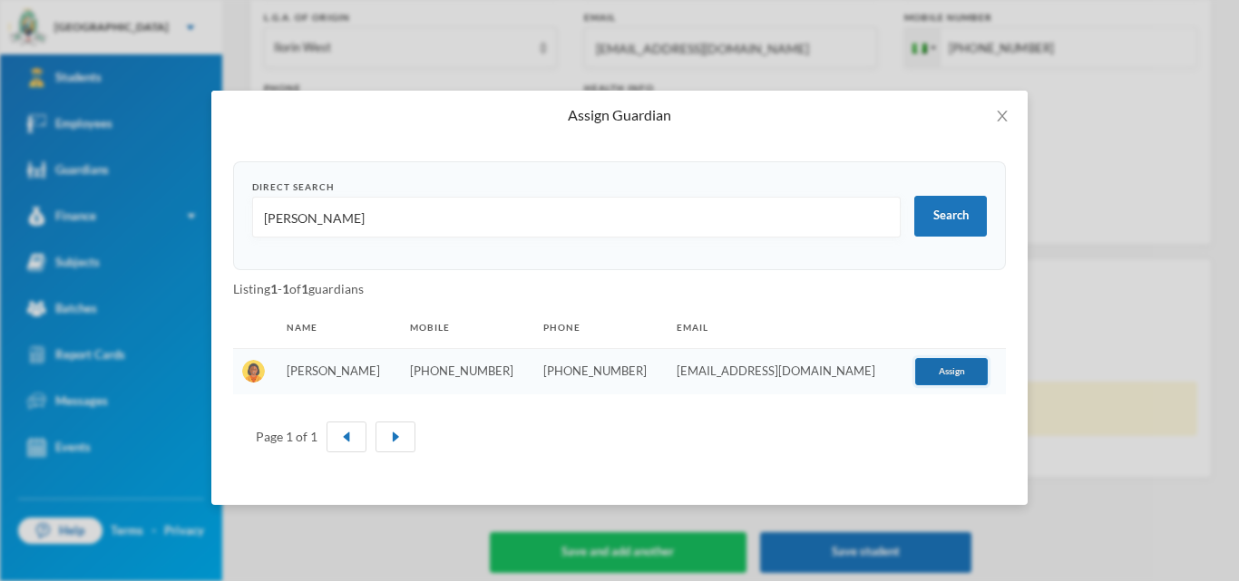
type input "[PERSON_NAME]"
click at [935, 377] on button "Assign" at bounding box center [951, 371] width 73 height 27
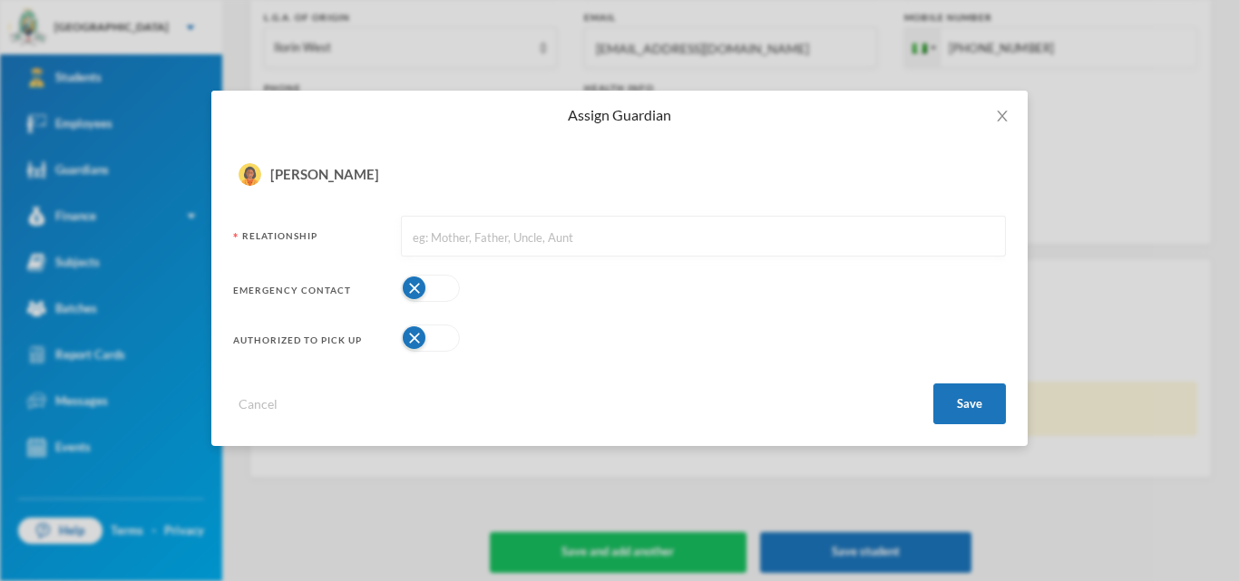
click at [460, 233] on input "text" at bounding box center [703, 237] width 585 height 41
type input "Mother"
click at [453, 290] on button "button" at bounding box center [430, 288] width 59 height 27
click at [441, 342] on button "button" at bounding box center [430, 338] width 59 height 27
click at [970, 396] on button "Save" at bounding box center [969, 404] width 73 height 41
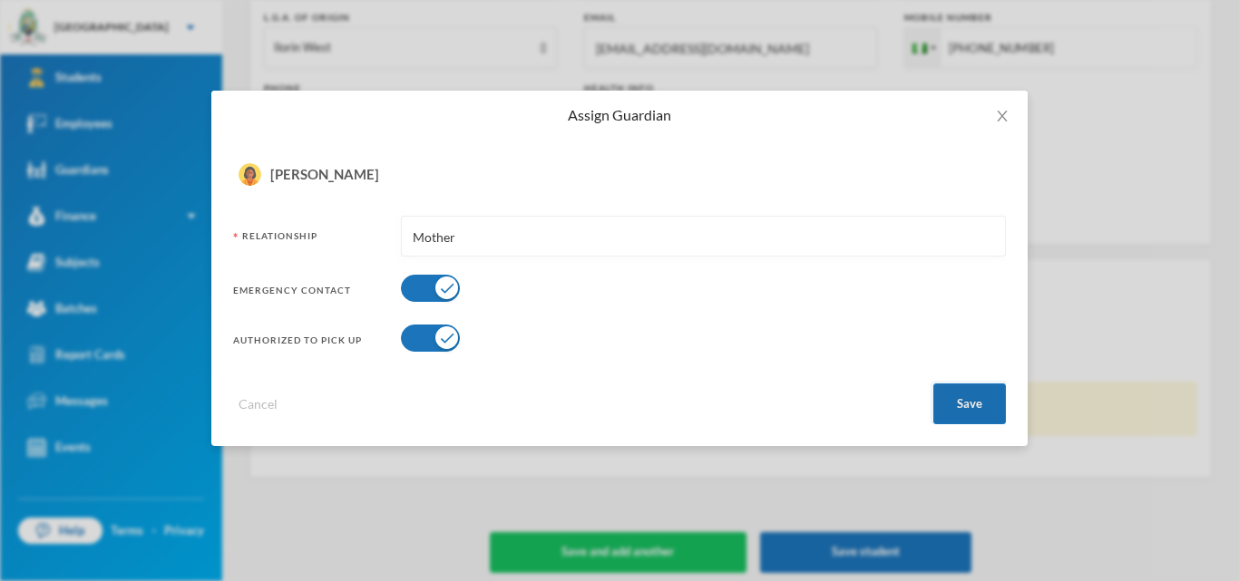
click at [988, 404] on button "Save" at bounding box center [969, 404] width 73 height 41
click at [1005, 117] on icon "icon: close" at bounding box center [1002, 116] width 15 height 15
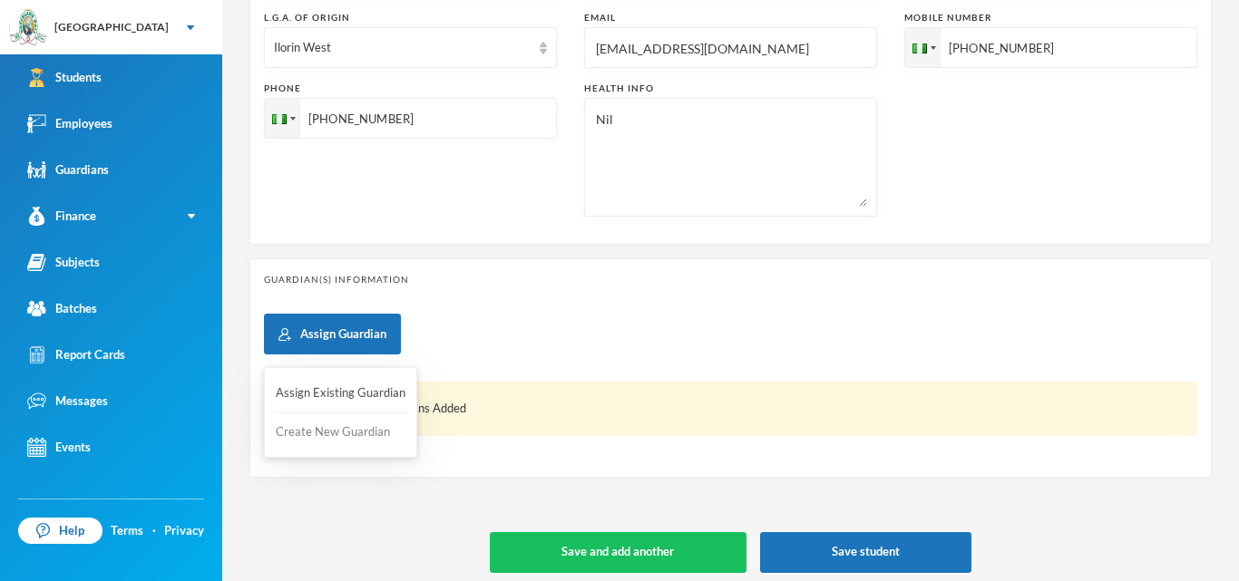
click at [359, 426] on button "Create New Guardian" at bounding box center [340, 432] width 133 height 33
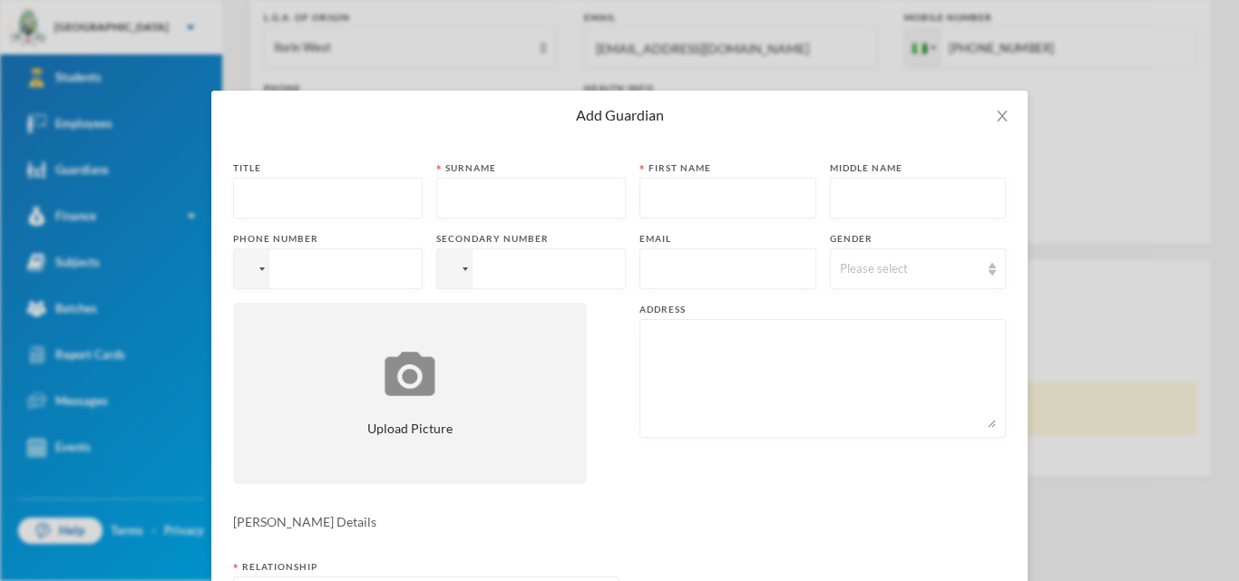
click at [353, 203] on input "text" at bounding box center [328, 199] width 170 height 41
type input "Mrs"
click at [464, 193] on input "text" at bounding box center [531, 199] width 170 height 41
type input "Adepegba"
click at [657, 197] on input "text" at bounding box center [727, 199] width 157 height 41
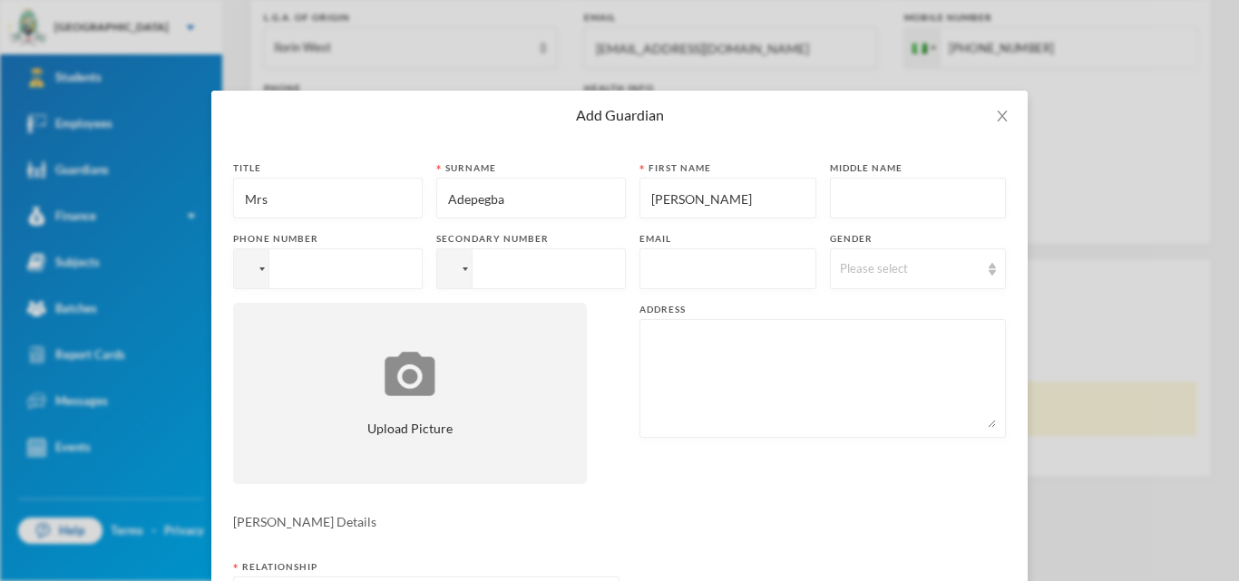
type input "[PERSON_NAME]"
click at [321, 272] on input "tel" at bounding box center [328, 268] width 190 height 41
type input "[PHONE_NUMBER]"
click at [675, 268] on input "text" at bounding box center [727, 269] width 157 height 41
type input "[EMAIL_ADDRESS][DOMAIN_NAME]"
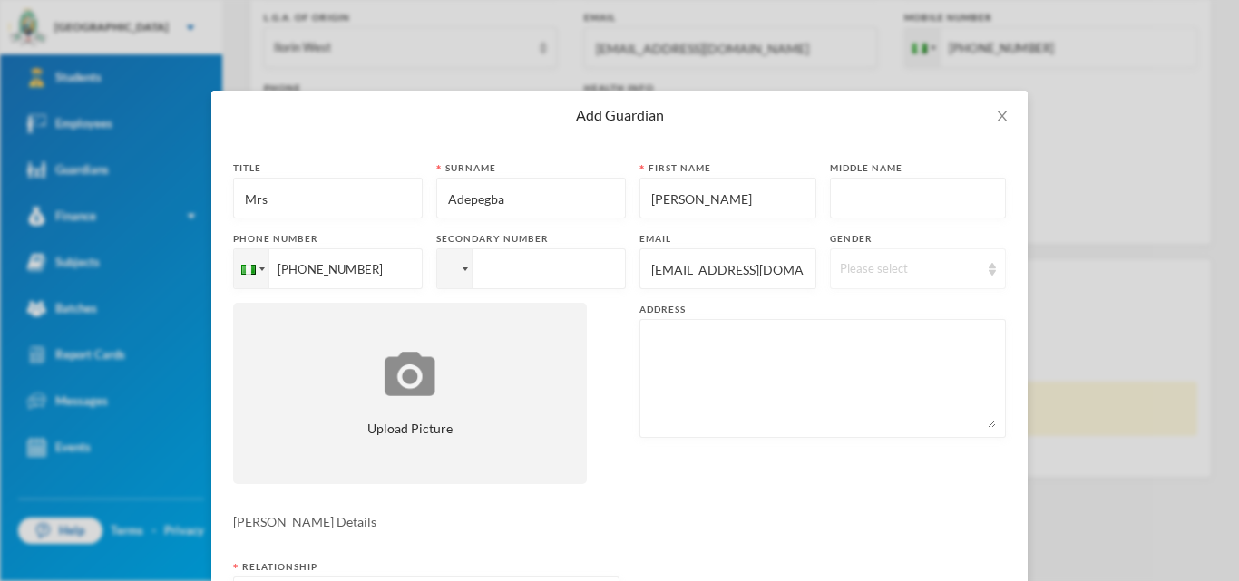
click at [977, 266] on div "Please select" at bounding box center [910, 269] width 141 height 18
click at [885, 341] on li "[DEMOGRAPHIC_DATA]" at bounding box center [918, 340] width 176 height 29
click at [694, 383] on textarea at bounding box center [822, 378] width 346 height 99
type textarea "[STREET_ADDRESS]"
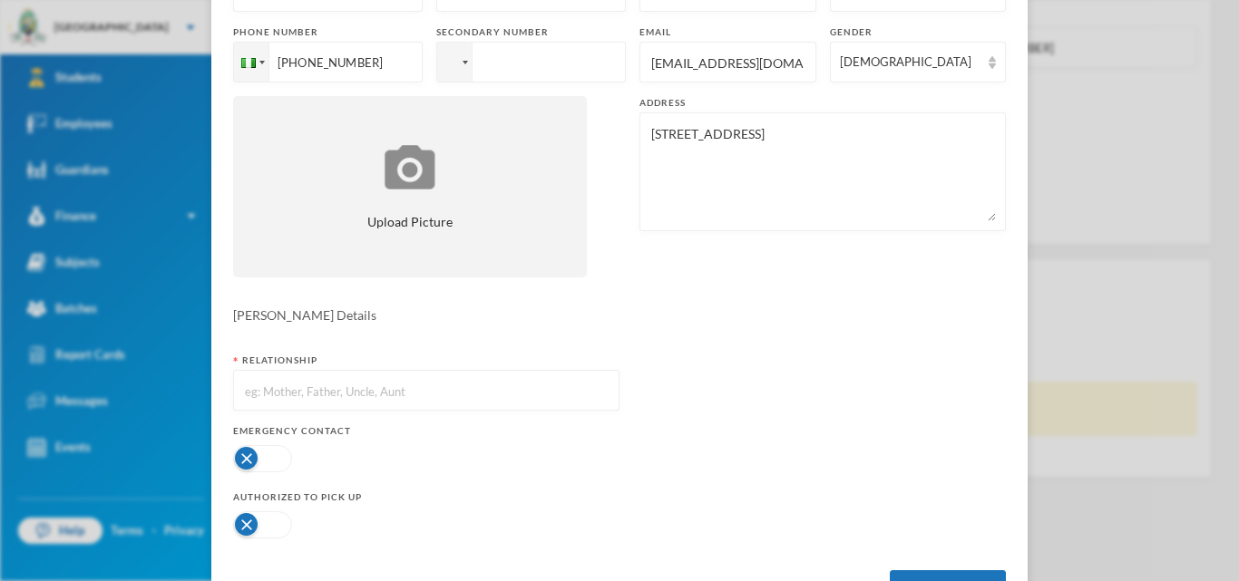
scroll to position [229, 0]
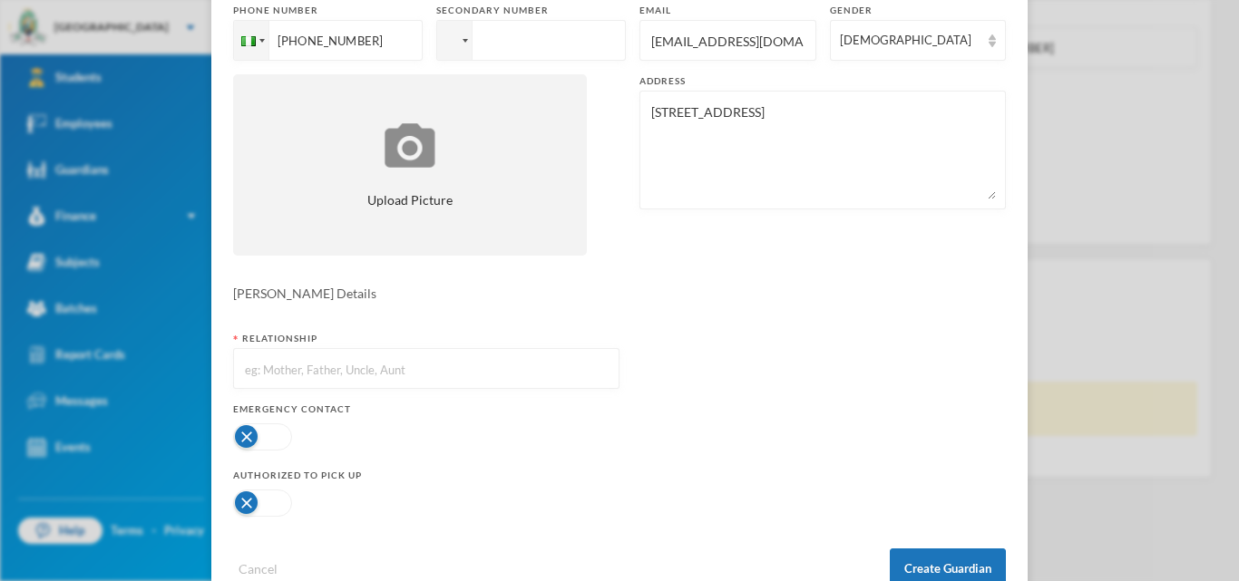
click at [472, 375] on input "text" at bounding box center [426, 369] width 366 height 41
type input "Mother"
click at [277, 437] on button "button" at bounding box center [262, 436] width 59 height 27
click at [279, 437] on button "button" at bounding box center [262, 436] width 59 height 27
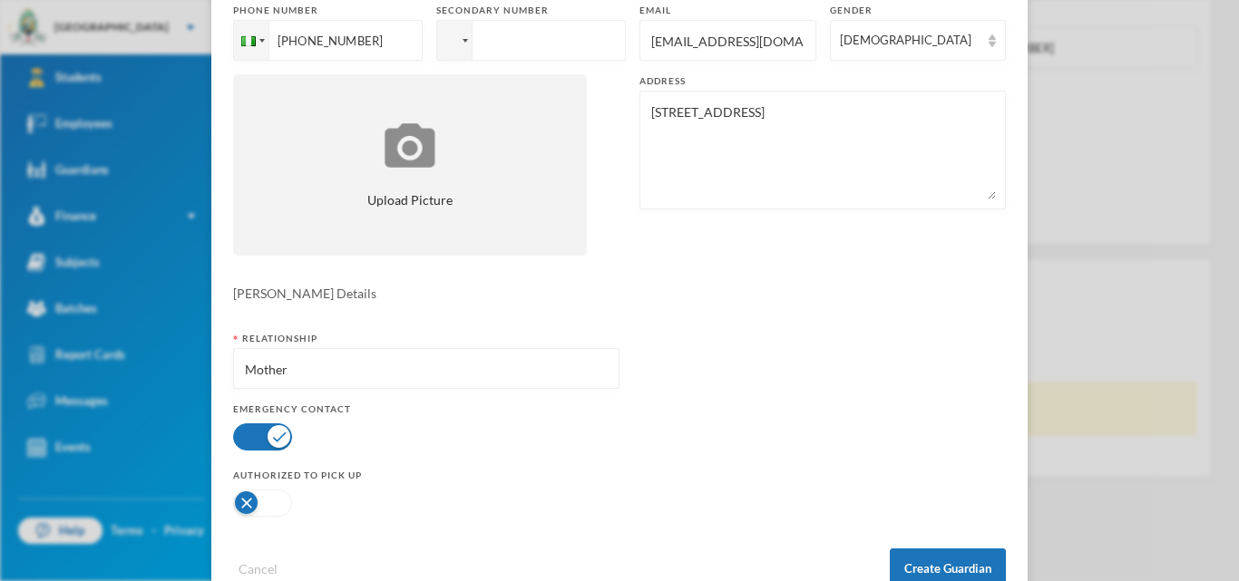
click at [282, 499] on button "button" at bounding box center [262, 503] width 59 height 27
click at [924, 560] on button "Create Guardian" at bounding box center [948, 569] width 116 height 41
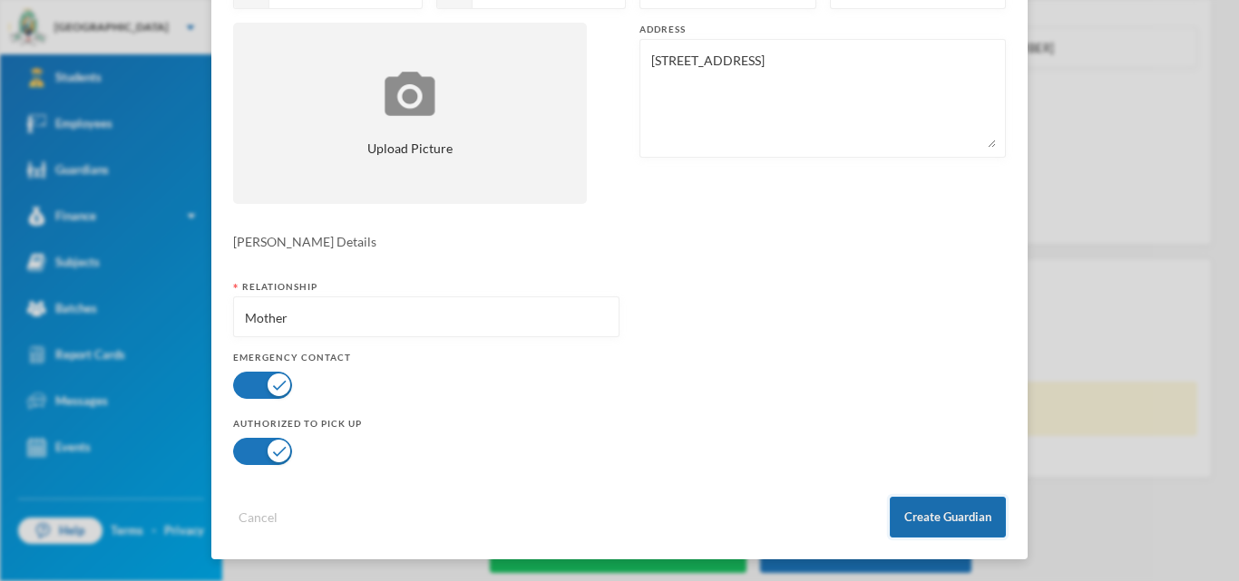
click at [978, 516] on button "Create Guardian" at bounding box center [948, 517] width 116 height 41
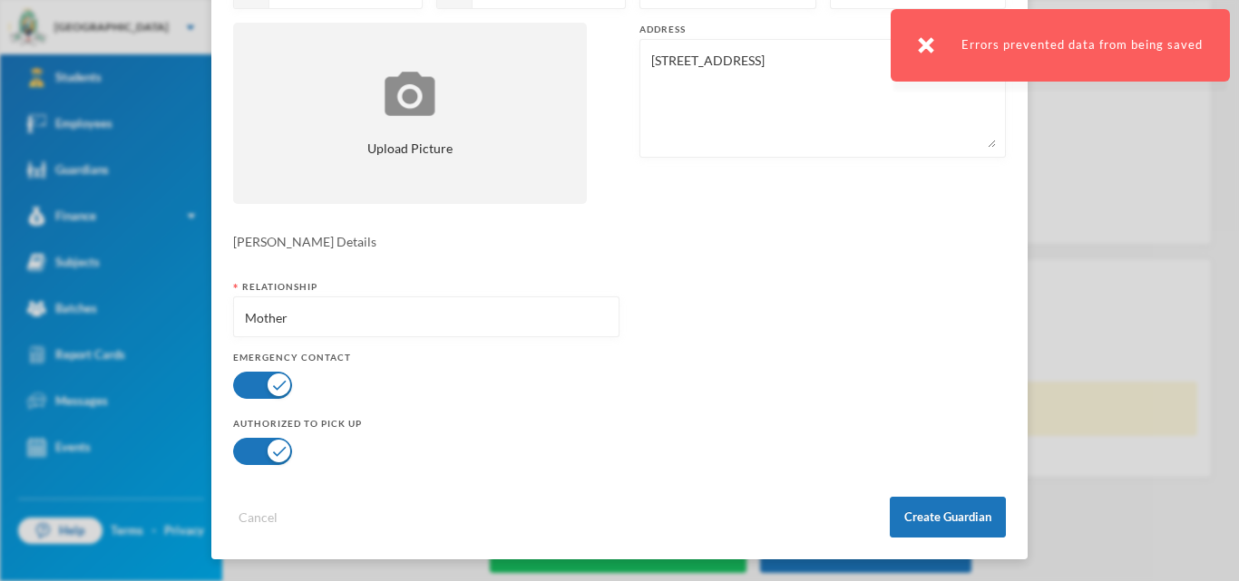
click at [930, 47] on img at bounding box center [926, 45] width 16 height 16
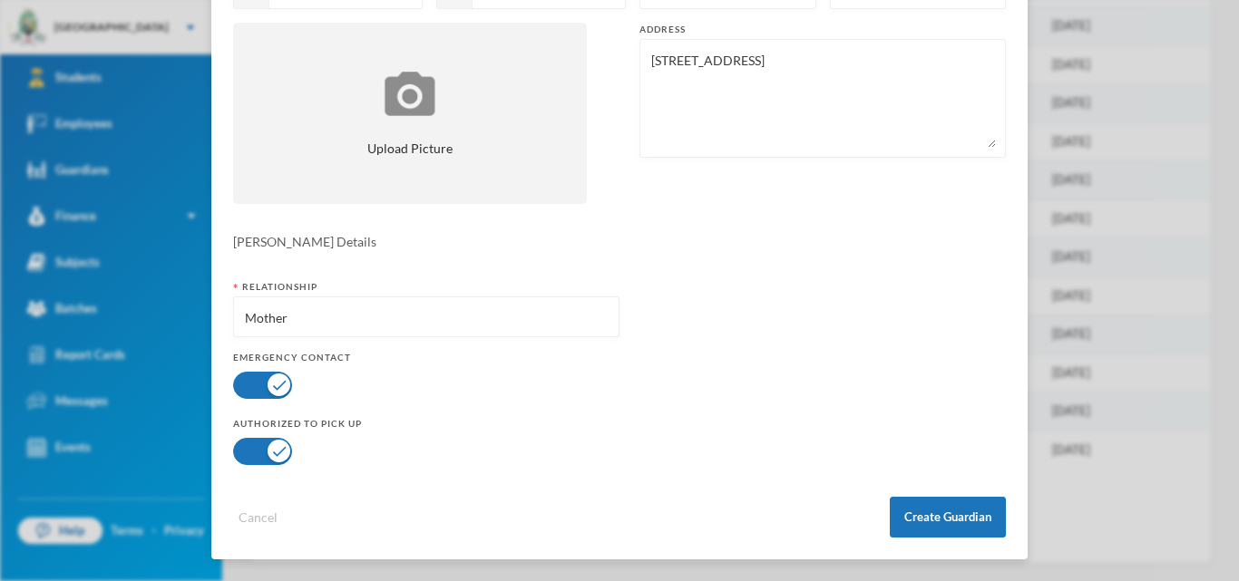
scroll to position [597, 0]
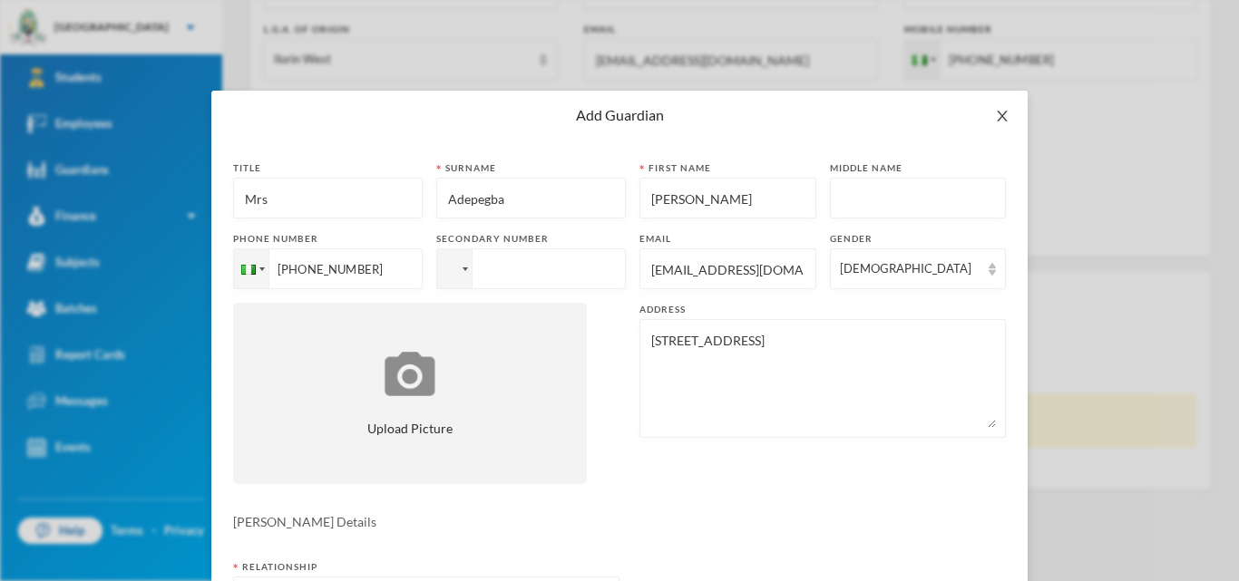
click at [1000, 112] on icon "icon: close" at bounding box center [1002, 116] width 15 height 15
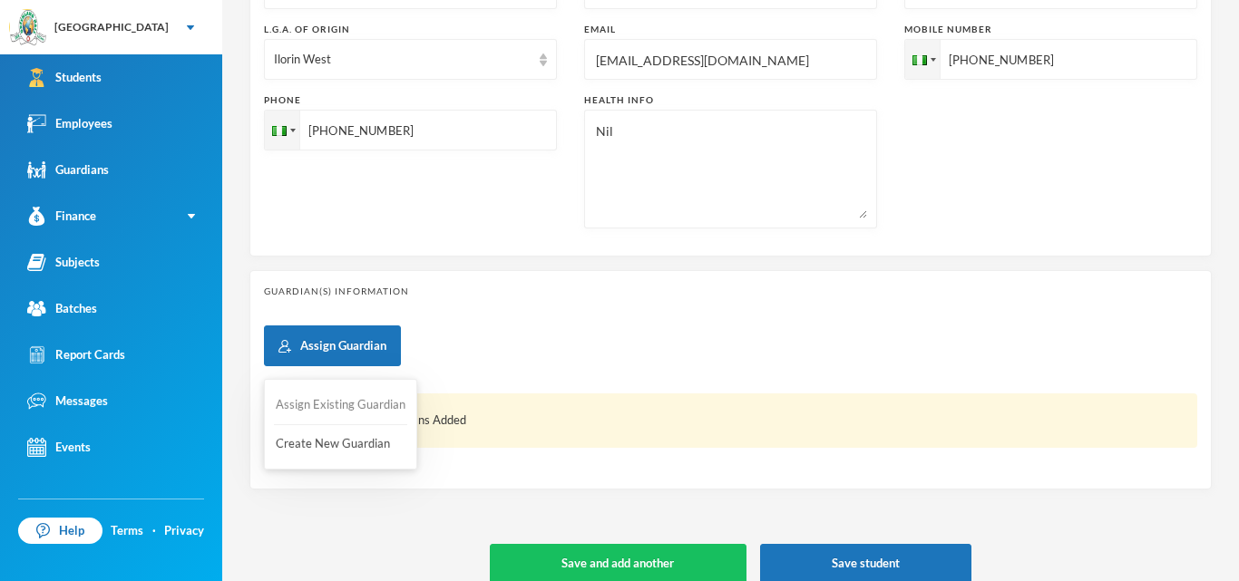
click at [340, 404] on button "Assign Existing Guardian" at bounding box center [340, 405] width 133 height 33
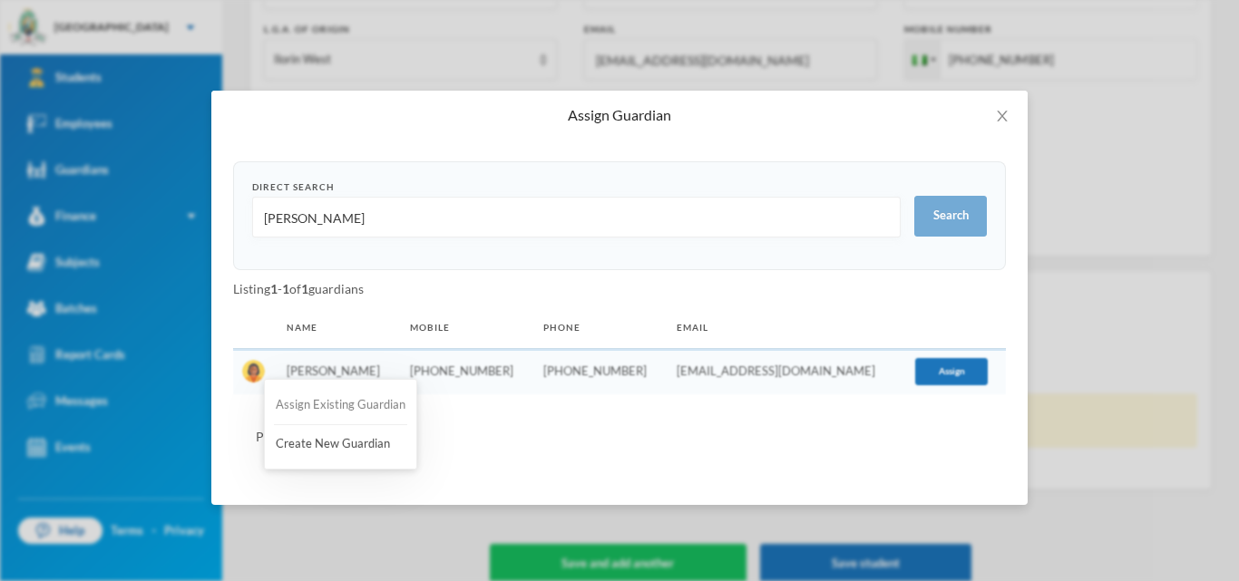
click at [340, 404] on button "Assign Existing Guardian" at bounding box center [340, 405] width 133 height 33
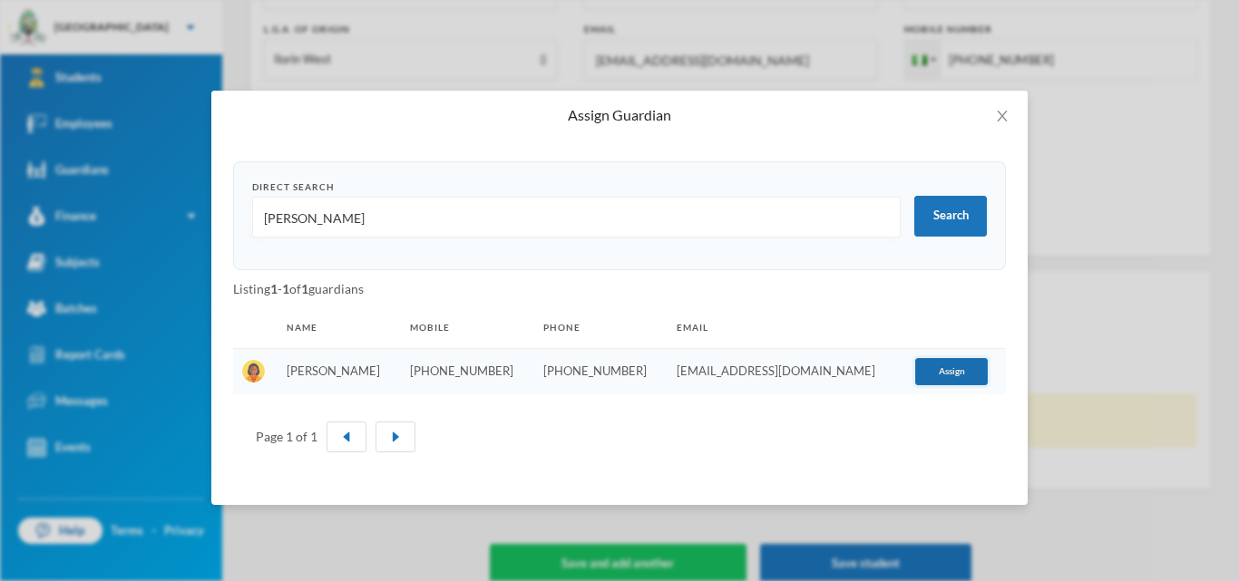
click at [931, 372] on button "Assign" at bounding box center [951, 371] width 73 height 27
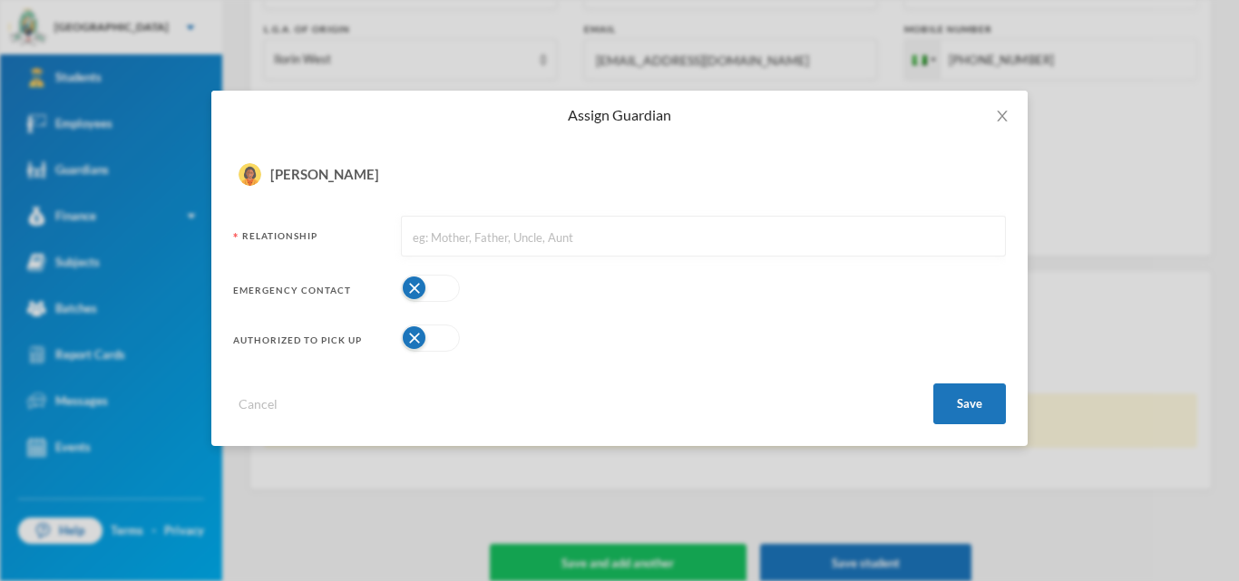
click at [628, 233] on input "text" at bounding box center [703, 237] width 585 height 41
type input "mother"
click at [441, 295] on button "button" at bounding box center [430, 288] width 59 height 27
click at [453, 335] on button "button" at bounding box center [430, 338] width 59 height 27
click at [992, 402] on button "Save" at bounding box center [969, 404] width 73 height 41
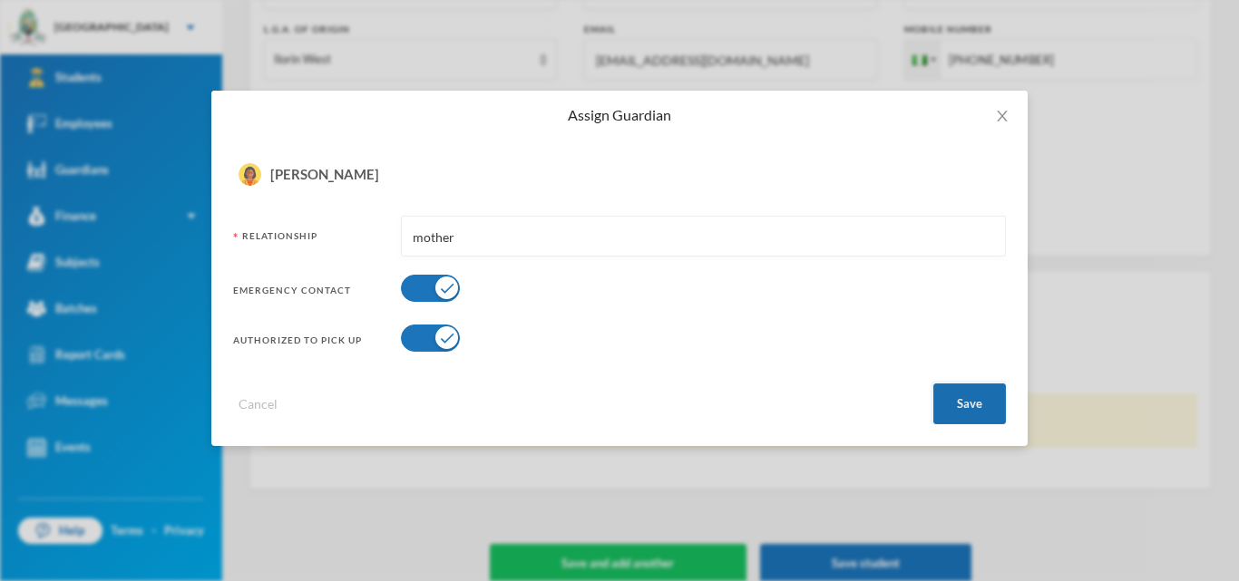
click at [968, 406] on button "Save" at bounding box center [969, 404] width 73 height 41
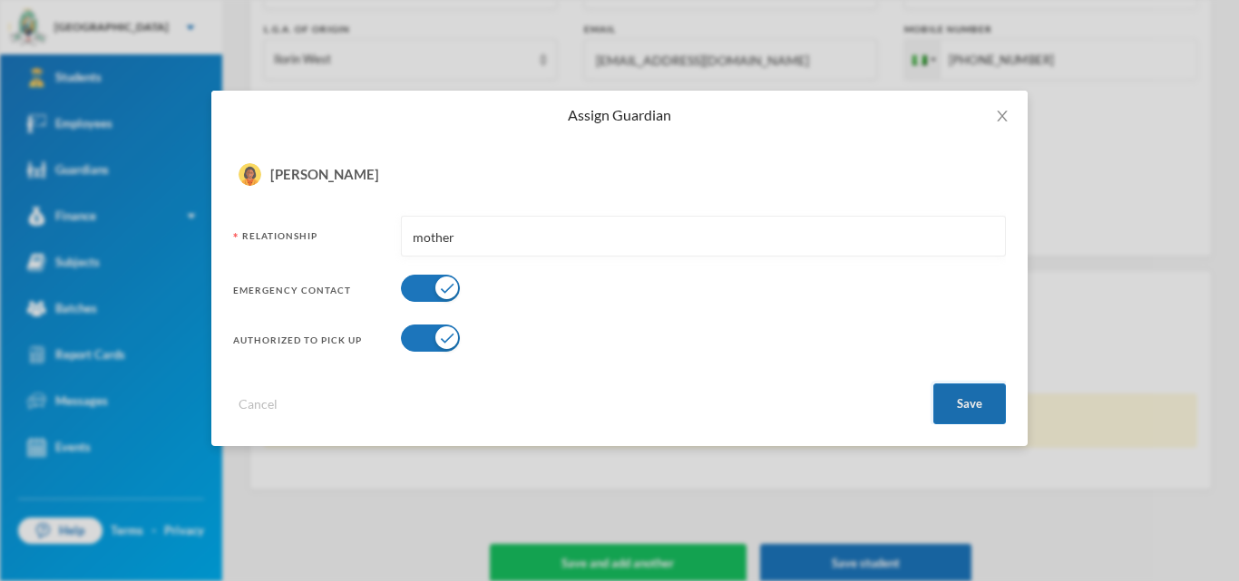
click at [968, 406] on button "Save" at bounding box center [969, 404] width 73 height 41
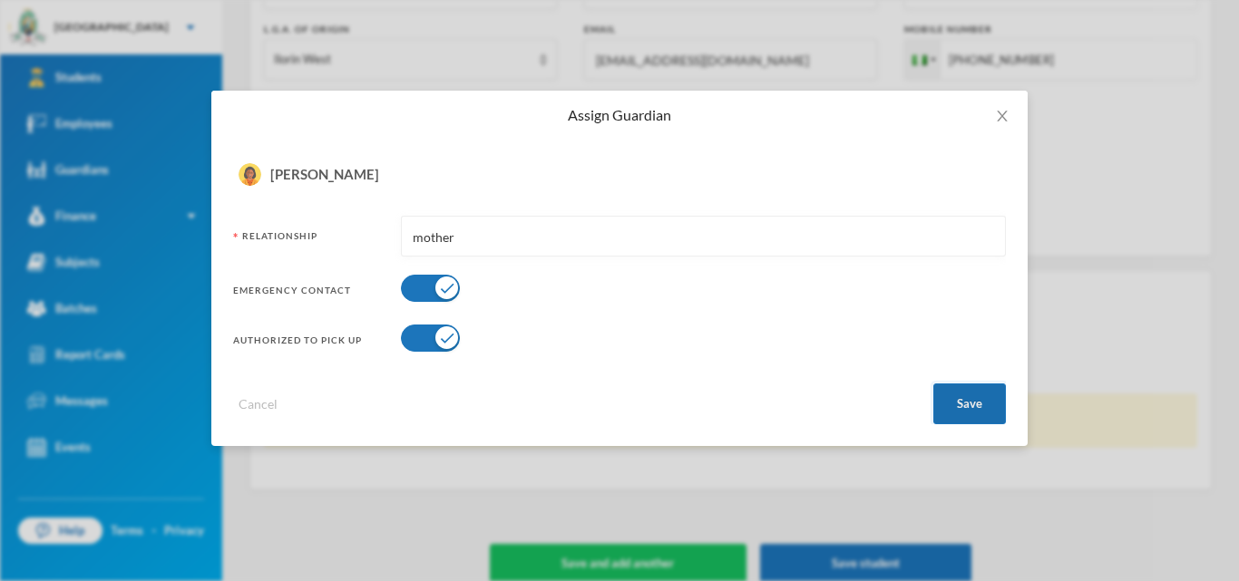
click at [968, 406] on button "Save" at bounding box center [969, 404] width 73 height 41
click at [968, 405] on button "Save" at bounding box center [969, 404] width 73 height 41
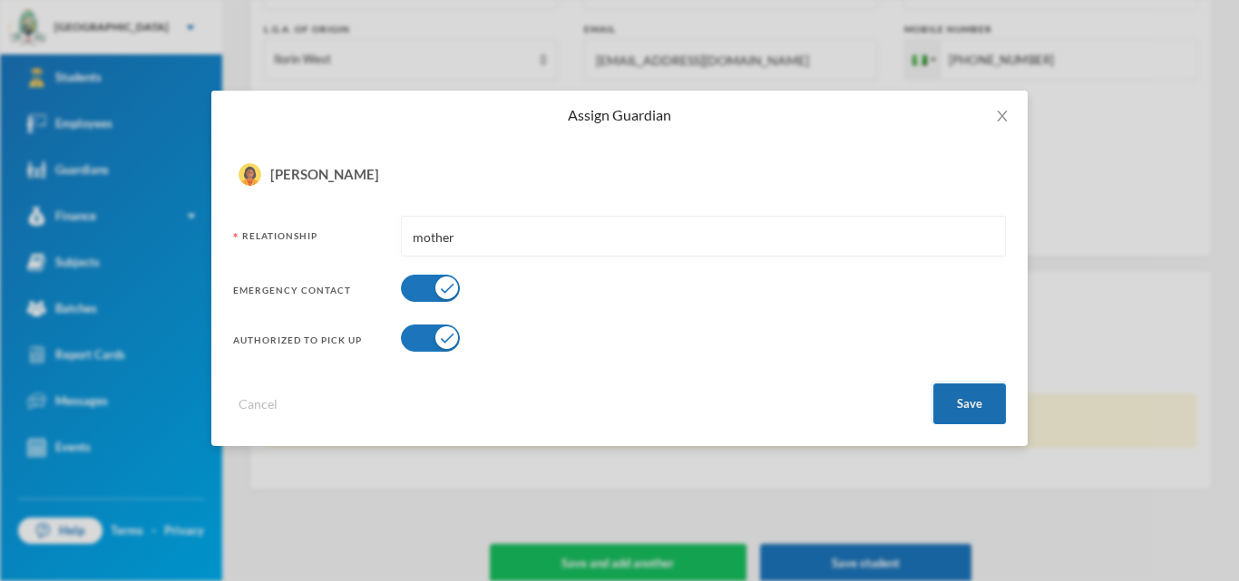
click at [968, 405] on button "Save" at bounding box center [969, 404] width 73 height 41
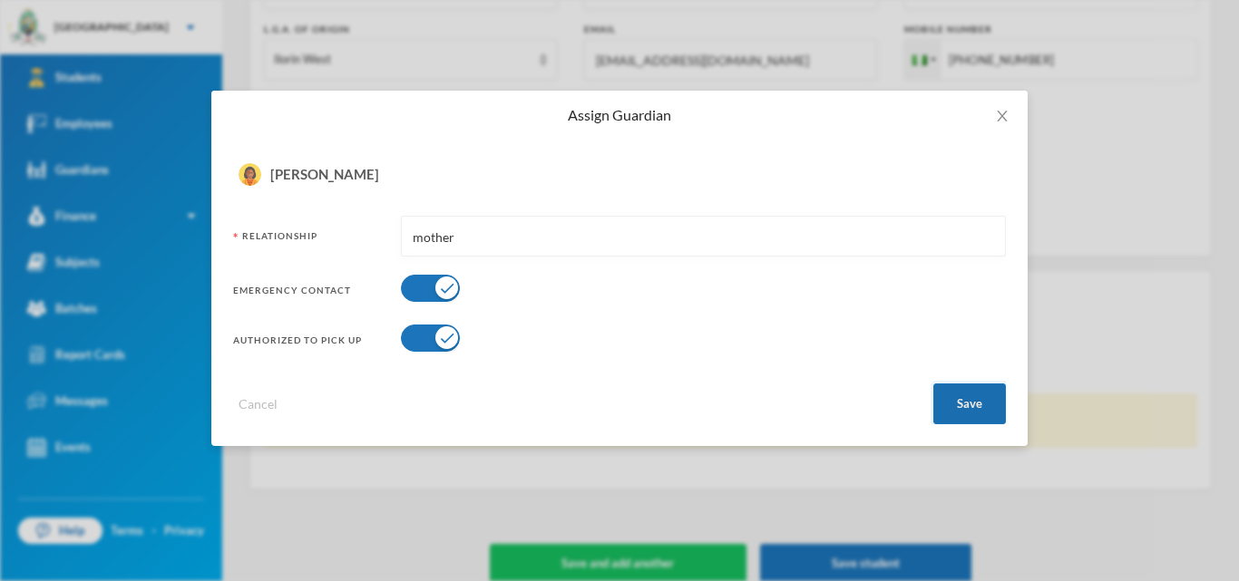
click at [968, 405] on button "Save" at bounding box center [969, 404] width 73 height 41
click at [800, 251] on input "mother" at bounding box center [703, 237] width 585 height 41
click at [959, 398] on button "Save" at bounding box center [969, 404] width 73 height 41
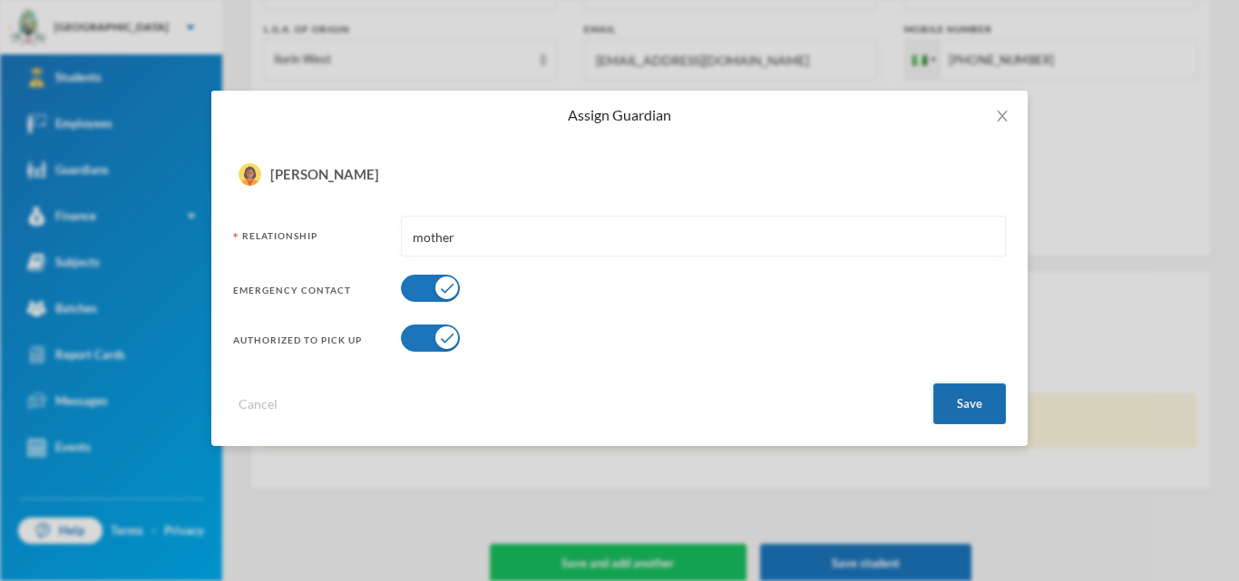
click at [959, 398] on button "Save" at bounding box center [969, 404] width 73 height 41
click at [1002, 124] on span "Close" at bounding box center [1002, 116] width 51 height 51
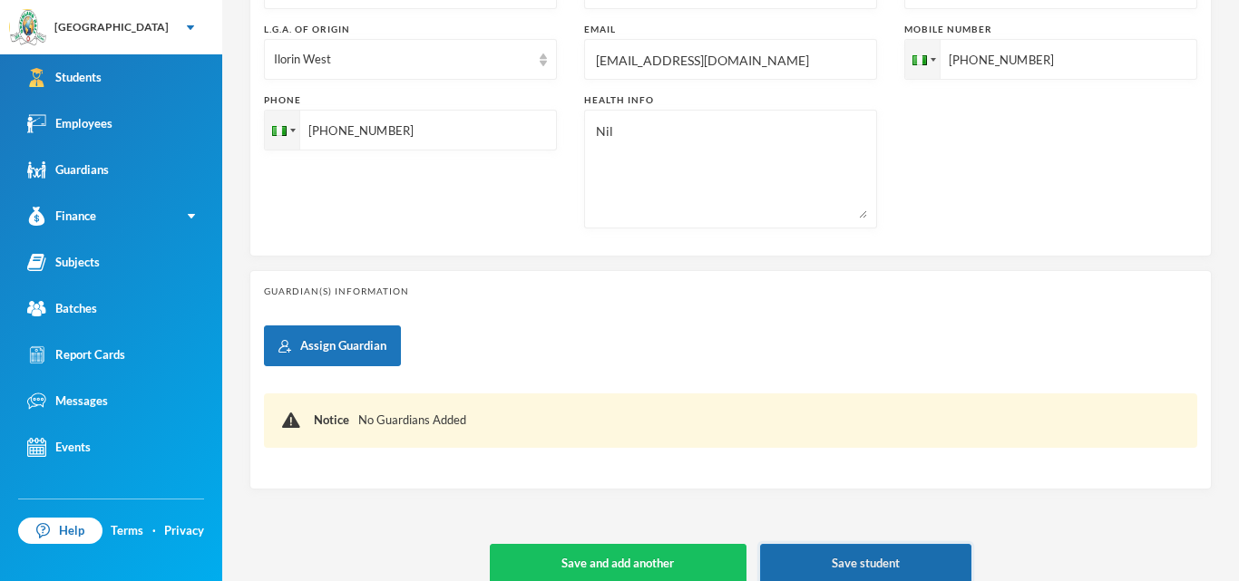
click at [861, 562] on button "Save student" at bounding box center [865, 564] width 211 height 41
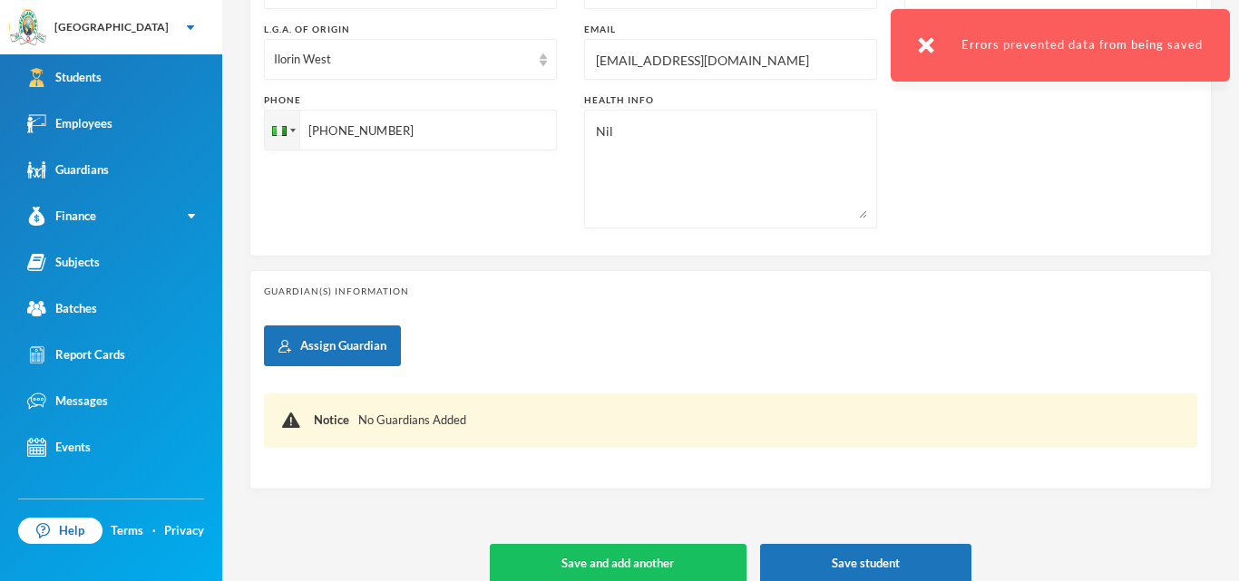
click at [1131, 543] on div "Student Information Surname Sulaimon First Name [PERSON_NAME] Middle Name [PERS…" at bounding box center [730, 36] width 962 height 1095
click at [928, 45] on img at bounding box center [926, 45] width 16 height 16
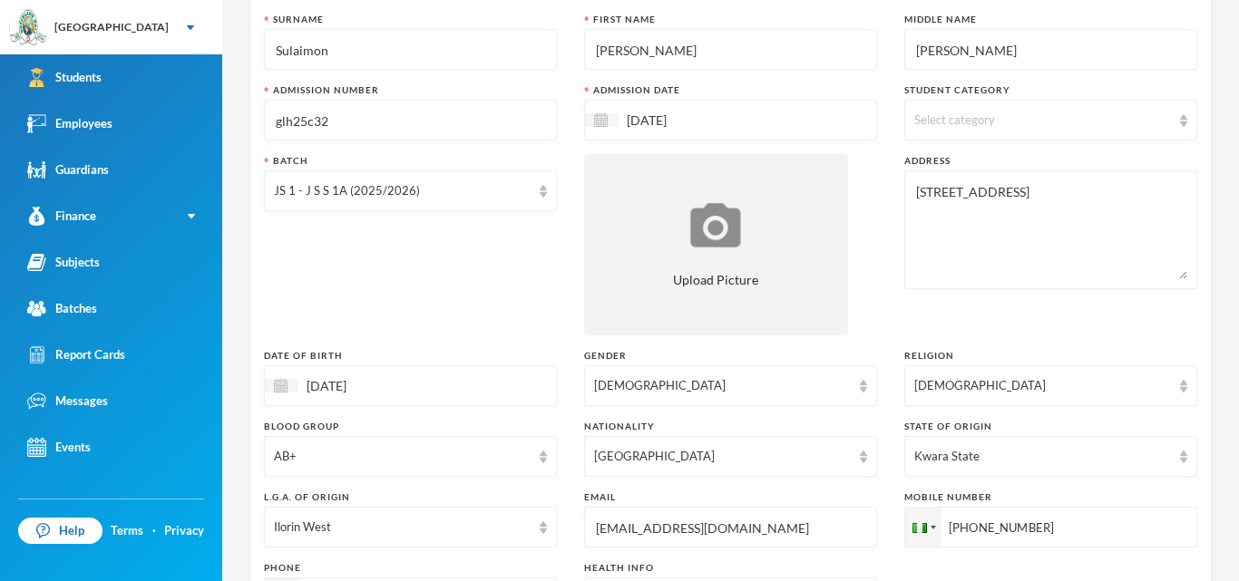
scroll to position [141, 0]
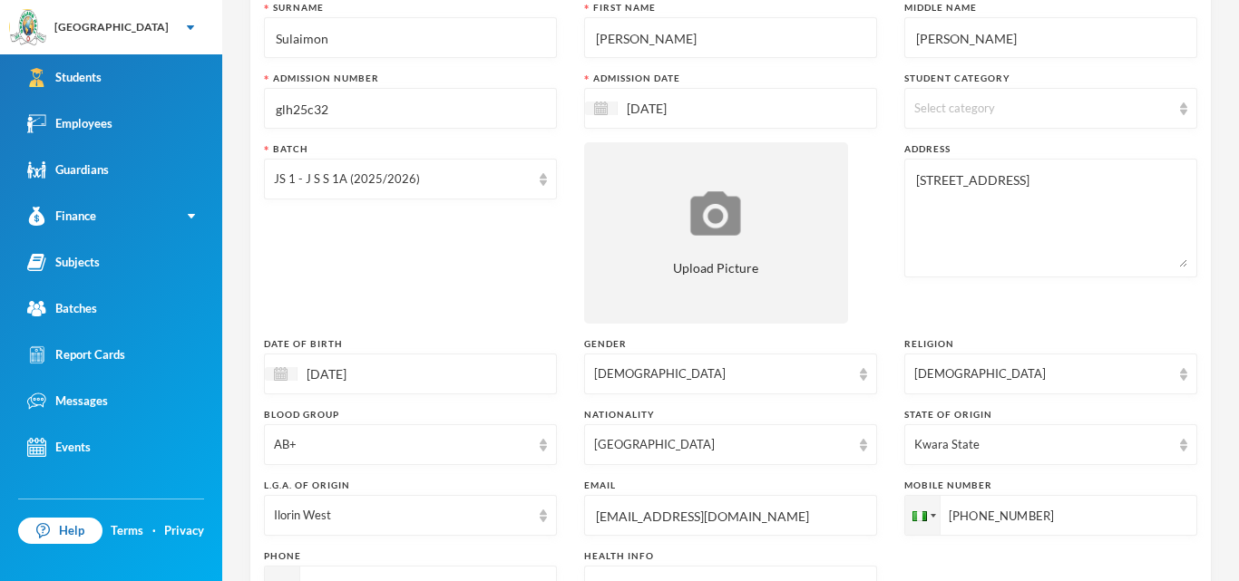
click at [1184, 104] on img at bounding box center [1183, 108] width 7 height 13
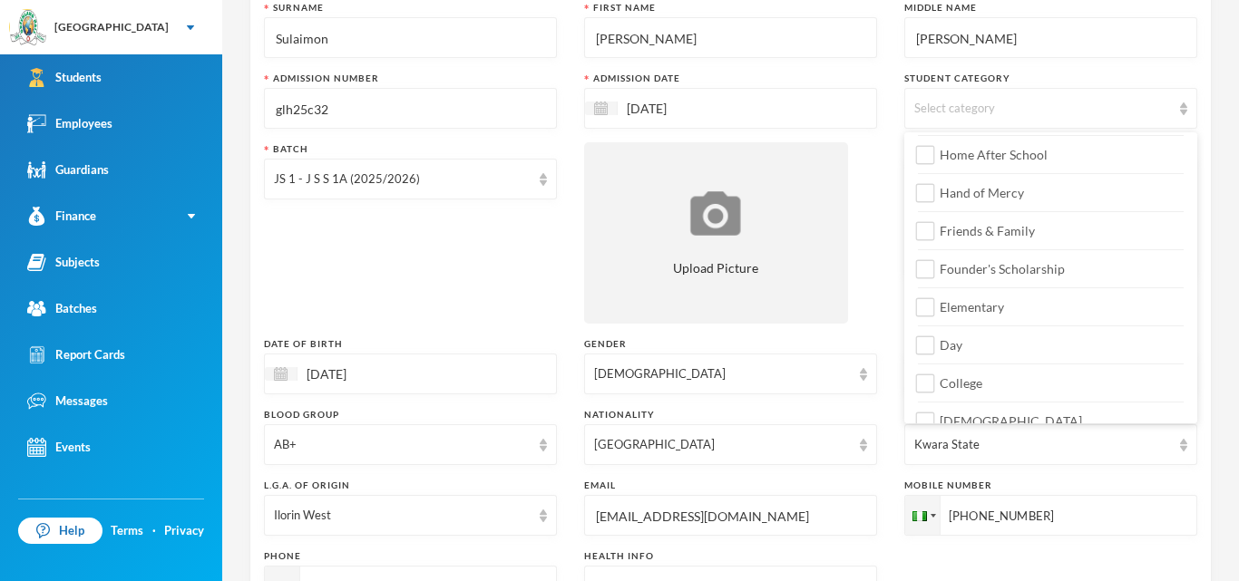
scroll to position [155, 0]
click at [934, 344] on input "Day" at bounding box center [925, 343] width 19 height 19
checkbox input "true"
click at [927, 375] on input "College" at bounding box center [925, 381] width 19 height 19
checkbox input "true"
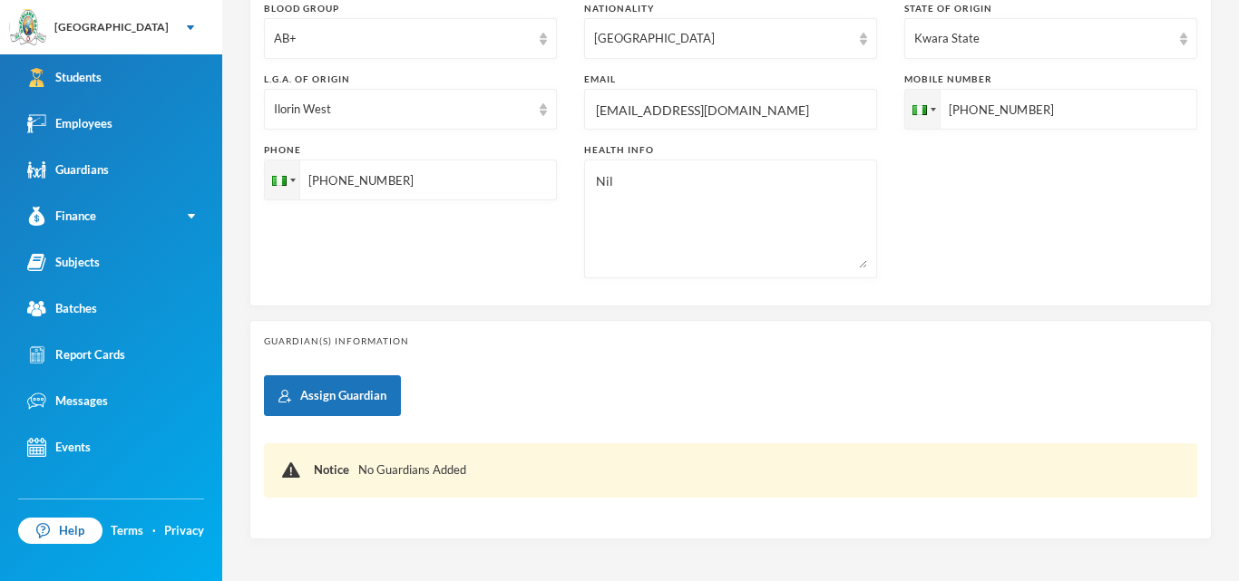
scroll to position [618, 0]
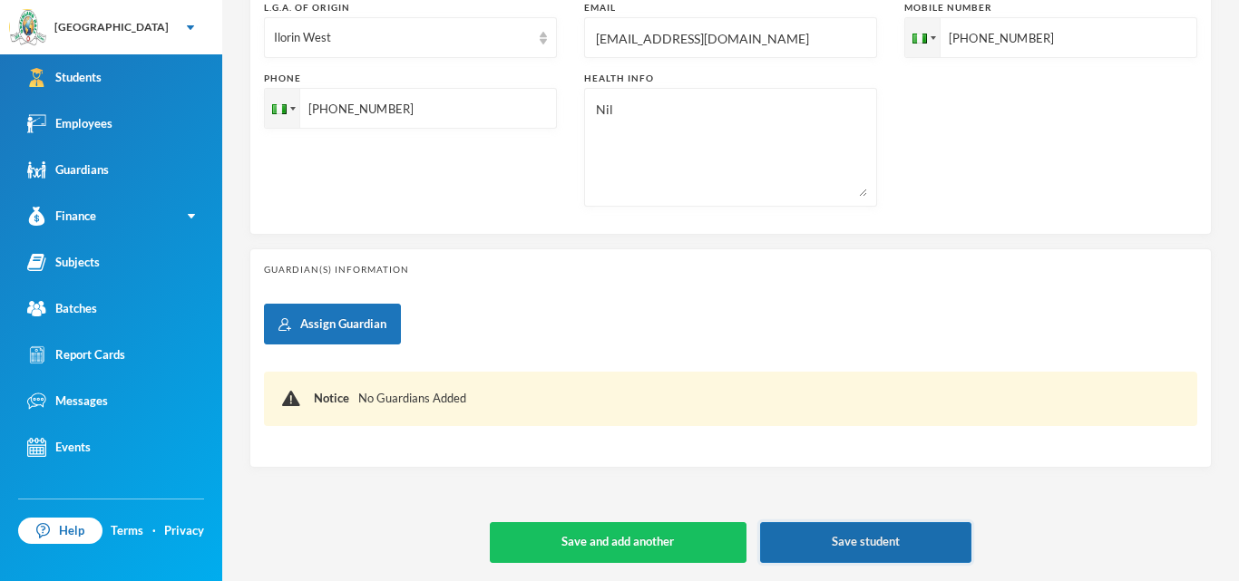
click at [920, 538] on button "Save student" at bounding box center [865, 542] width 211 height 41
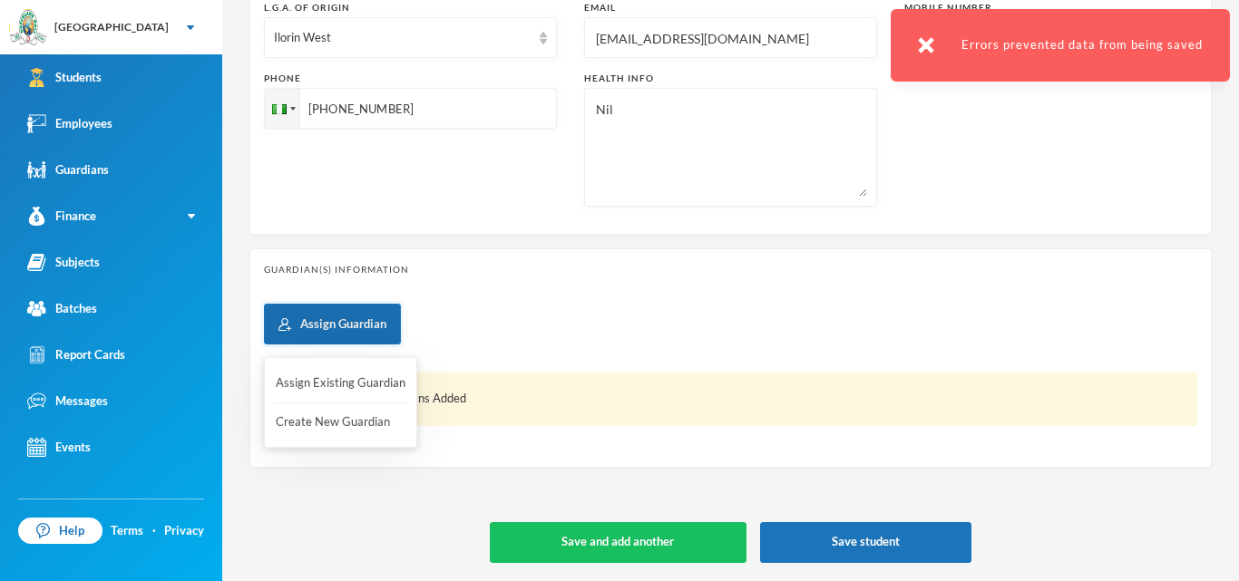
click at [351, 333] on button "Assign Guardian" at bounding box center [332, 324] width 137 height 41
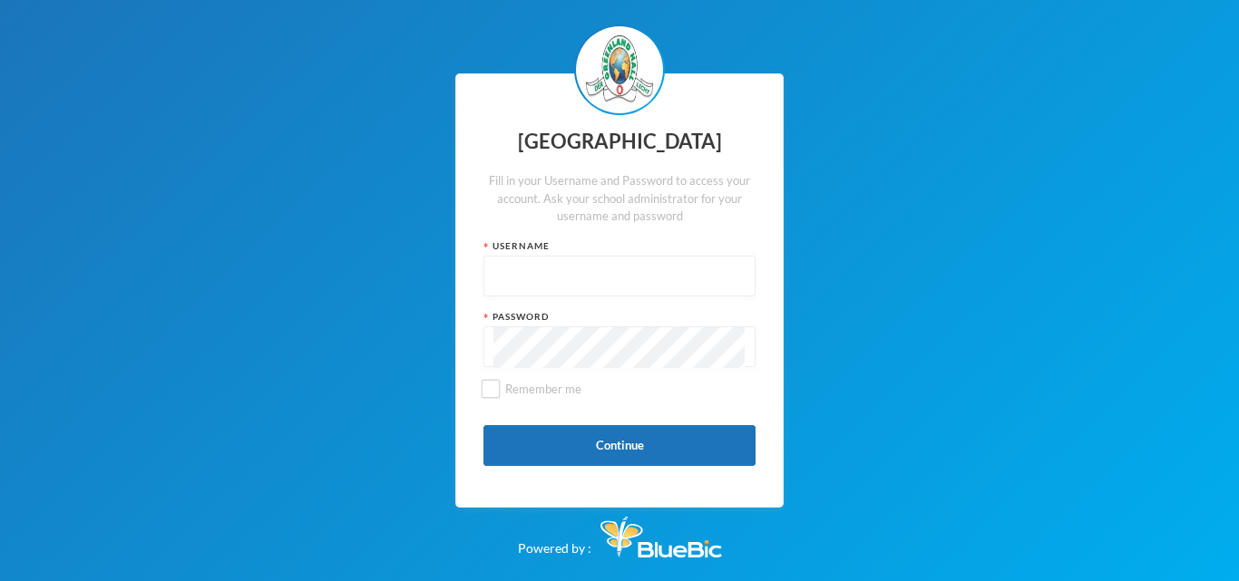
click at [535, 281] on input "text" at bounding box center [619, 277] width 252 height 41
type input "glh25cs25"
